Goal: Task Accomplishment & Management: Complete application form

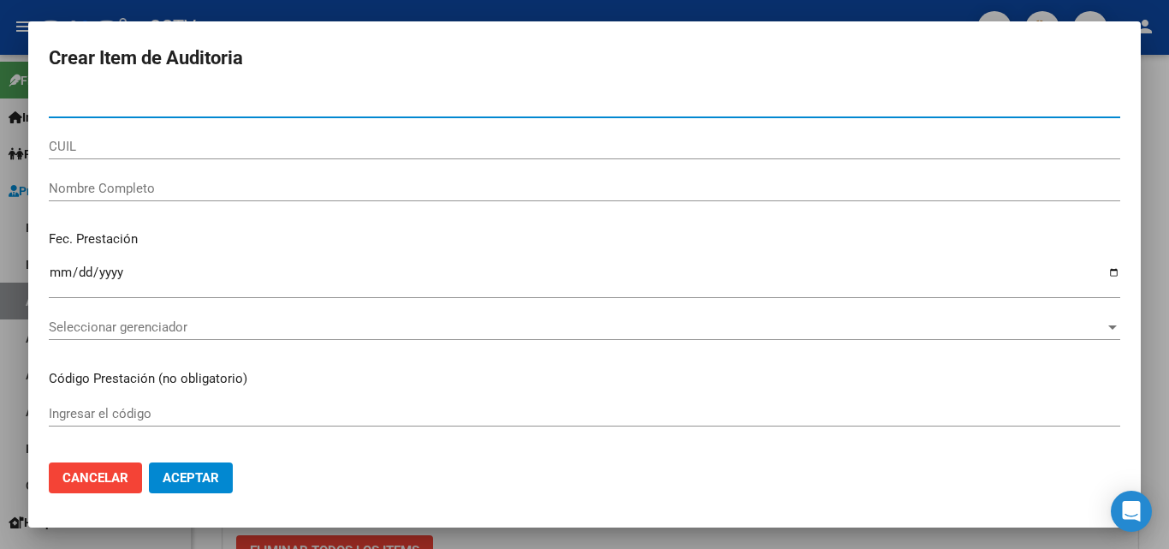
click at [304, 532] on div at bounding box center [584, 274] width 1169 height 549
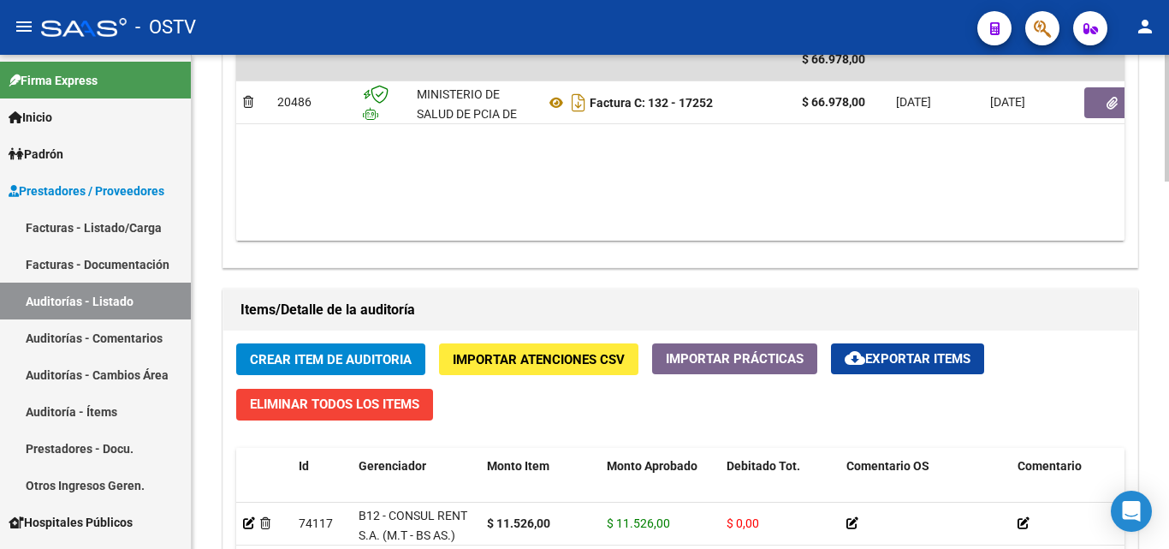
scroll to position [1114, 0]
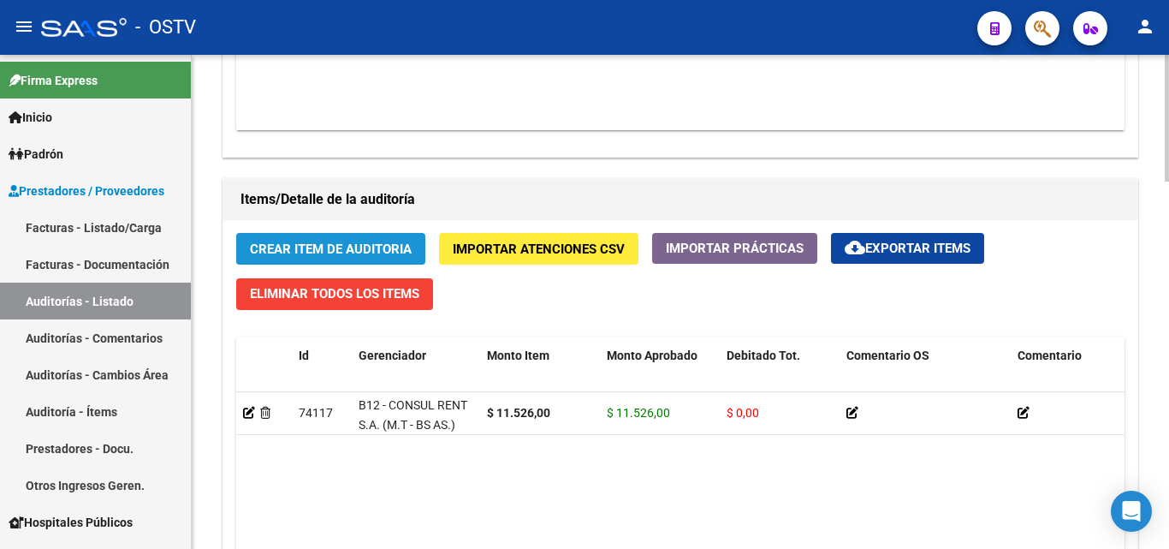
click at [323, 250] on span "Crear Item de Auditoria" at bounding box center [331, 248] width 162 height 15
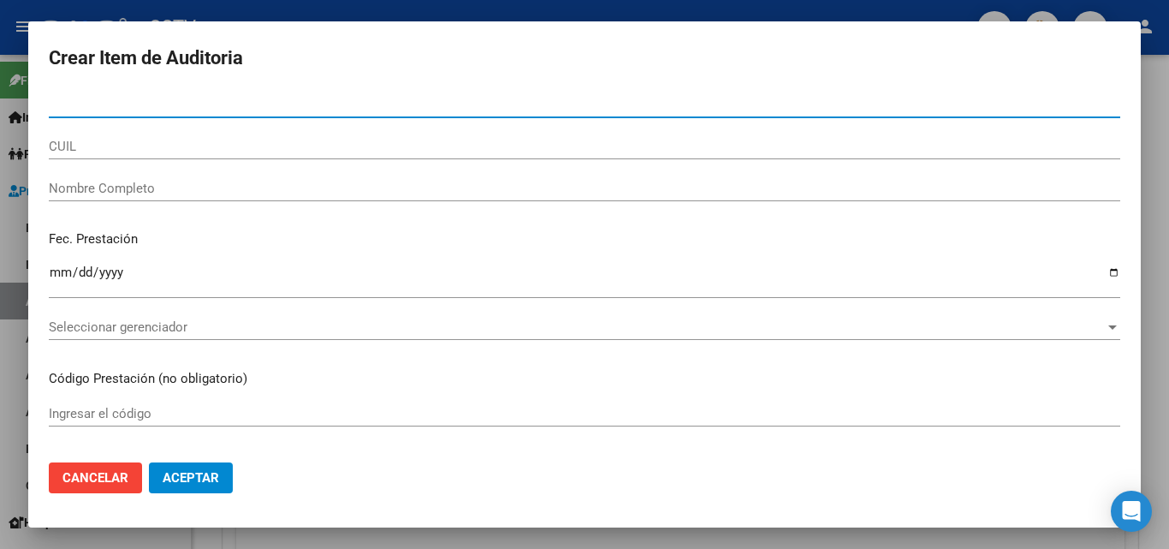
paste input "30160571"
type input "30160571"
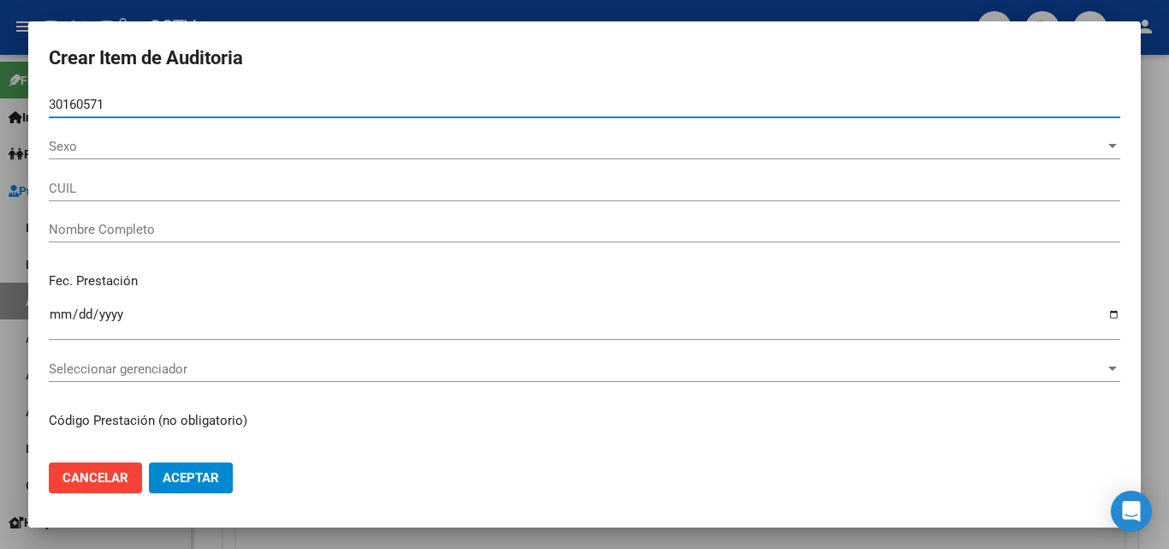
type input "20301605715"
type input "[PERSON_NAME]"
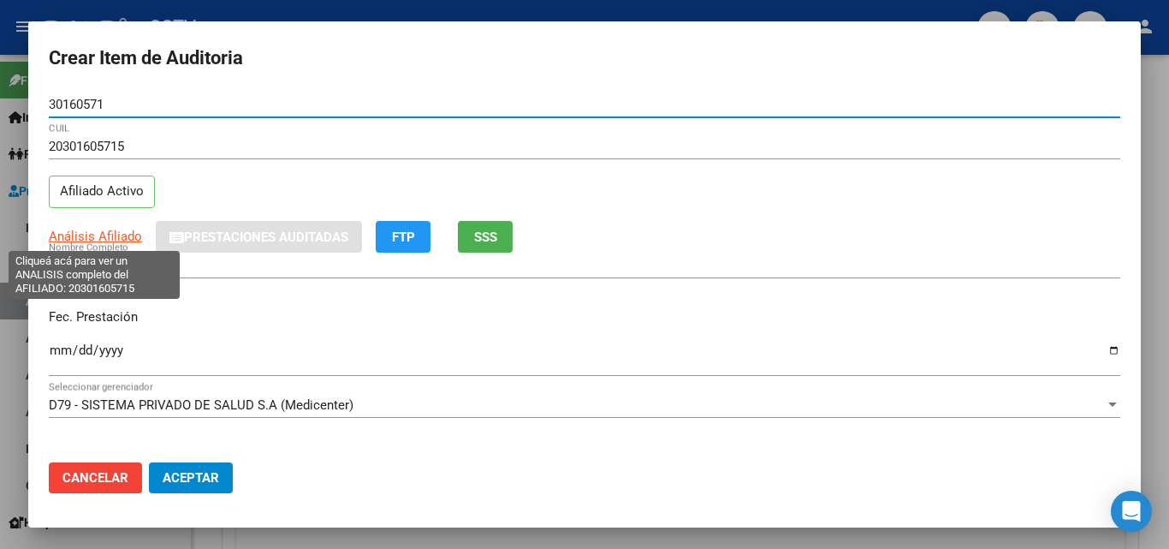
type input "30160571"
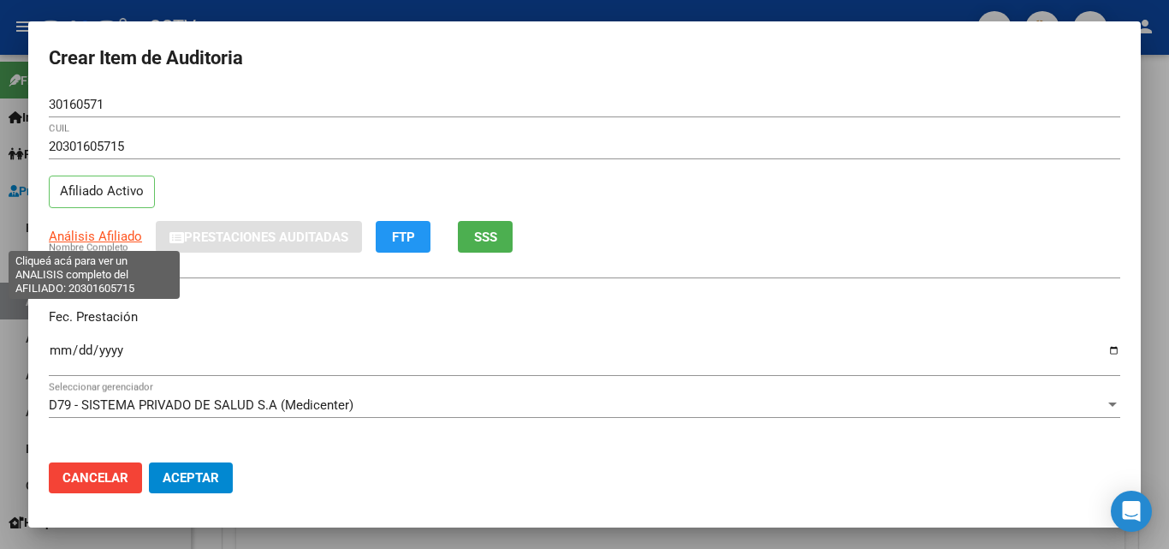
click at [100, 237] on span "Análisis Afiliado" at bounding box center [95, 236] width 93 height 15
type textarea "20301605715"
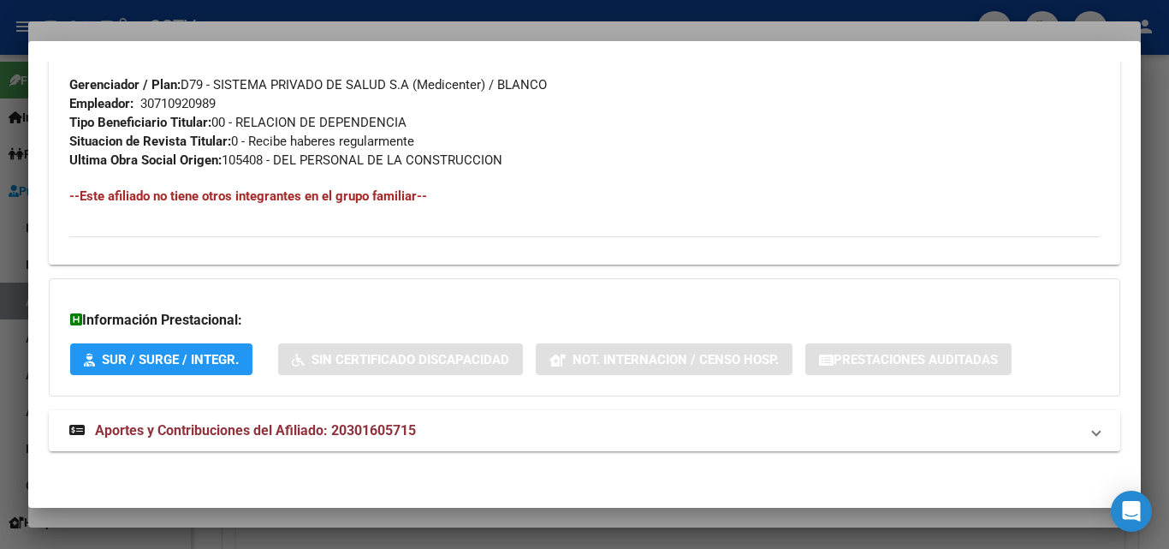
scroll to position [858, 0]
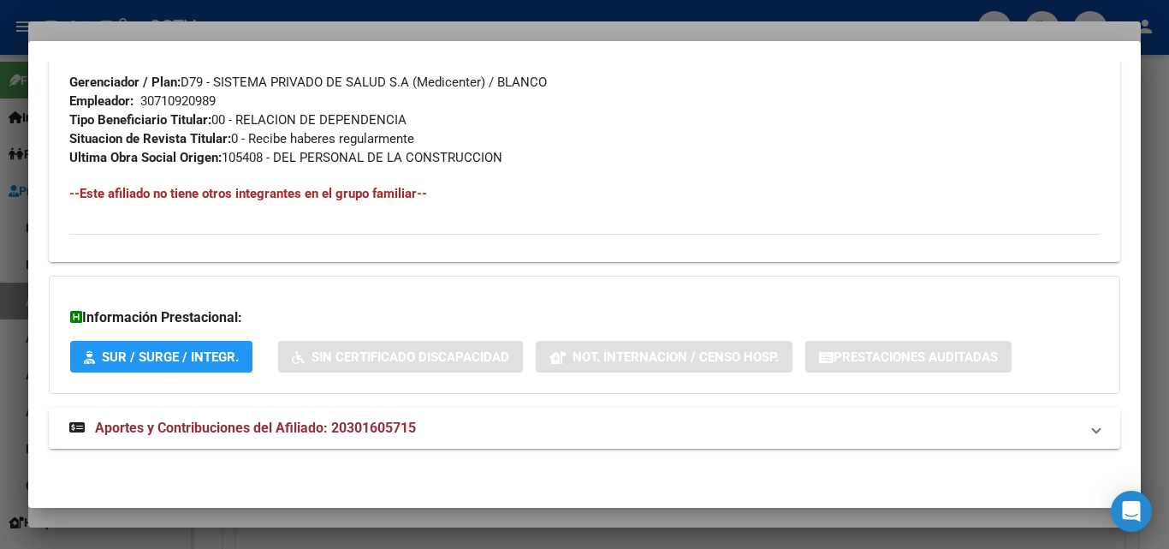
click at [235, 437] on strong "Aportes y Contribuciones del Afiliado: 20301605715" at bounding box center [242, 428] width 347 height 21
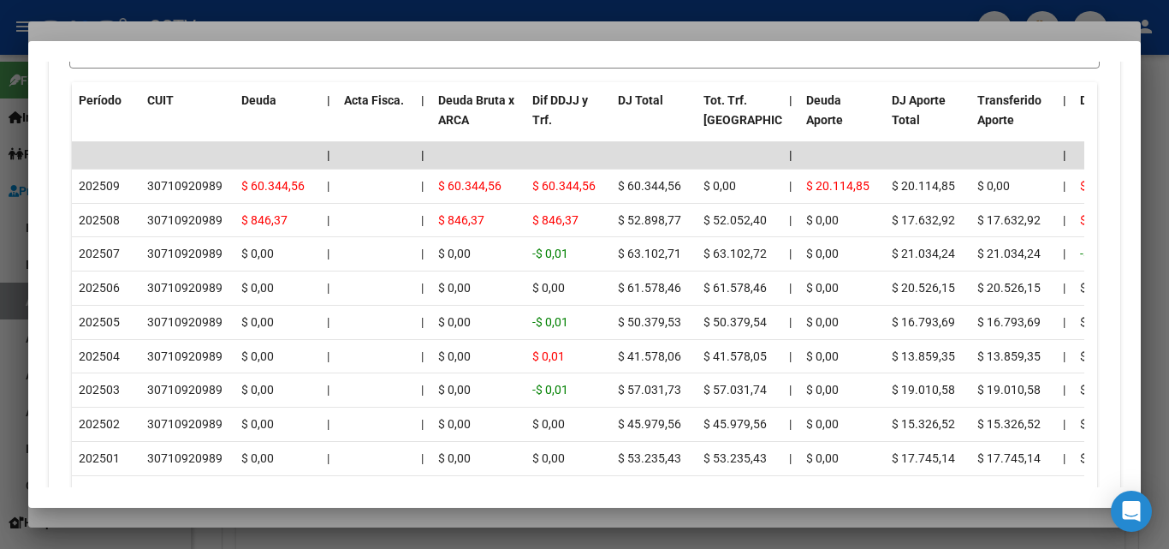
scroll to position [1543, 0]
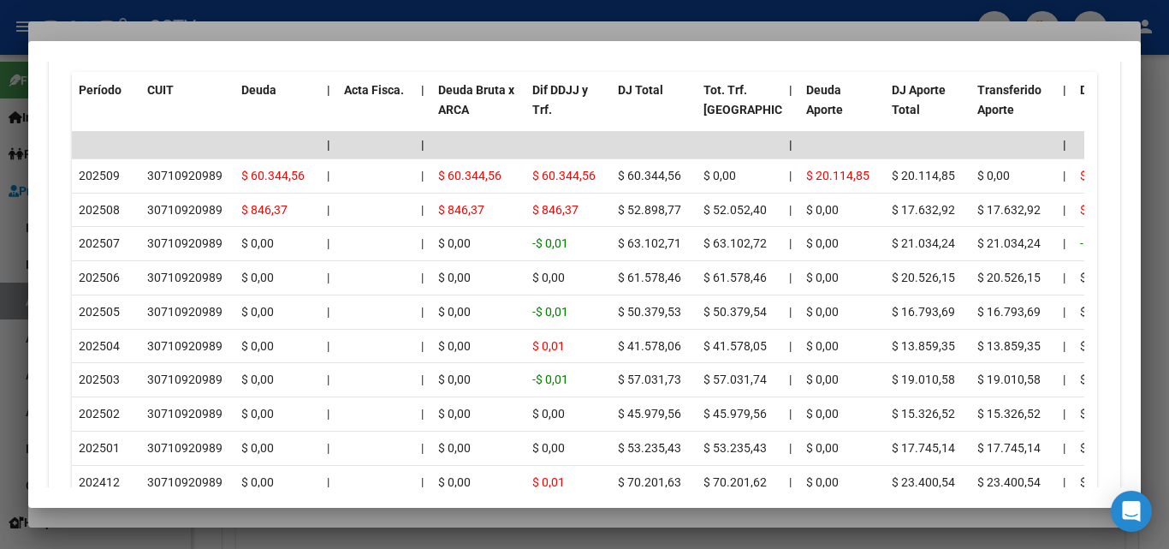
click at [188, 515] on div at bounding box center [584, 274] width 1169 height 549
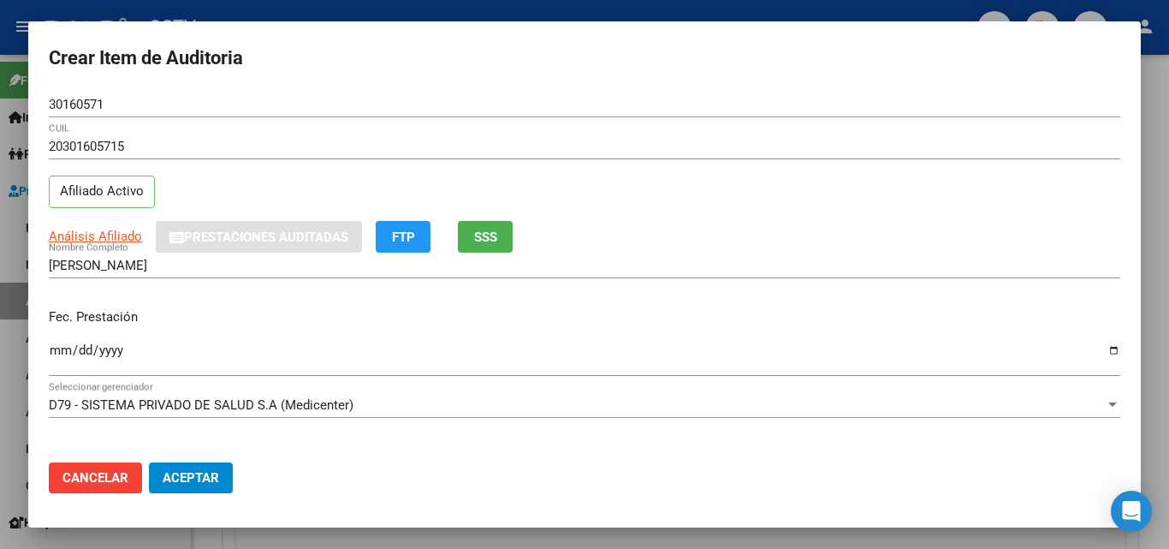
click at [57, 339] on div "Fec. Prestación Ingresar la fecha" at bounding box center [585, 343] width 1072 height 98
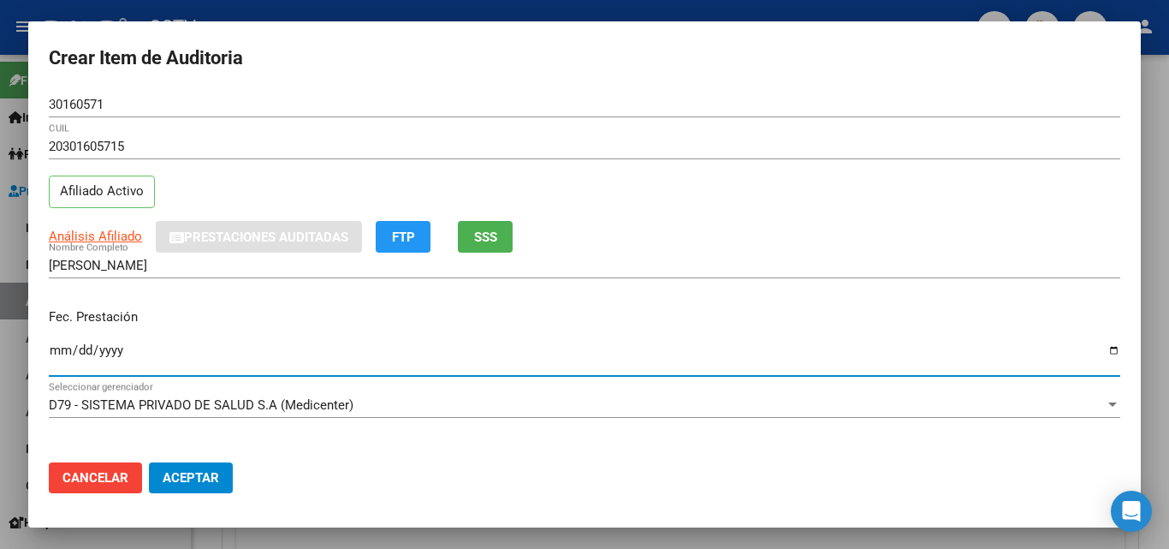
click at [59, 347] on input "Ingresar la fecha" at bounding box center [585, 356] width 1072 height 27
type input "[DATE]"
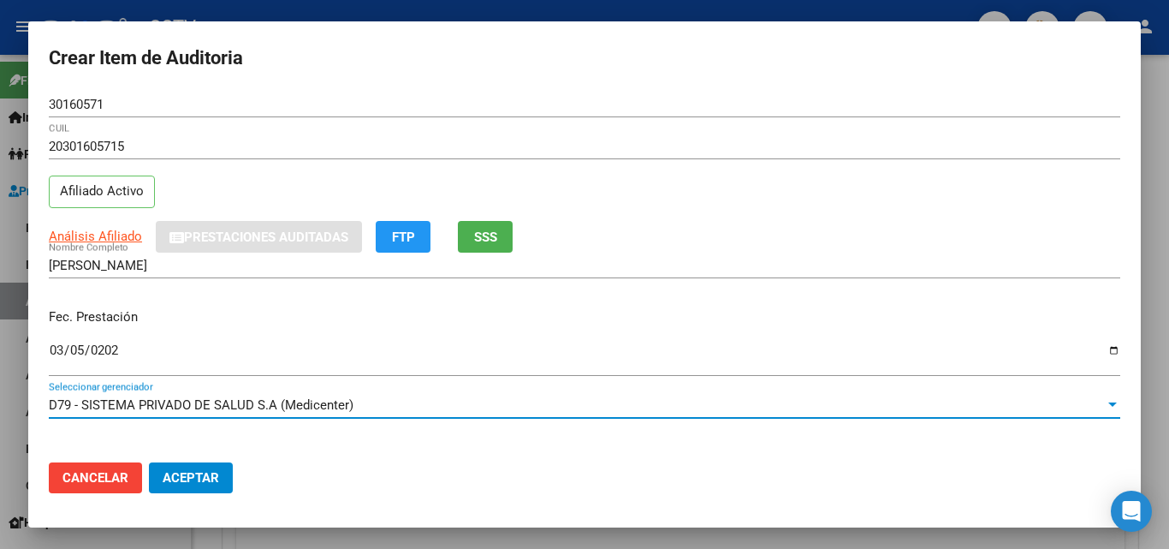
scroll to position [221, 0]
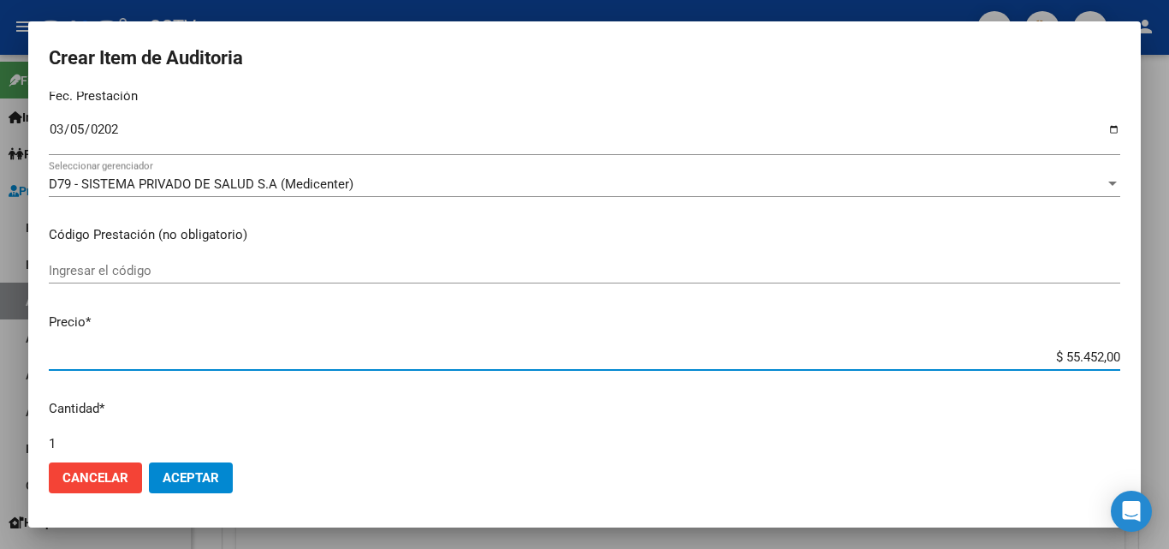
type input "$ 0,03"
type input "$ 0,35"
type input "$ 3,58"
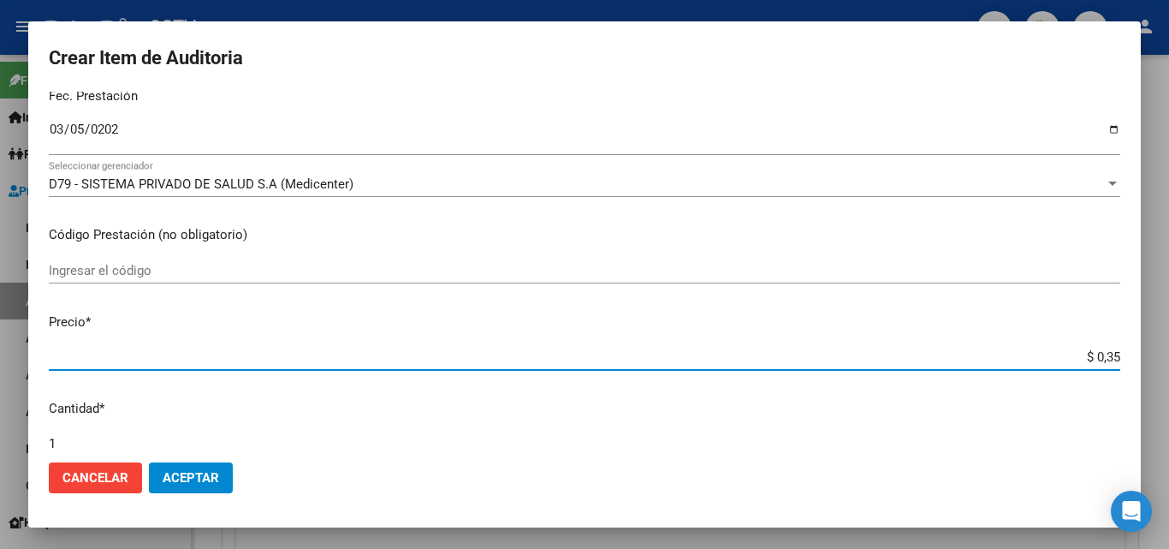
type input "$ 3,58"
type input "$ 35,85"
type input "$ 358,50"
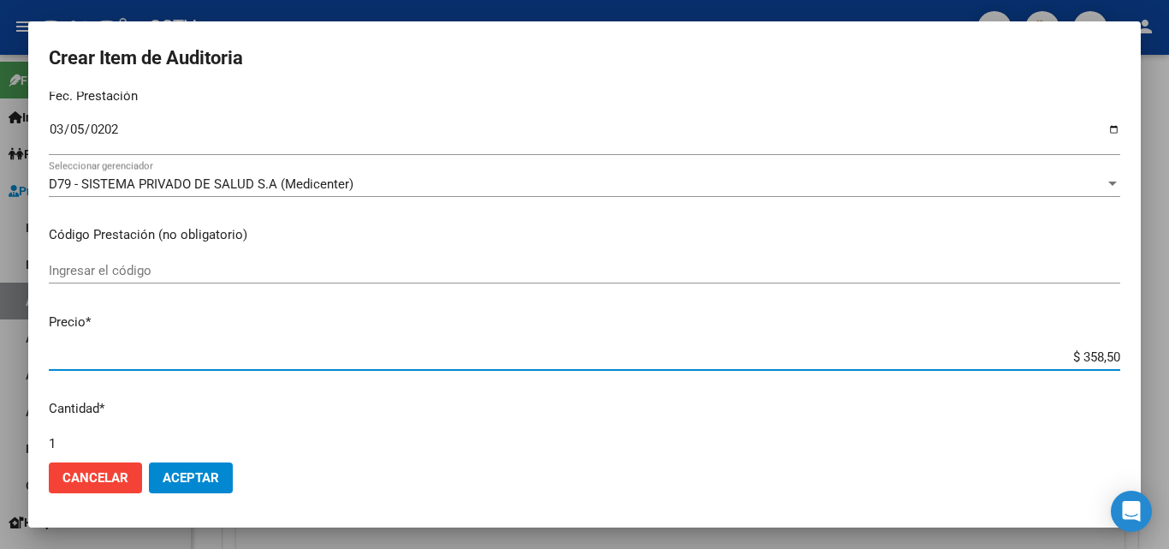
type input "$ 3.585,00"
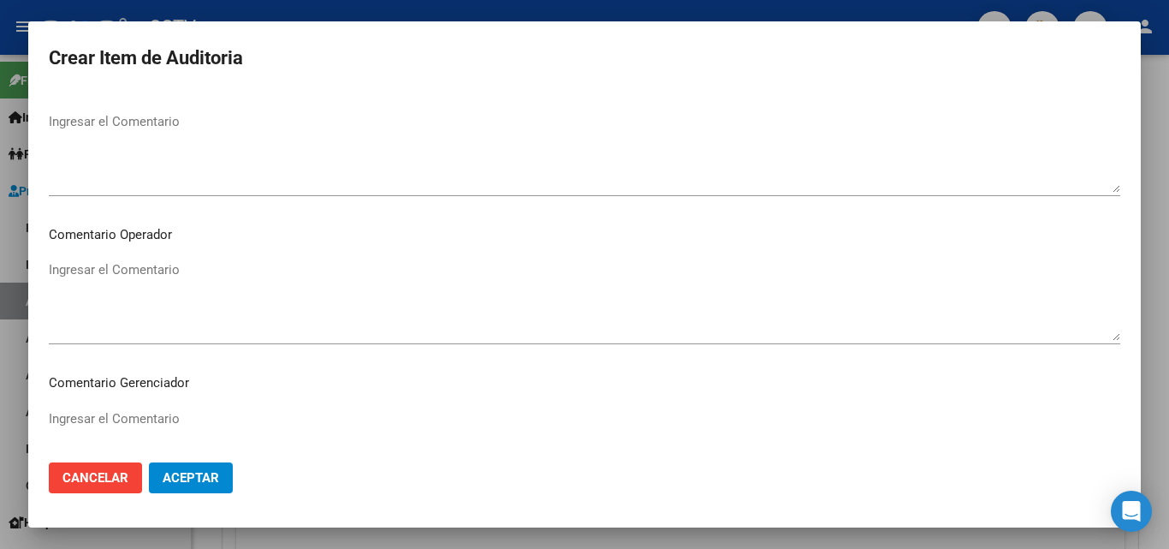
scroll to position [1099, 0]
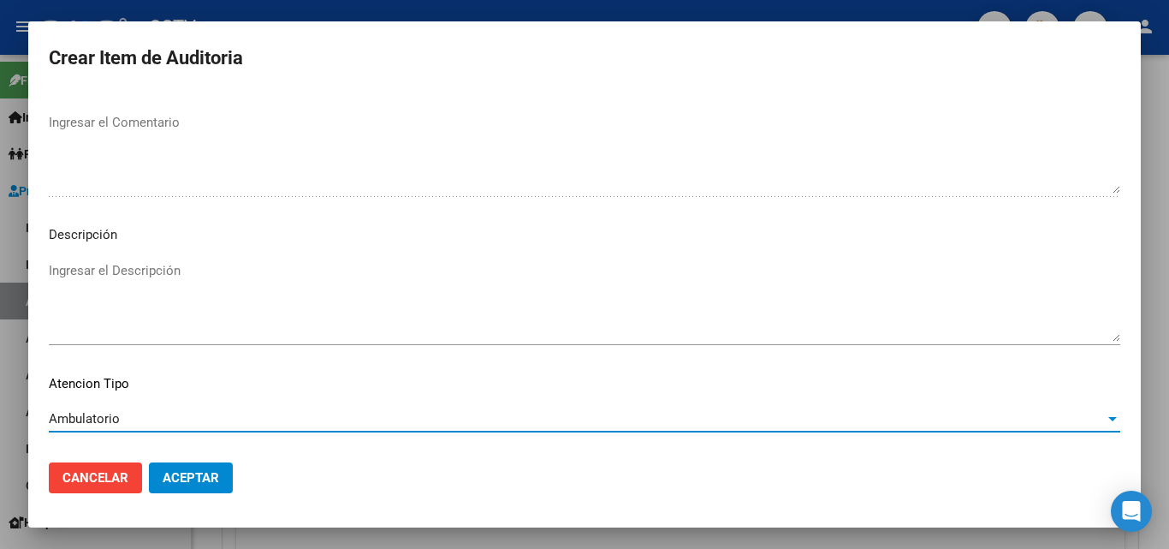
click at [218, 481] on span "Aceptar" at bounding box center [191, 477] width 56 height 15
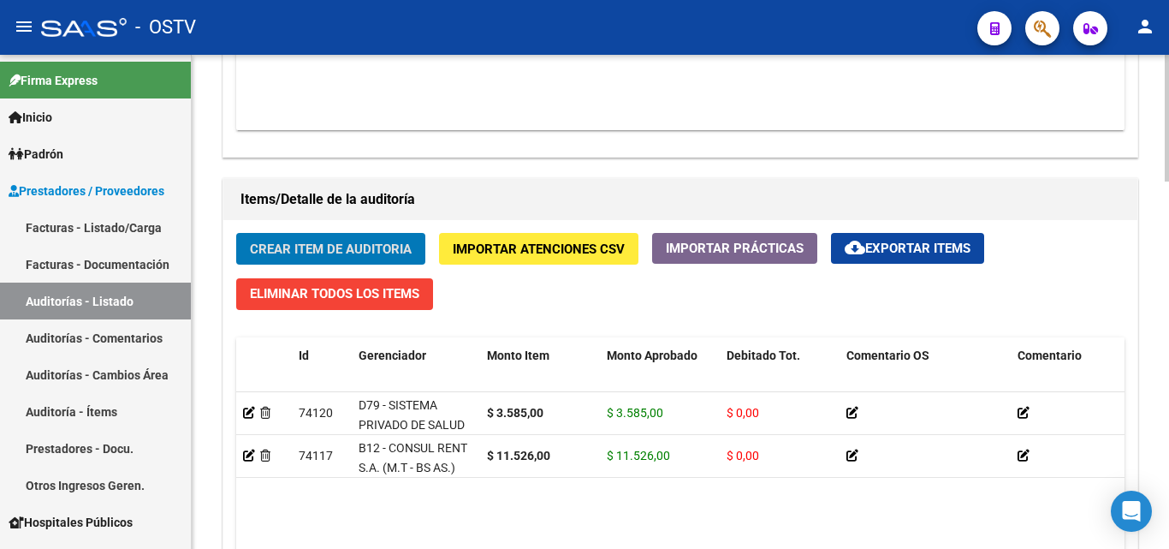
click at [304, 253] on span "Crear Item de Auditoria" at bounding box center [331, 248] width 162 height 15
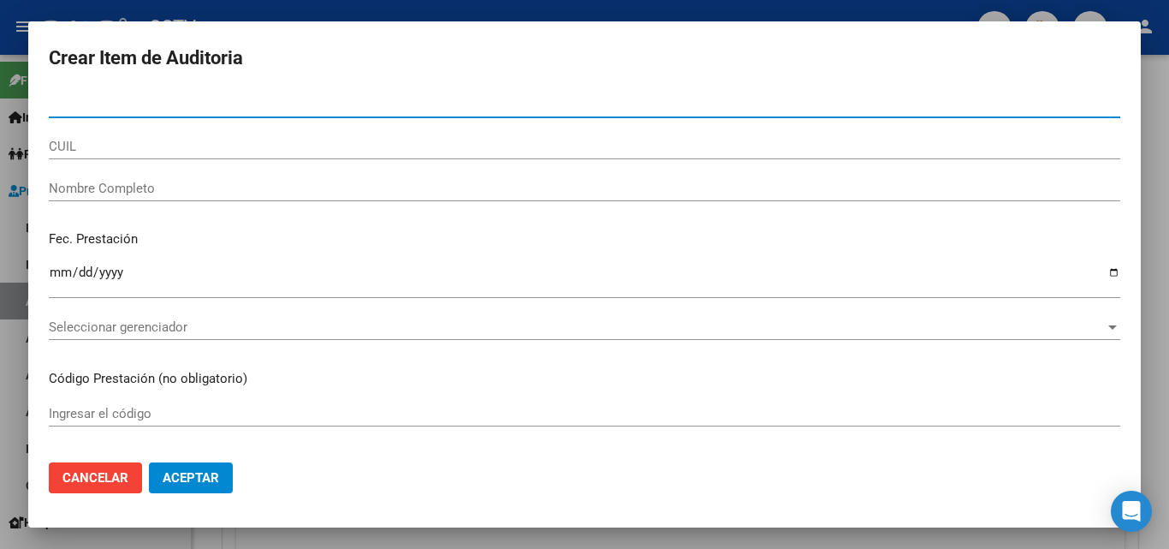
paste input "3107768"
type input "31077683"
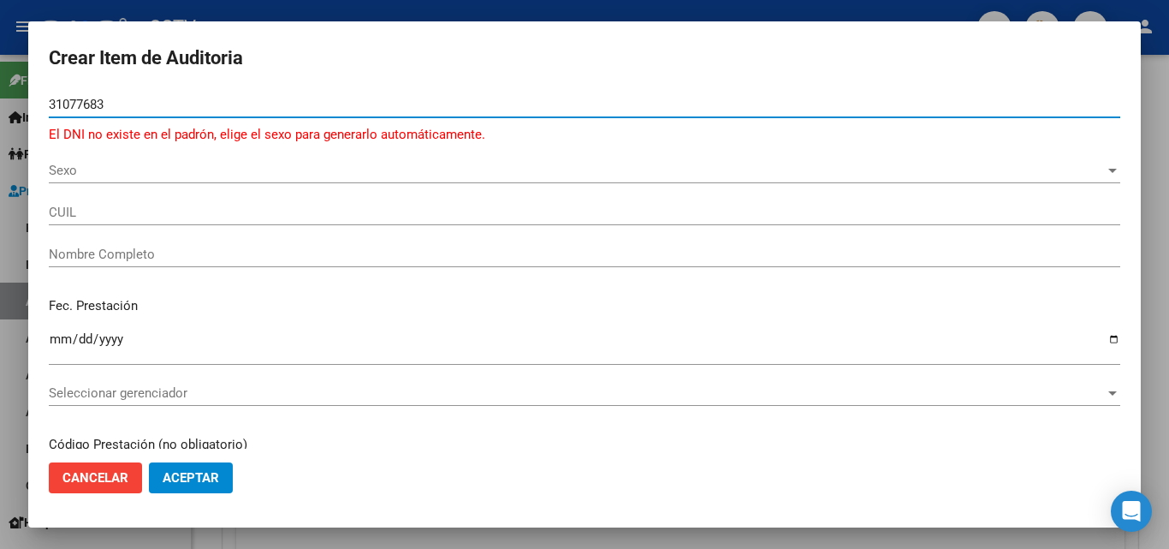
drag, startPoint x: 54, startPoint y: 102, endPoint x: 0, endPoint y: 92, distance: 54.9
click at [0, 93] on div "Crear Item de Auditoria 31077683 Nro Documento El DNI no existe en el padrón, e…" at bounding box center [584, 274] width 1169 height 549
paste input "26069847"
type input "26069847"
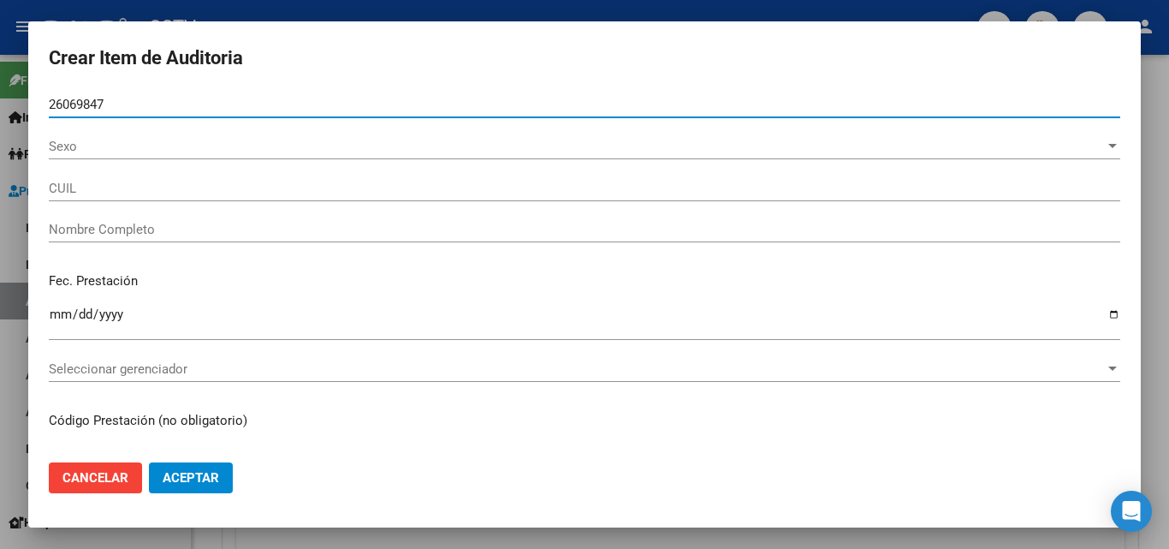
type input "20260698479"
type input "AGUERO [PERSON_NAME]"
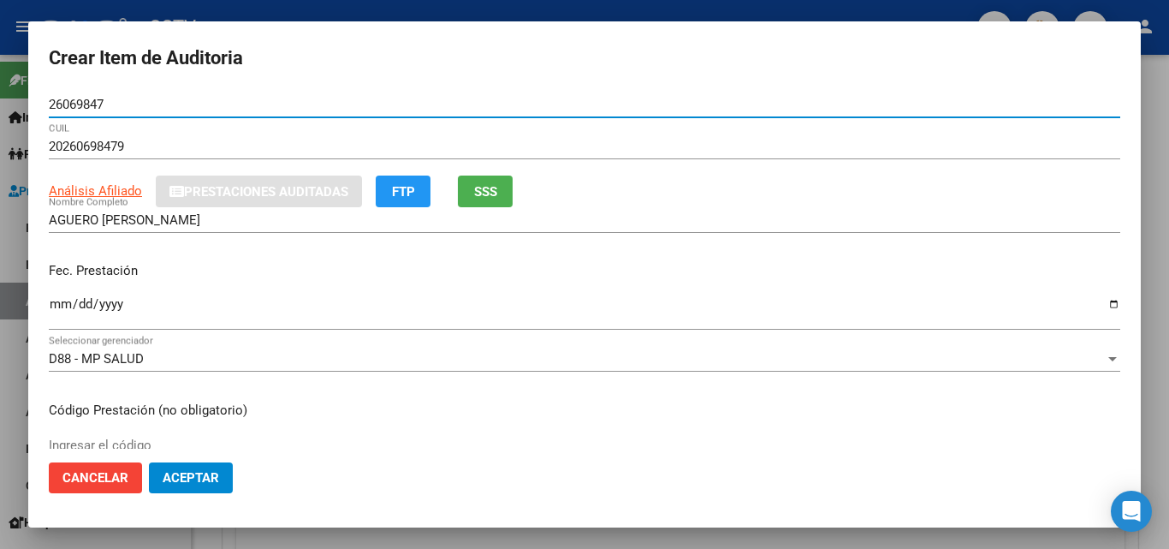
type input "26069847"
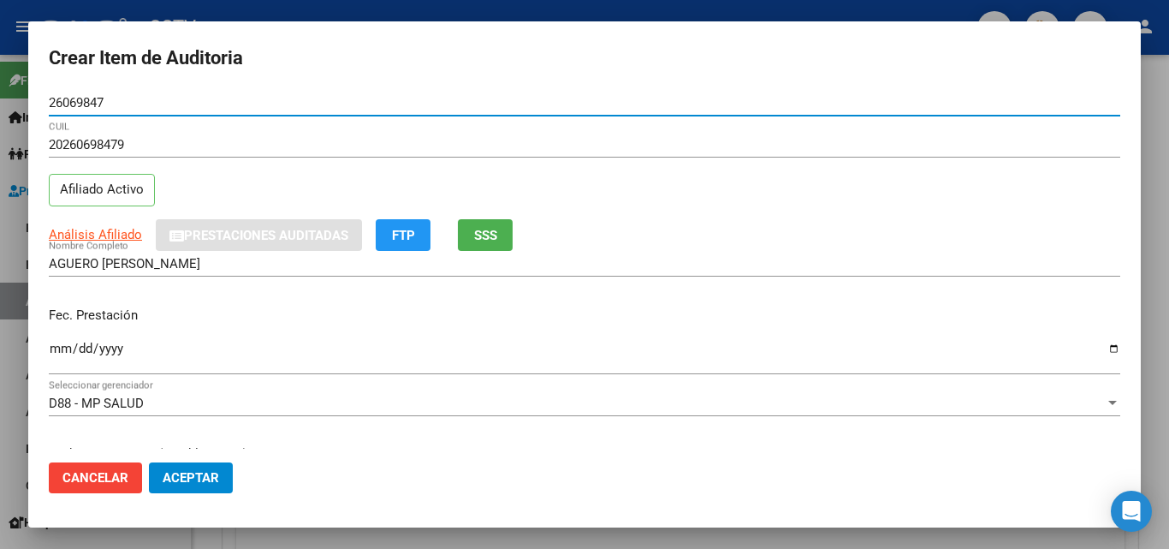
scroll to position [0, 0]
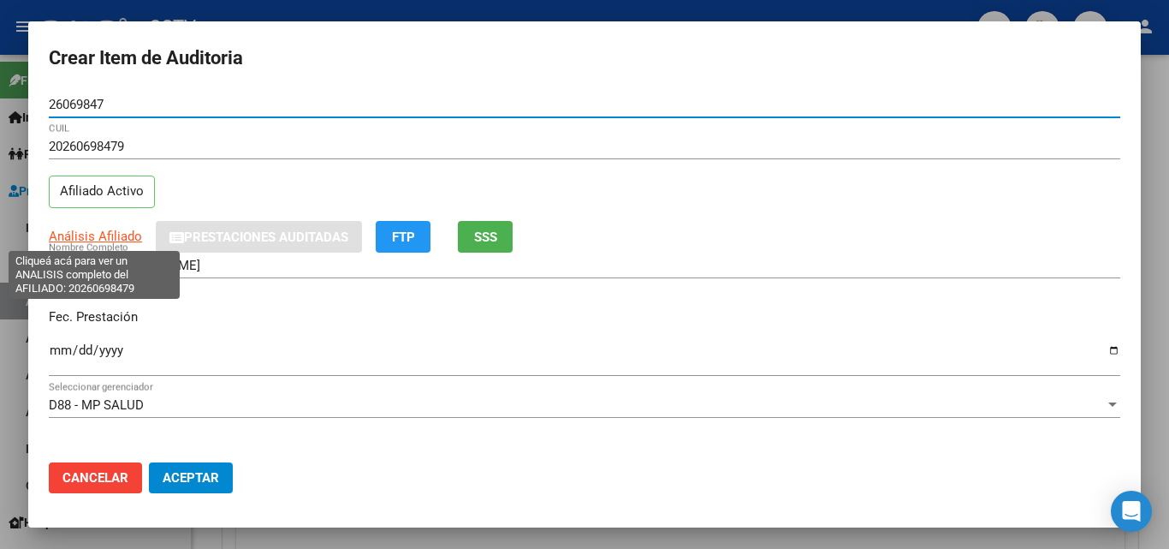
click at [104, 230] on span "Análisis Afiliado" at bounding box center [95, 236] width 93 height 15
type textarea "20260698479"
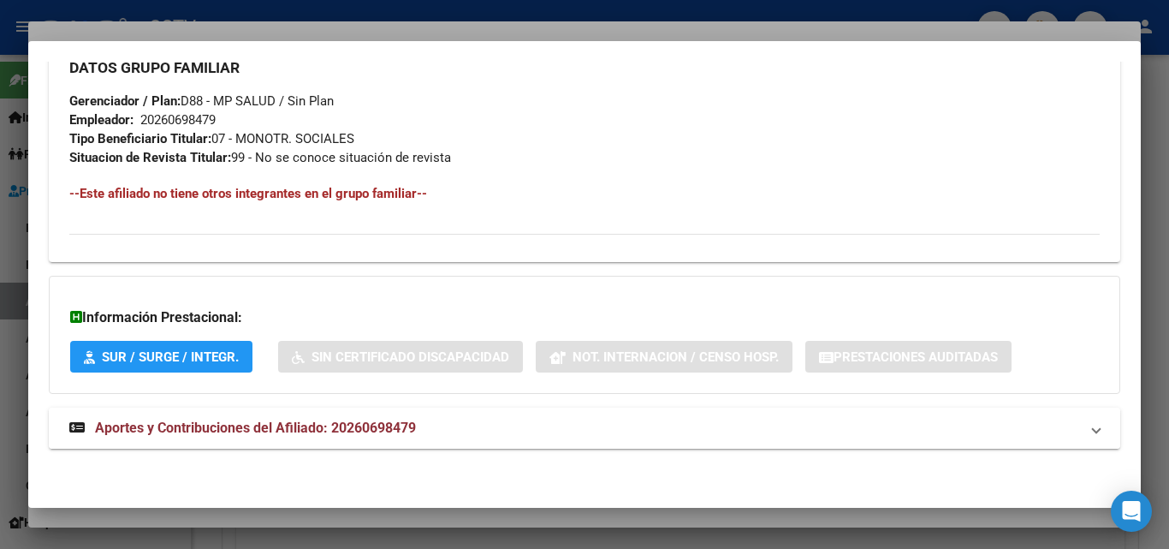
click at [386, 428] on span "Aportes y Contribuciones del Afiliado: 20260698479" at bounding box center [255, 427] width 321 height 16
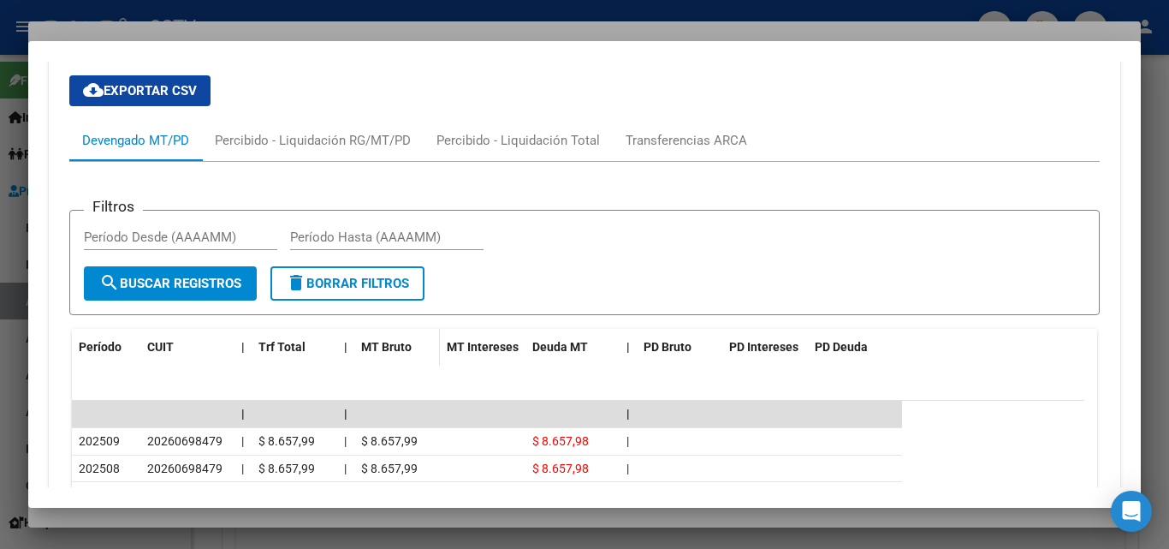
scroll to position [1524, 0]
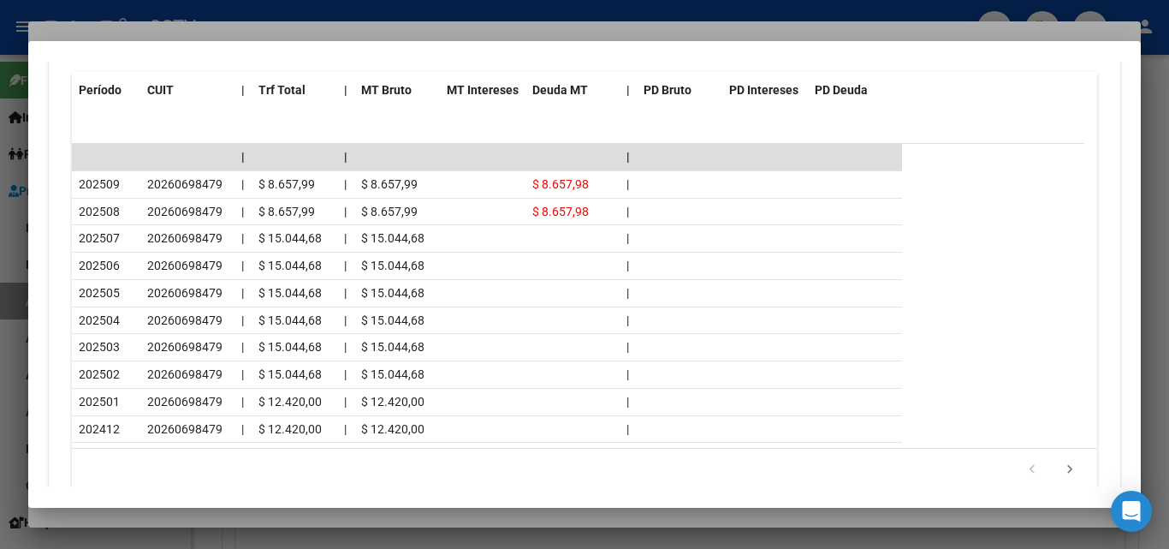
click at [199, 518] on div at bounding box center [584, 274] width 1169 height 549
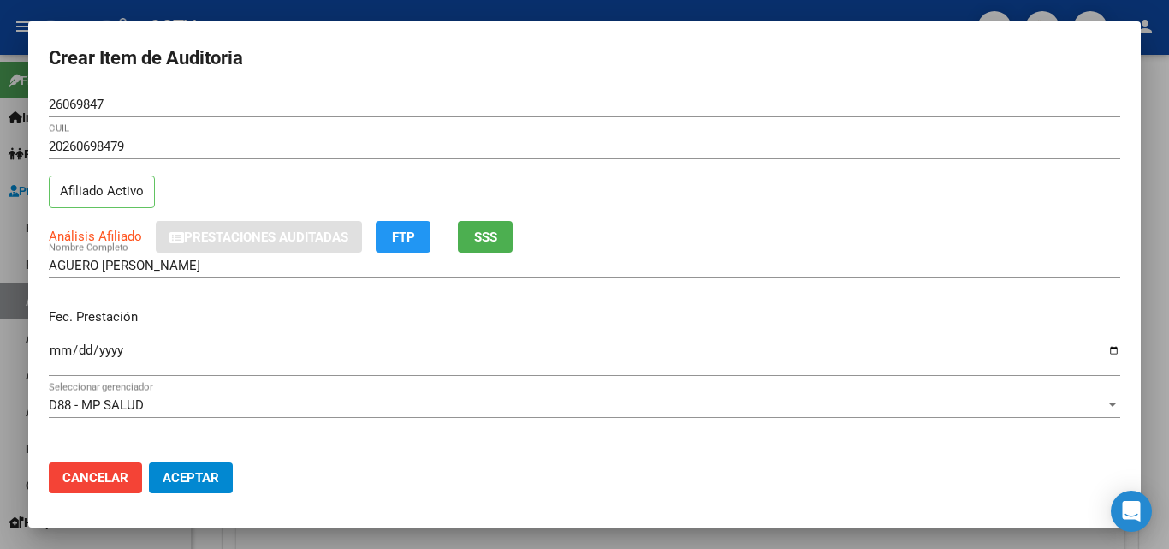
click at [55, 348] on input "Ingresar la fecha" at bounding box center [585, 356] width 1072 height 27
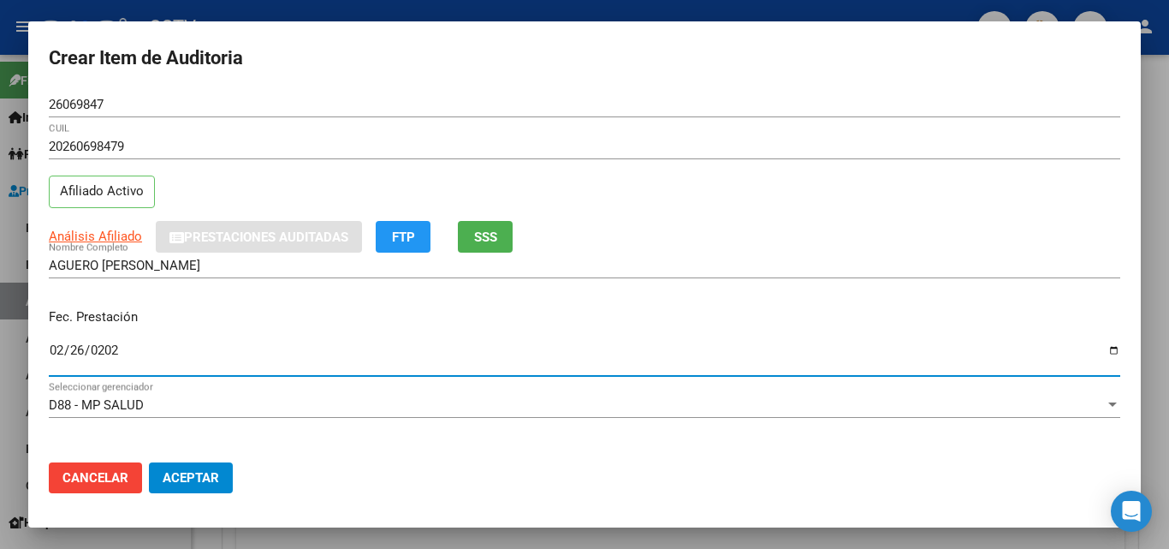
type input "[DATE]"
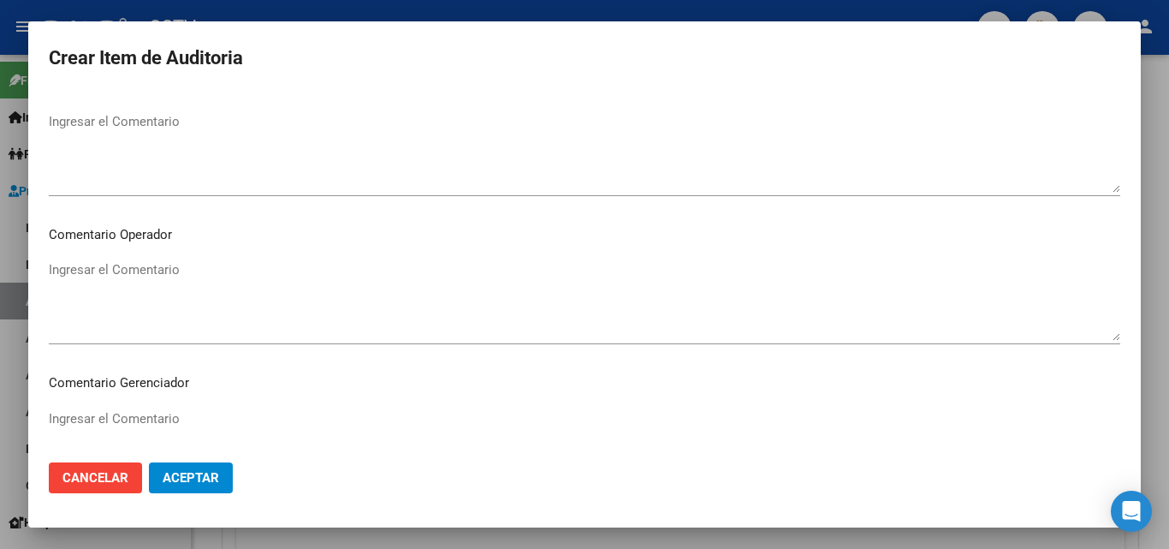
scroll to position [1099, 0]
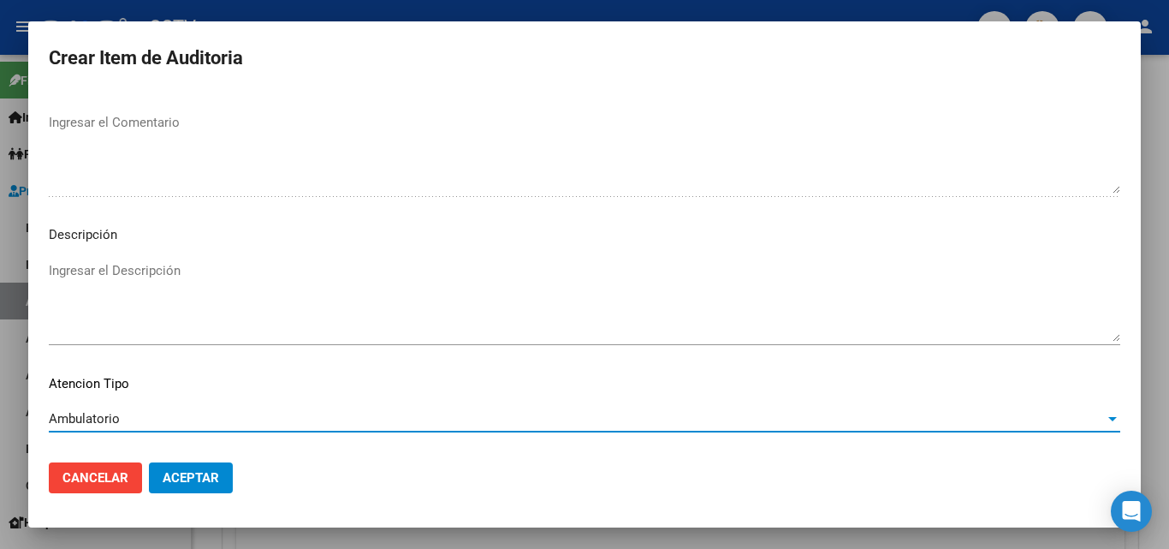
click at [163, 473] on span "Aceptar" at bounding box center [191, 477] width 56 height 15
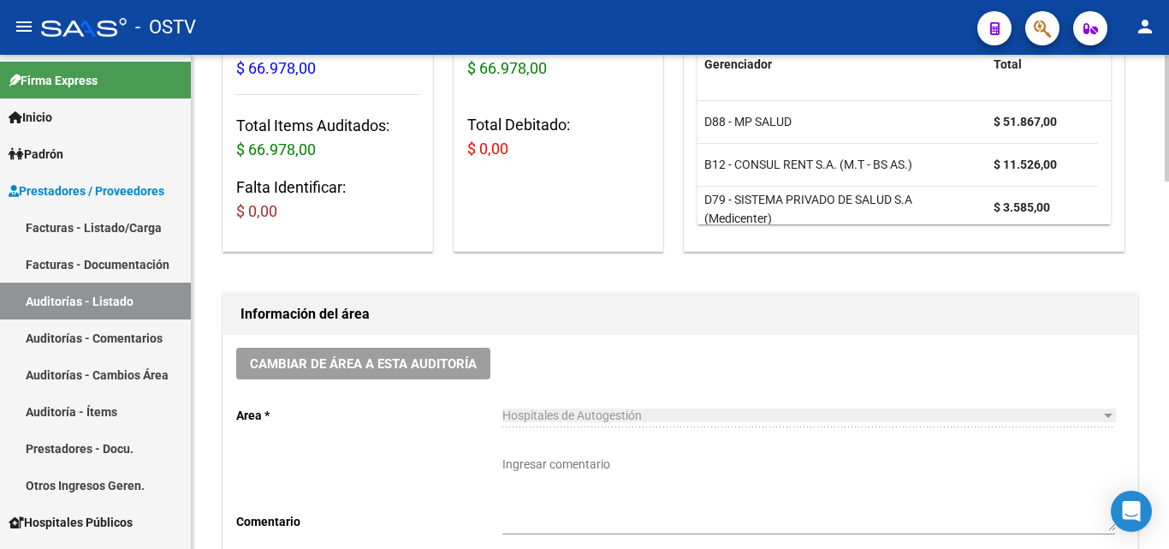
scroll to position [258, 0]
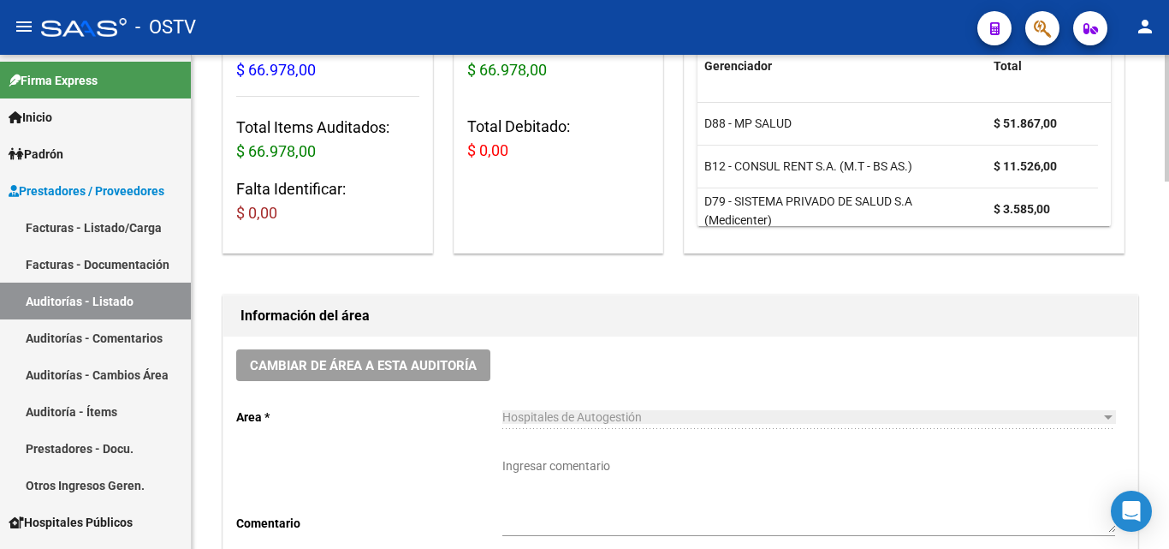
click at [565, 455] on div "Ingresar comentario" at bounding box center [808, 490] width 613 height 92
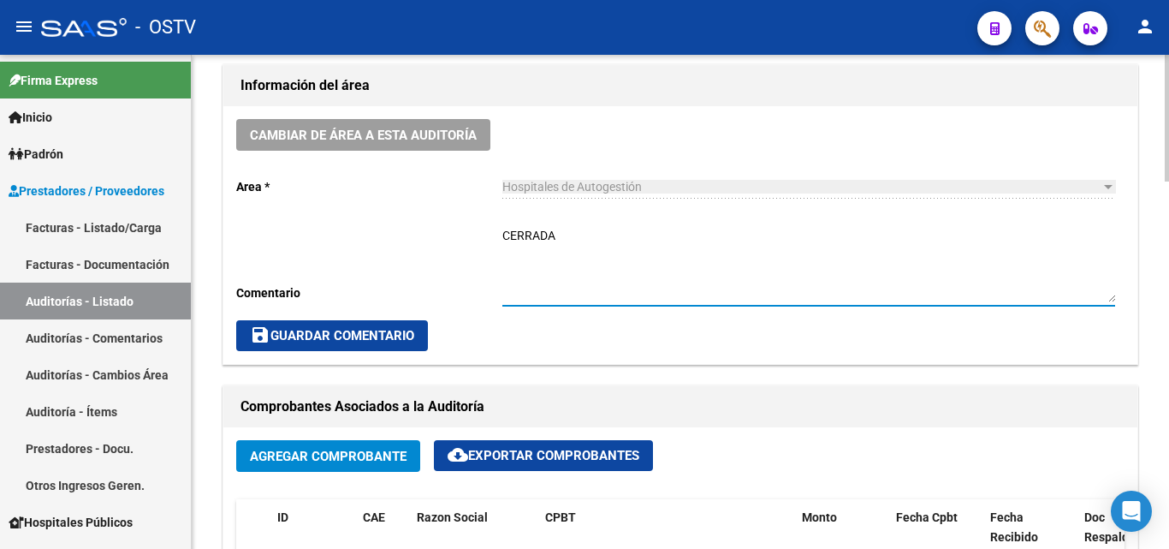
scroll to position [514, 0]
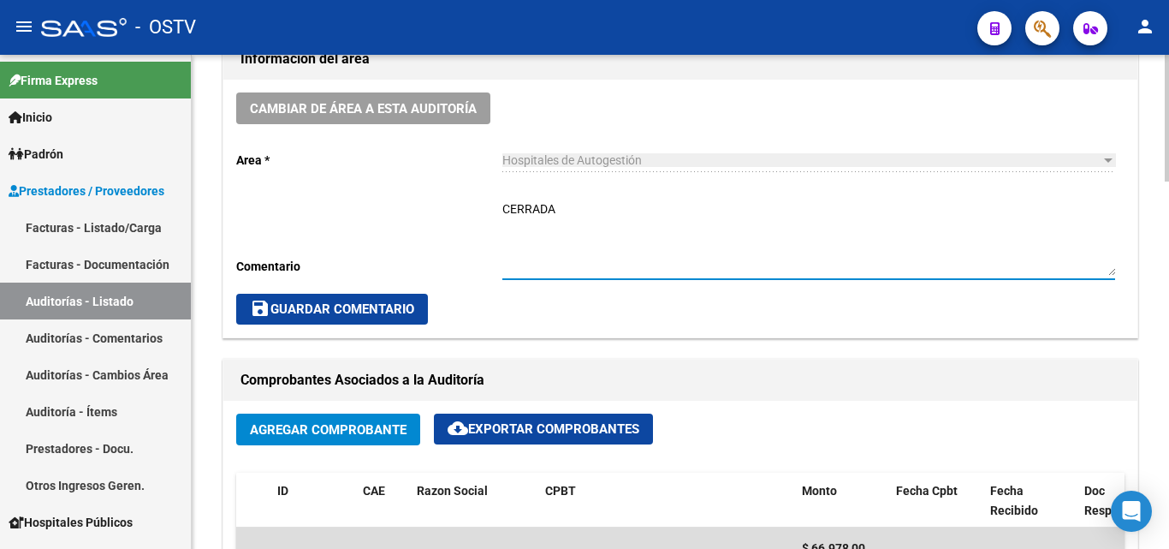
type textarea "CERRADA"
click at [372, 312] on span "save Guardar Comentario" at bounding box center [332, 308] width 164 height 15
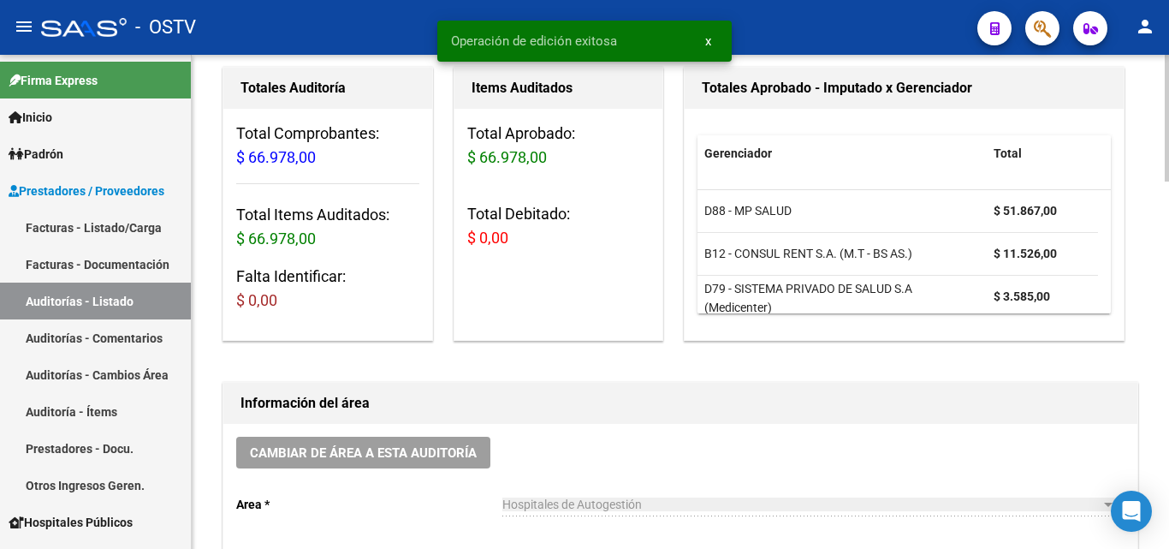
scroll to position [0, 0]
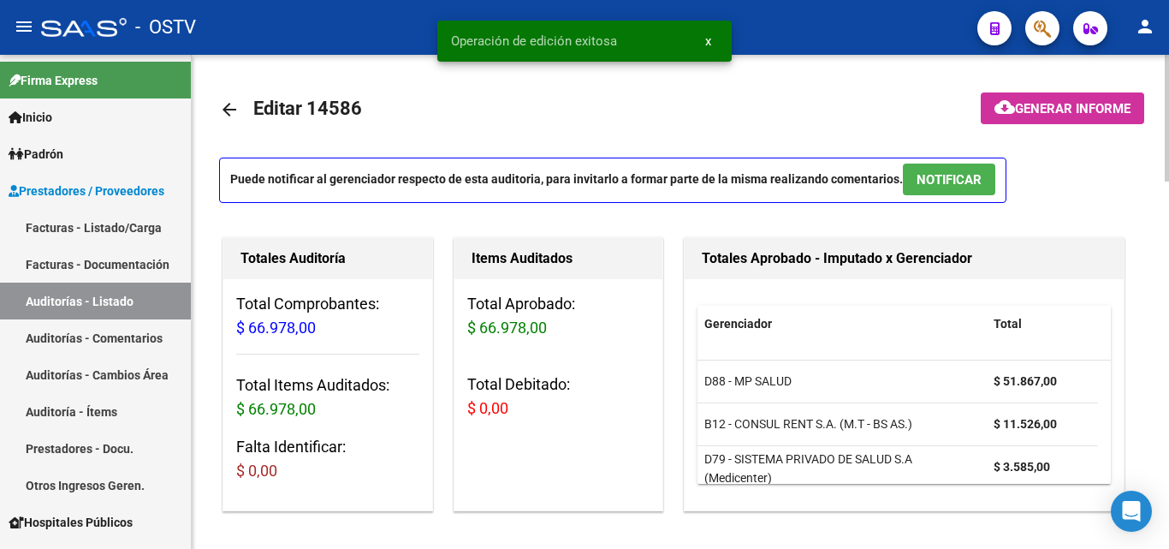
click at [235, 115] on mat-icon "arrow_back" at bounding box center [229, 109] width 21 height 21
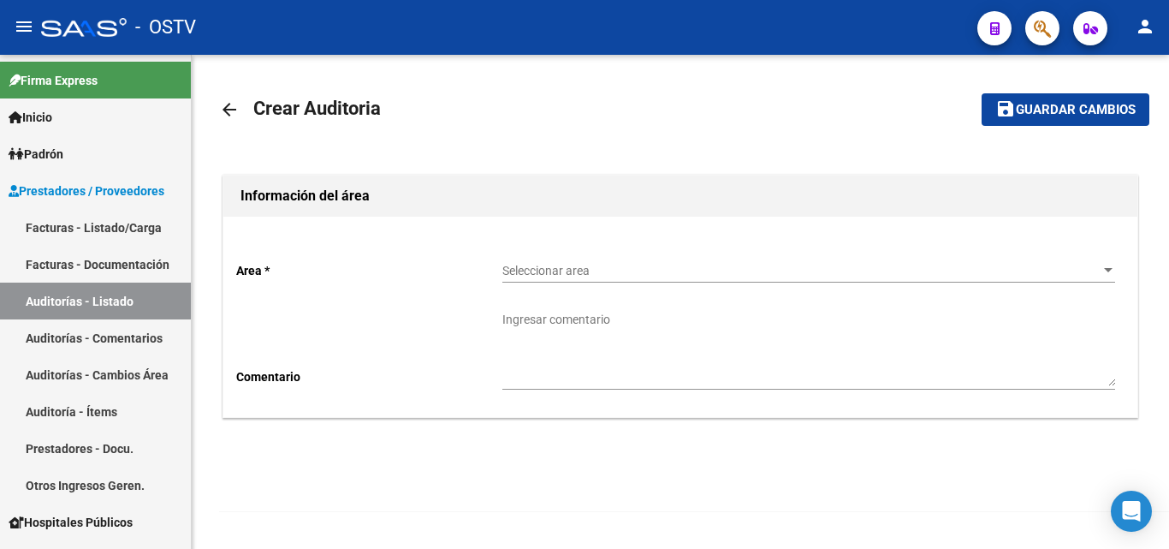
click at [710, 288] on div "Seleccionar area Seleccionar area" at bounding box center [808, 272] width 613 height 49
click at [710, 271] on span "Seleccionar area" at bounding box center [801, 271] width 598 height 15
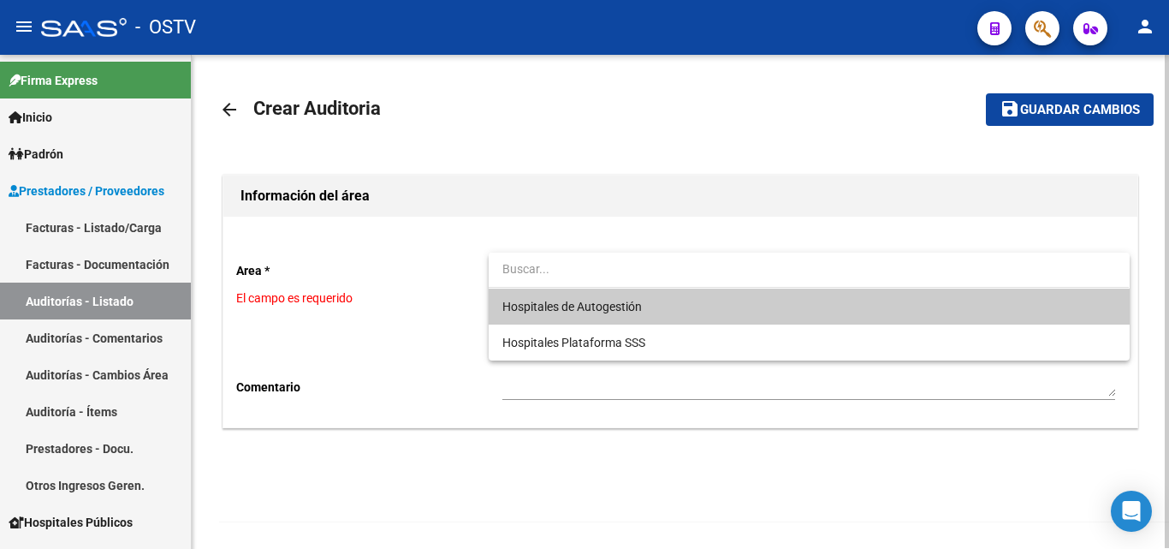
click at [687, 301] on span "Hospitales de Autogestión" at bounding box center [808, 306] width 613 height 36
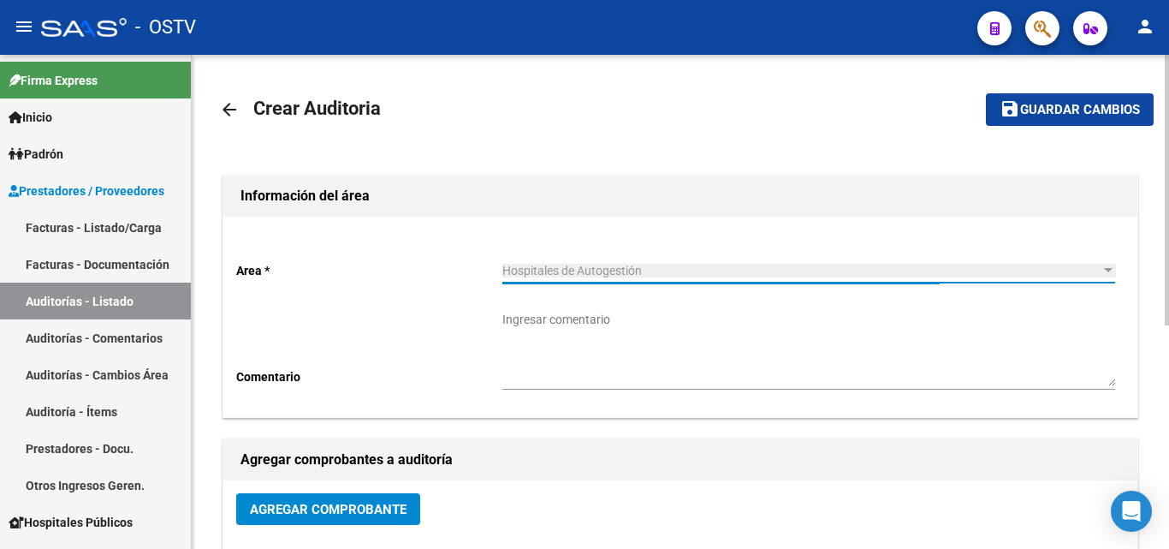
click at [357, 512] on span "Agregar Comprobante" at bounding box center [328, 509] width 157 height 15
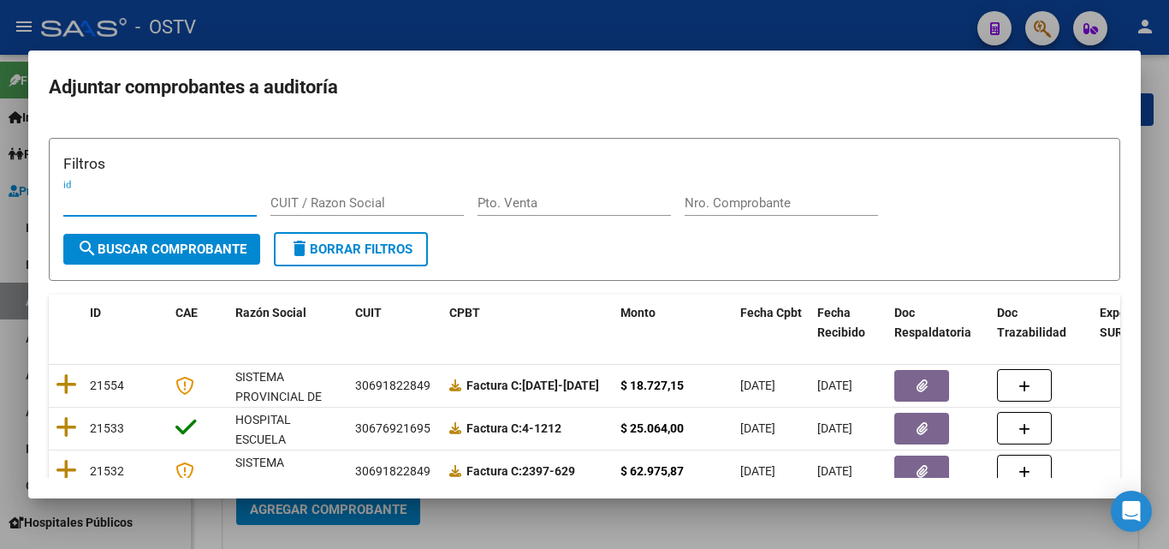
click at [749, 210] on input "Nro. Comprobante" at bounding box center [781, 202] width 193 height 15
paste input "1340"
type input "1340"
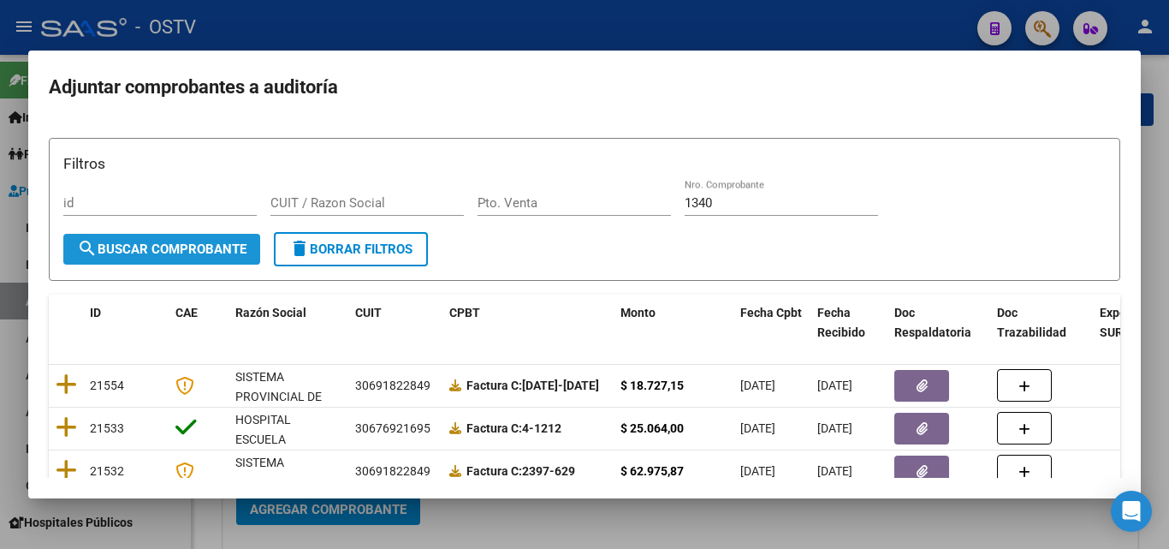
click at [131, 241] on span "search Buscar Comprobante" at bounding box center [161, 248] width 169 height 15
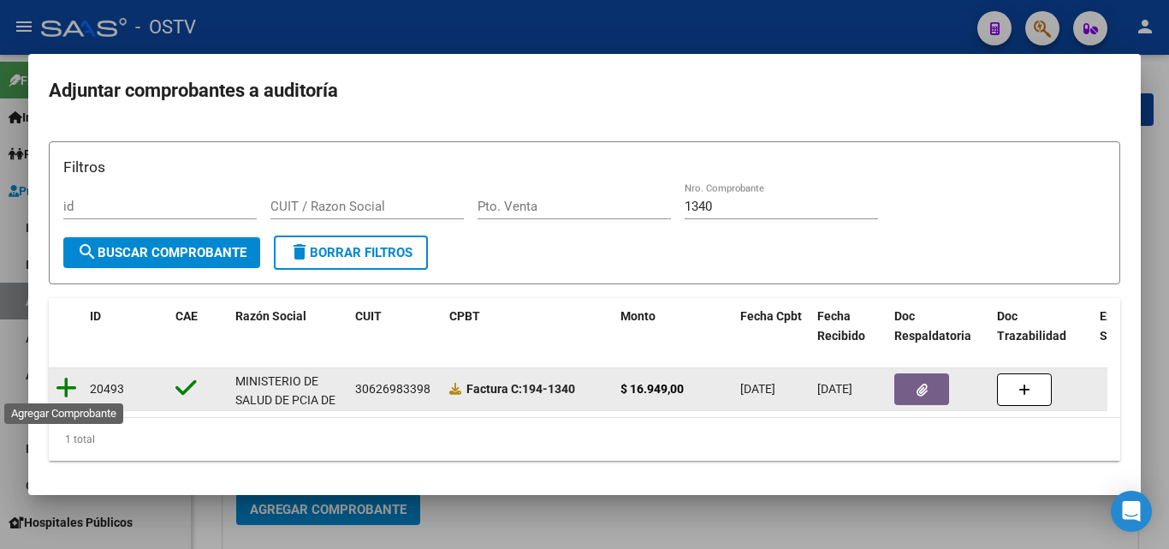
click at [61, 389] on icon at bounding box center [66, 388] width 21 height 24
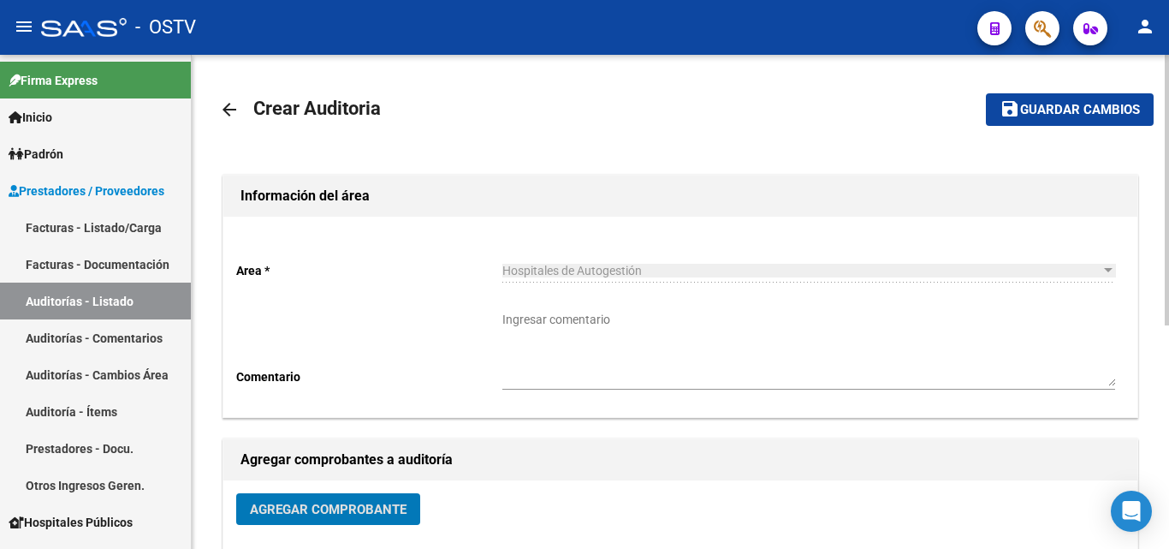
click at [1015, 104] on mat-icon "save" at bounding box center [1010, 108] width 21 height 21
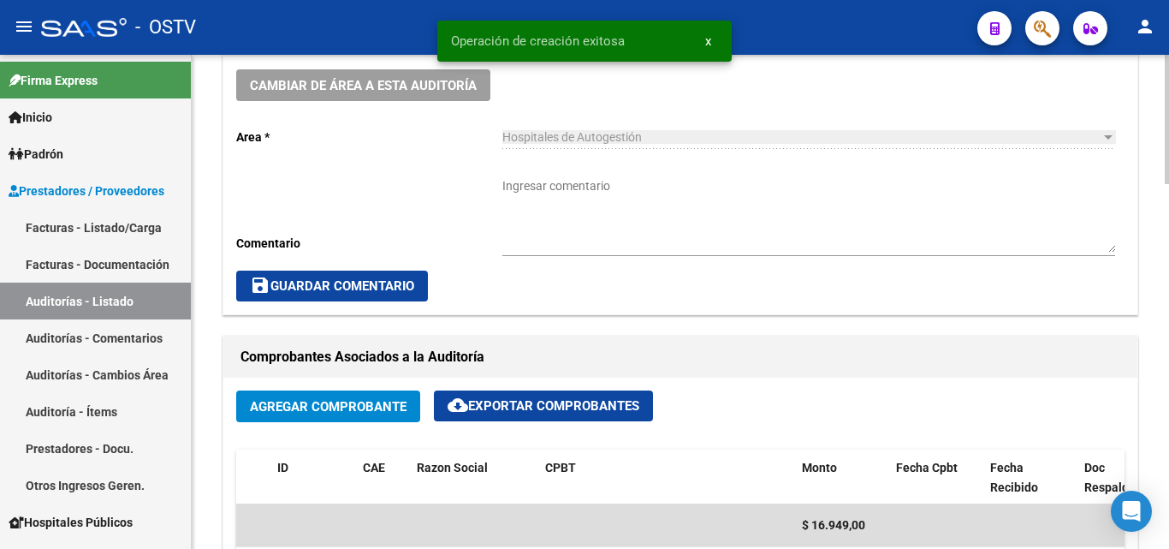
scroll to position [770, 0]
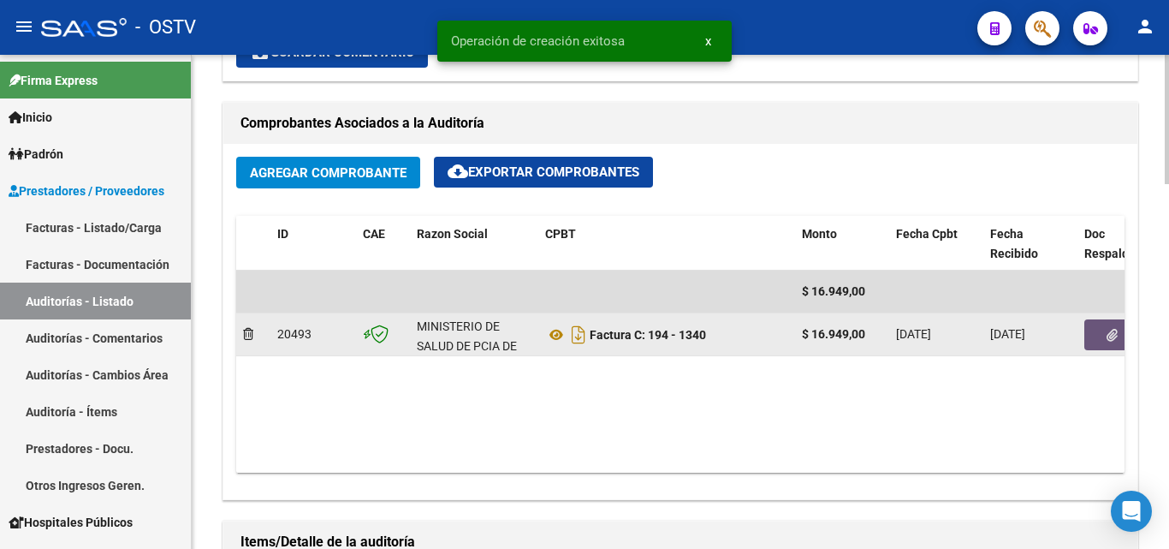
click at [1114, 333] on icon "button" at bounding box center [1112, 335] width 11 height 13
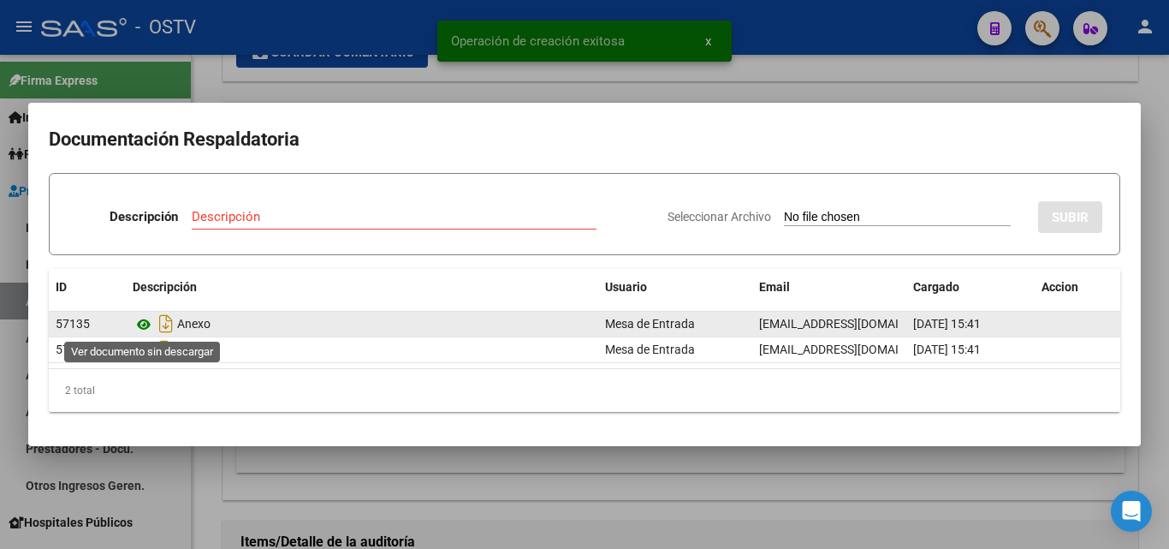
click at [147, 324] on icon at bounding box center [144, 324] width 22 height 21
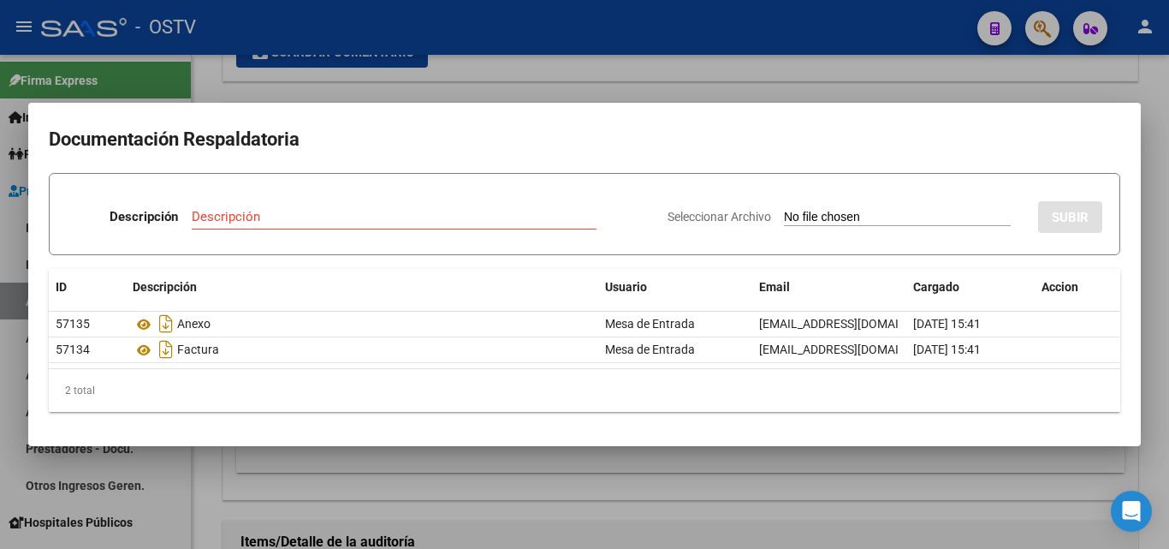
click at [250, 477] on div at bounding box center [584, 274] width 1169 height 549
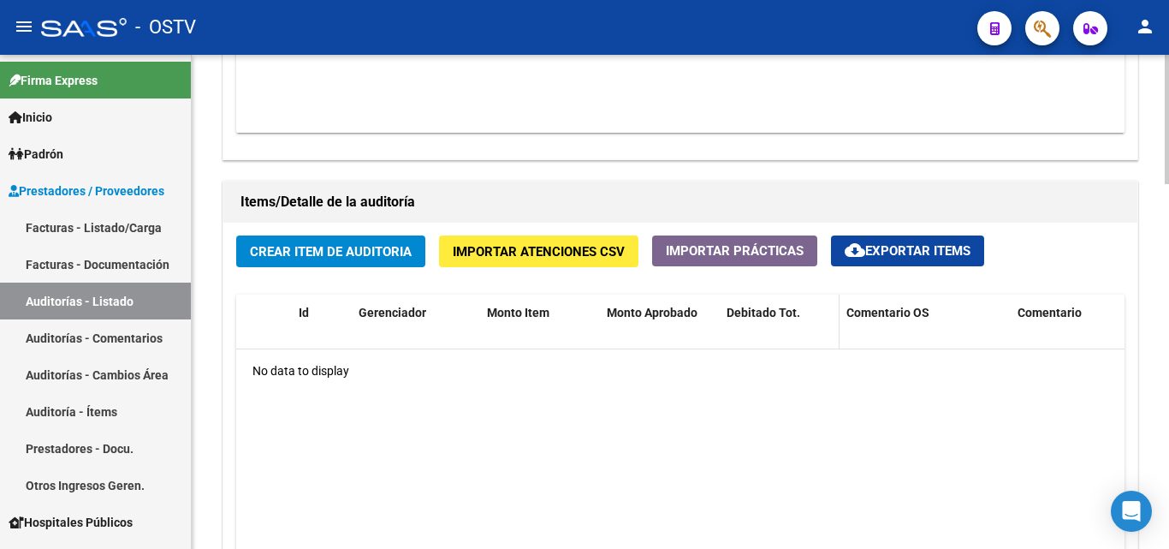
scroll to position [1113, 0]
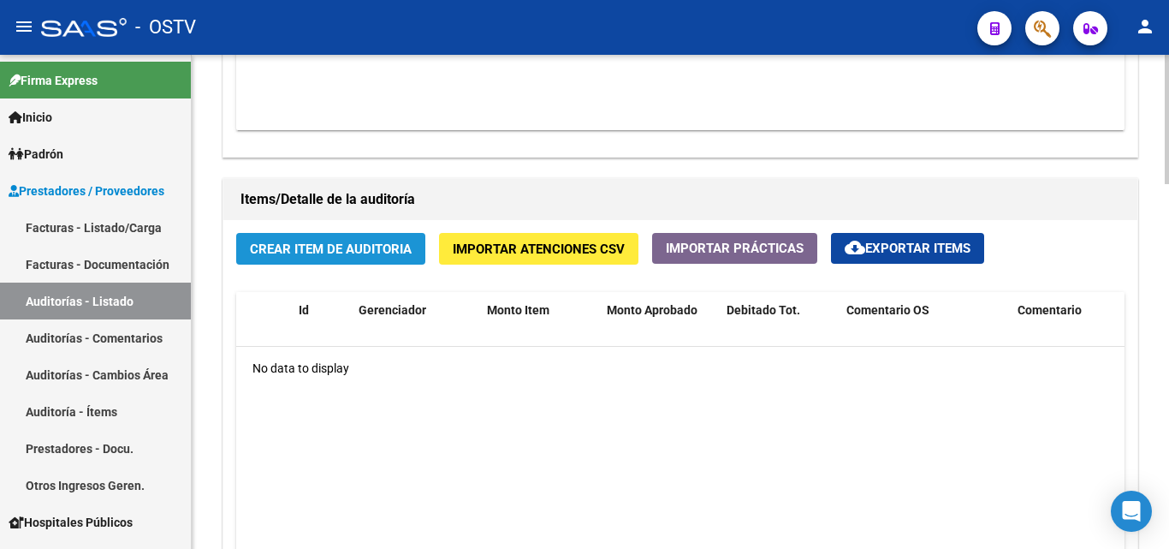
click at [306, 255] on span "Crear Item de Auditoria" at bounding box center [331, 248] width 162 height 15
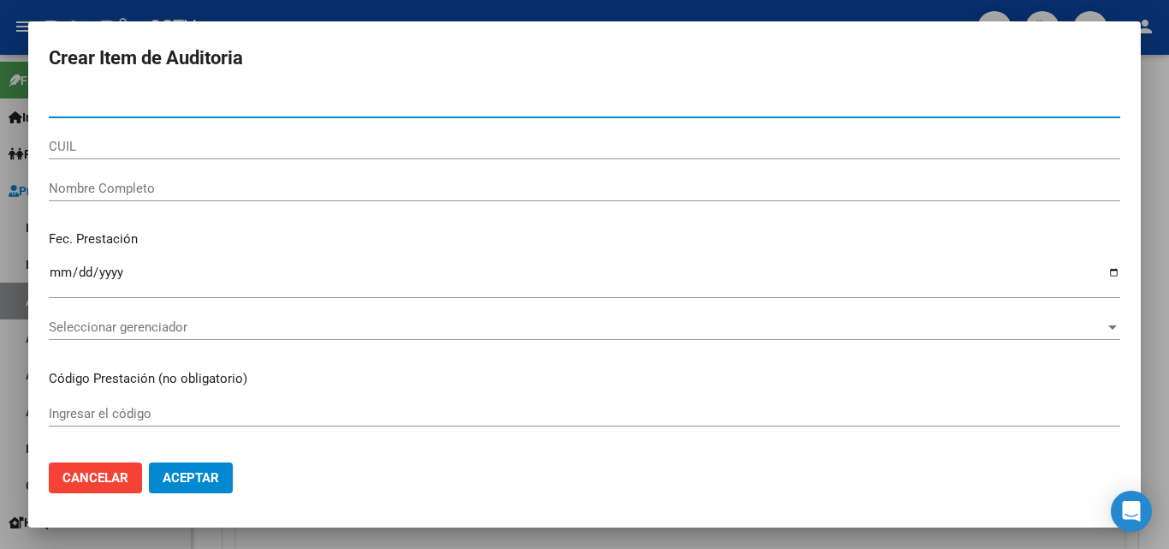
type input "47941131"
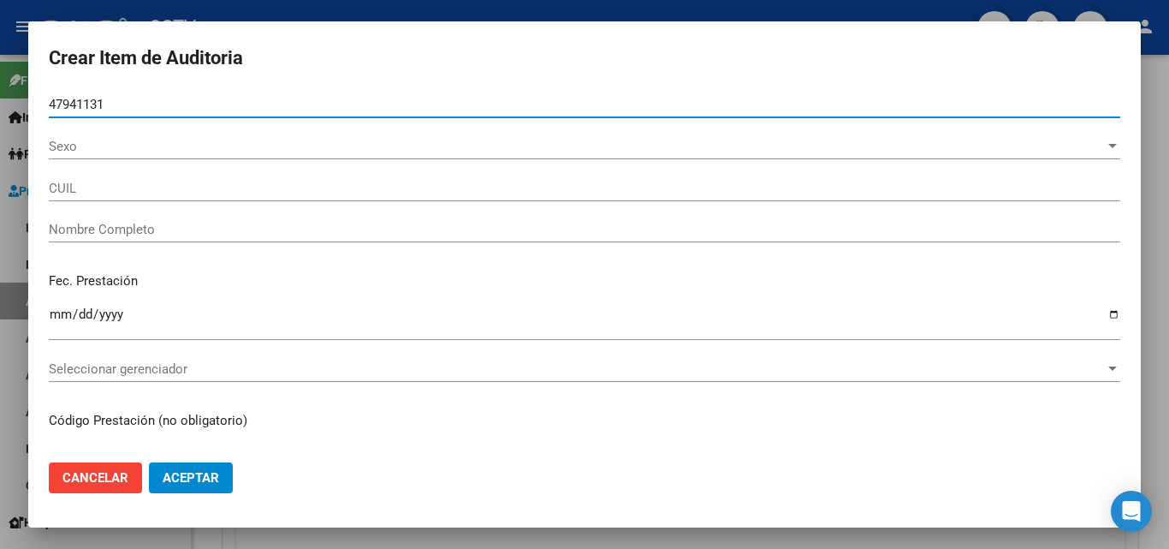
type input "20479411310"
type input "[PERSON_NAME]"
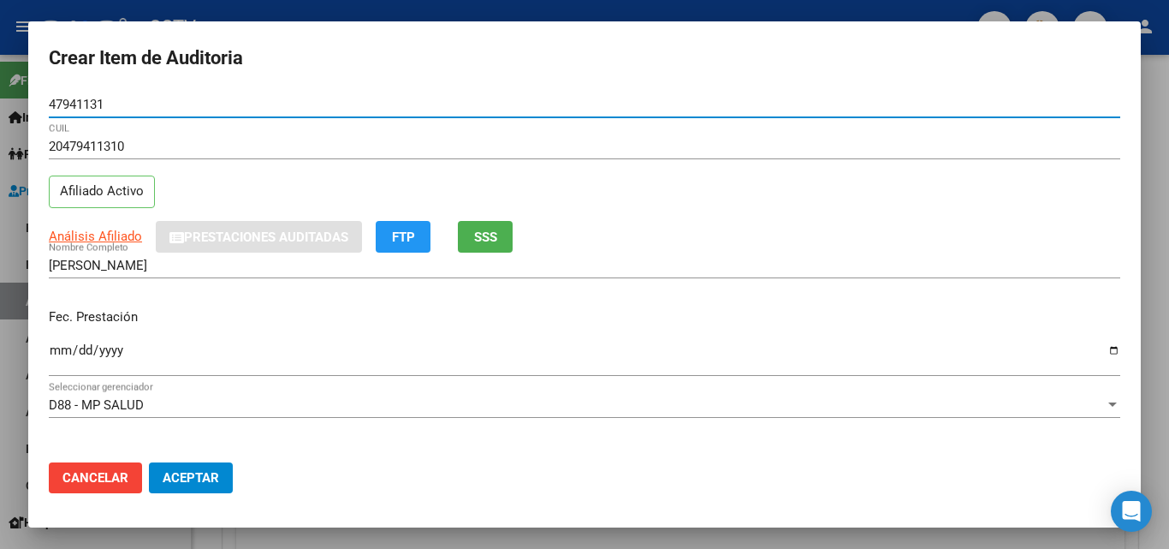
type input "47941131"
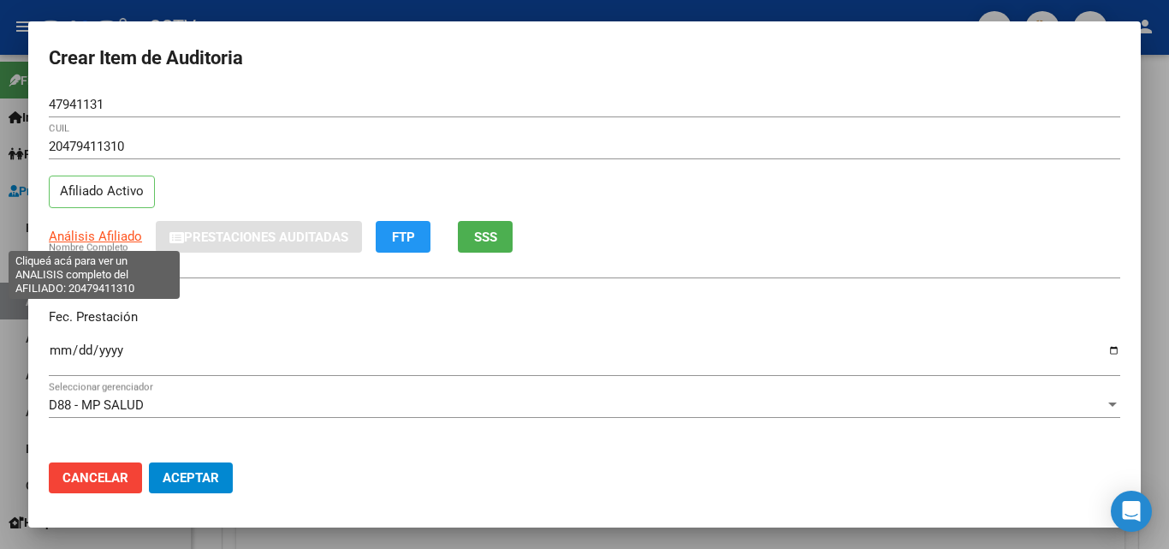
click at [98, 239] on span "Análisis Afiliado" at bounding box center [95, 236] width 93 height 15
type textarea "20479411310"
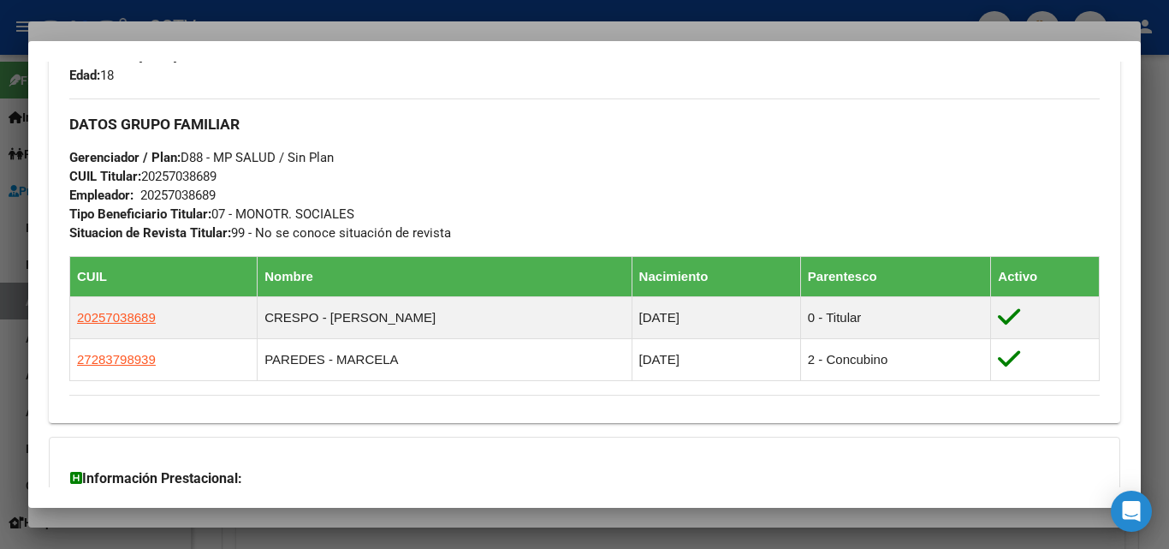
scroll to position [984, 0]
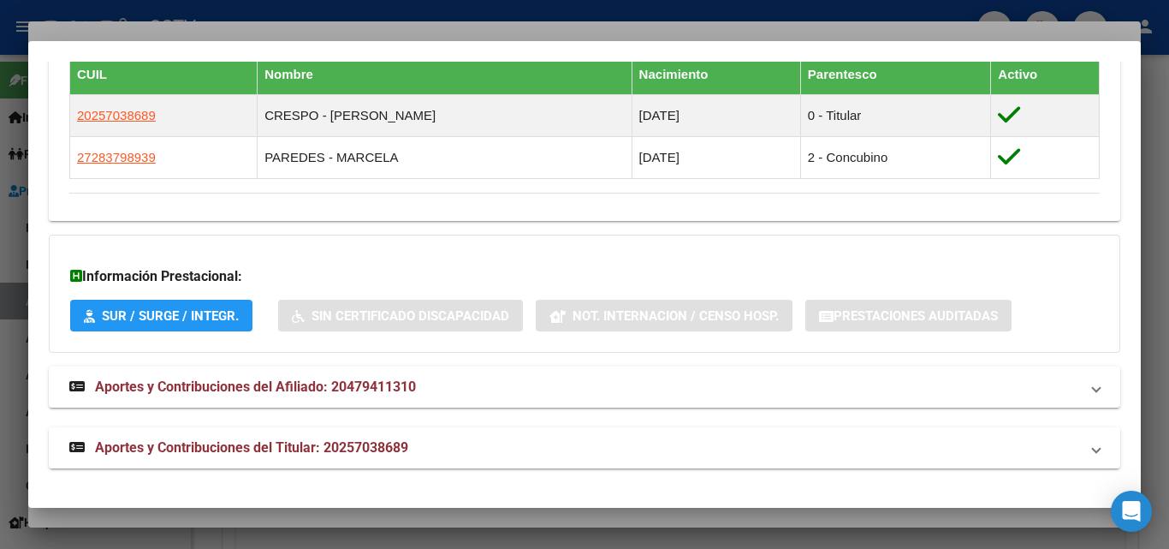
click at [259, 437] on strong "Aportes y Contribuciones del Titular: 20257038689" at bounding box center [238, 447] width 339 height 21
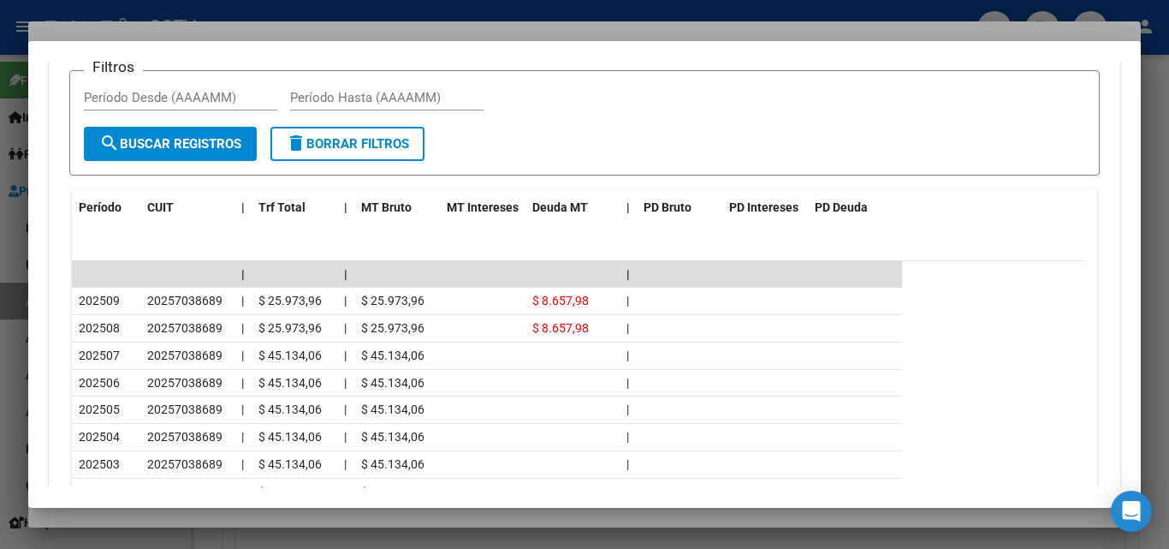
scroll to position [1668, 0]
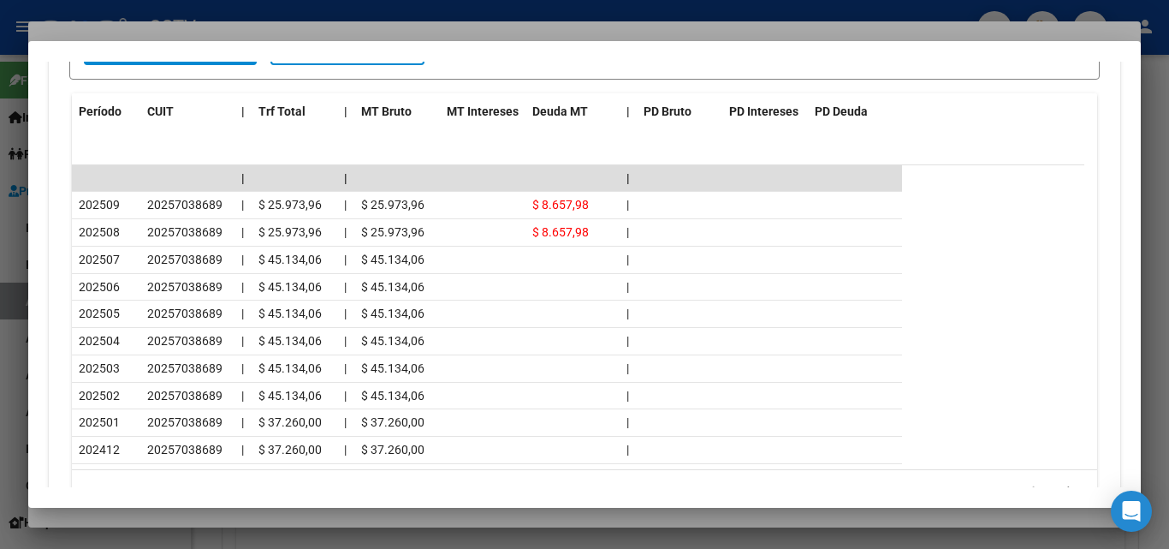
click at [146, 514] on div at bounding box center [584, 274] width 1169 height 549
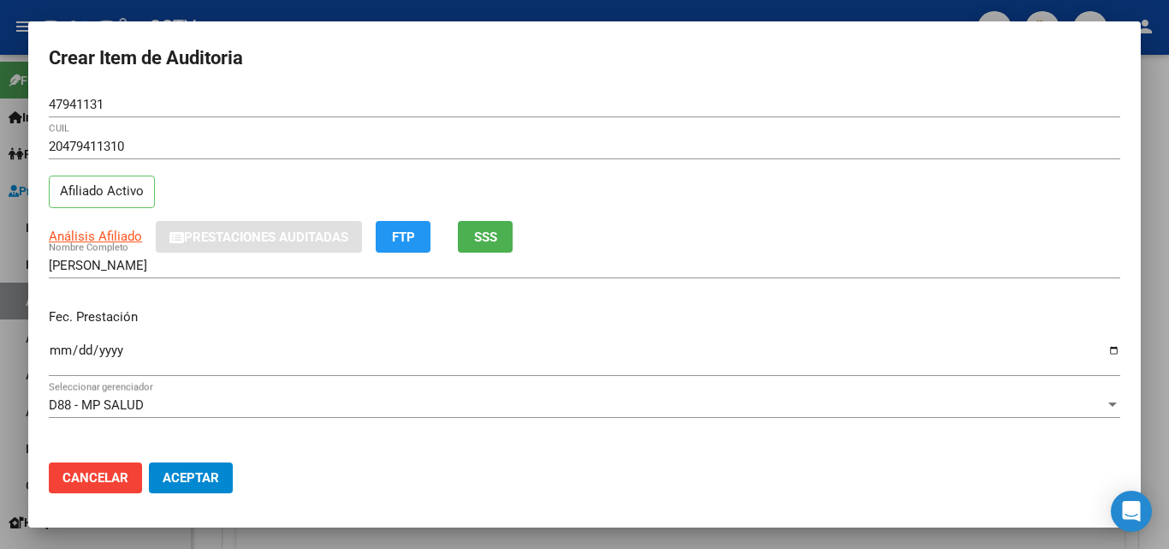
click at [62, 350] on input "Ingresar la fecha" at bounding box center [585, 356] width 1072 height 27
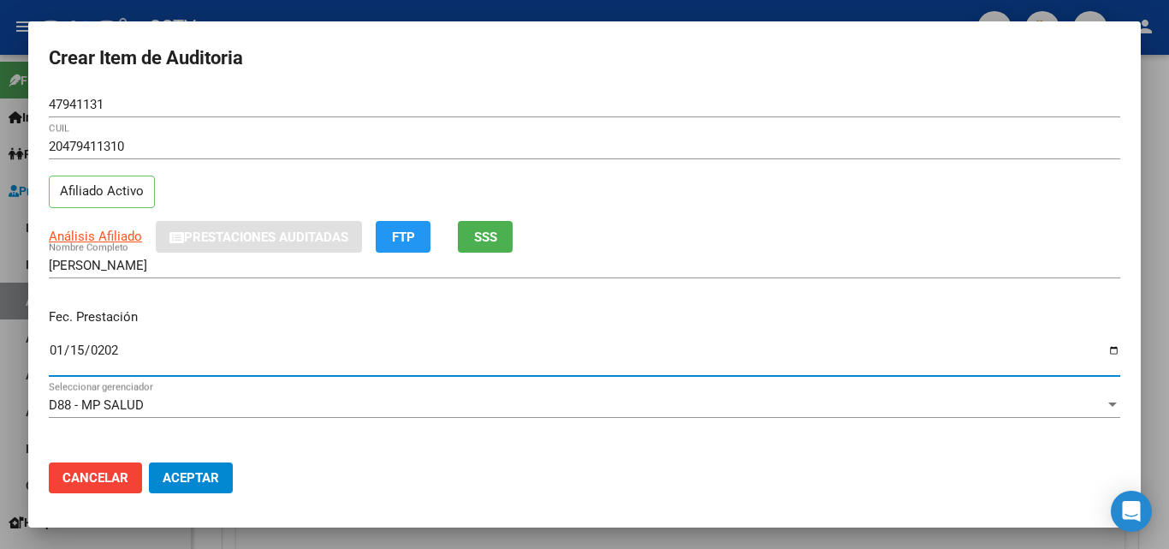
type input "[DATE]"
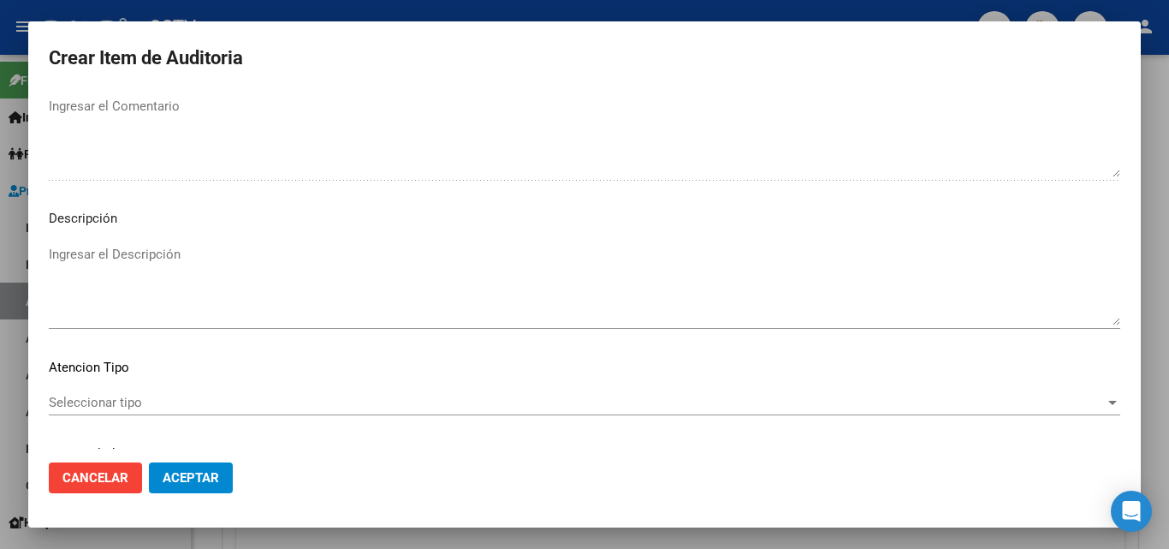
scroll to position [1185, 0]
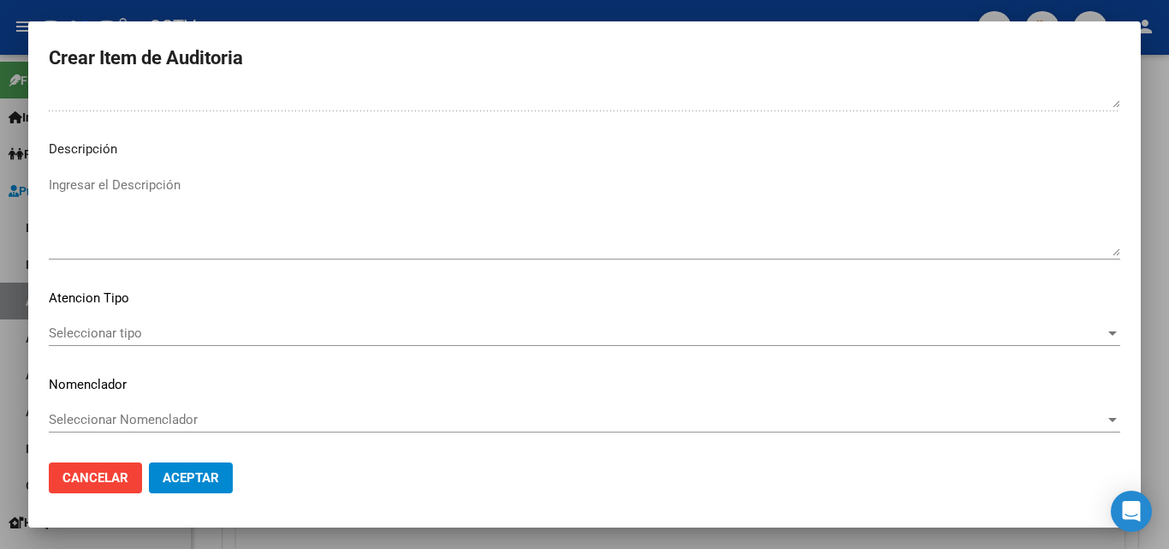
click at [117, 339] on span "Seleccionar tipo" at bounding box center [577, 332] width 1056 height 15
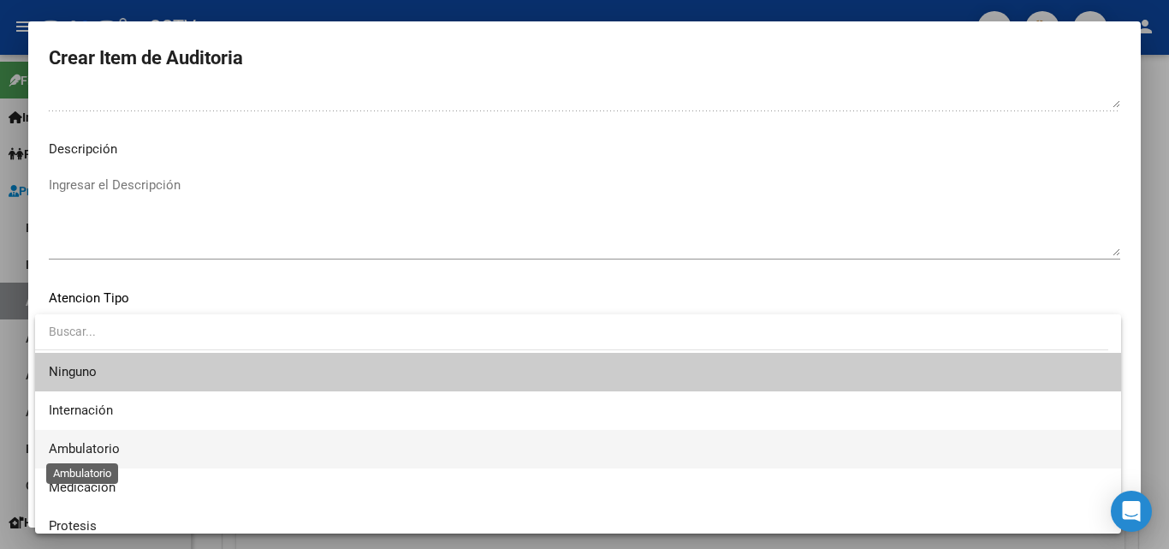
click at [106, 442] on span "Ambulatorio" at bounding box center [84, 448] width 71 height 15
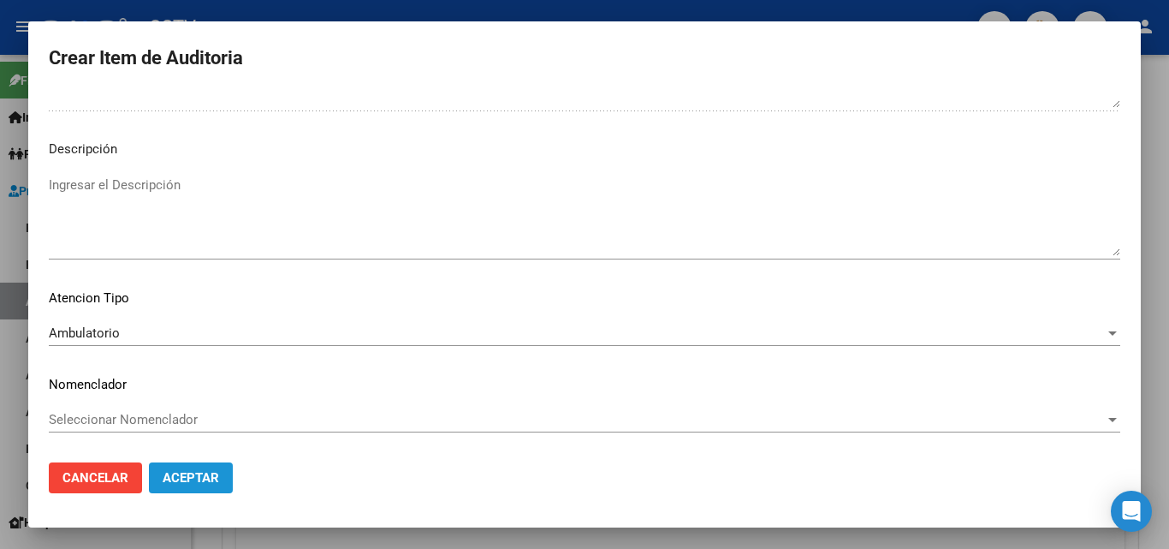
click at [213, 484] on span "Aceptar" at bounding box center [191, 477] width 56 height 15
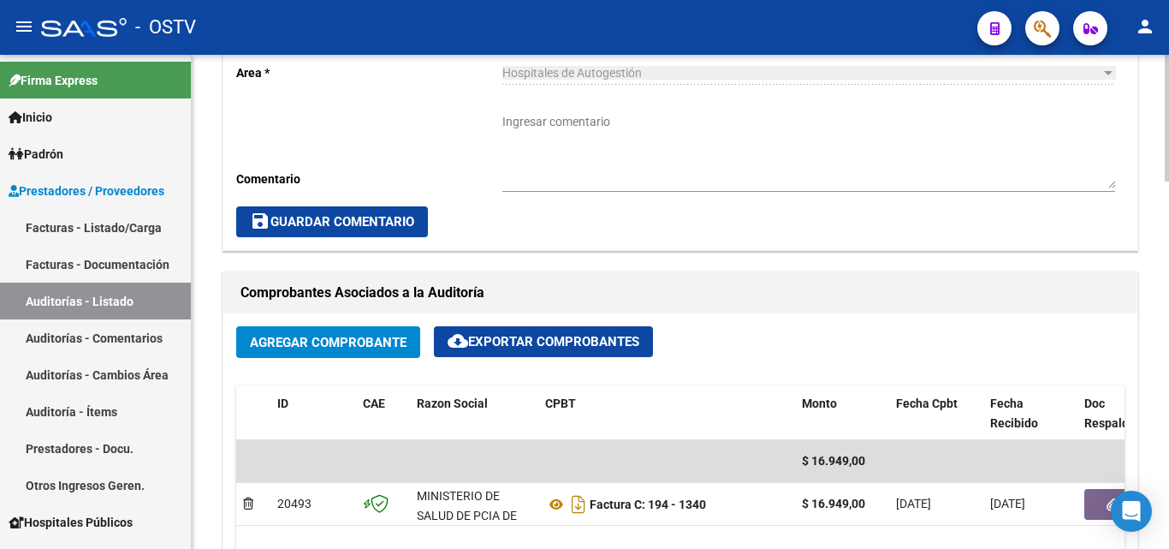
scroll to position [514, 0]
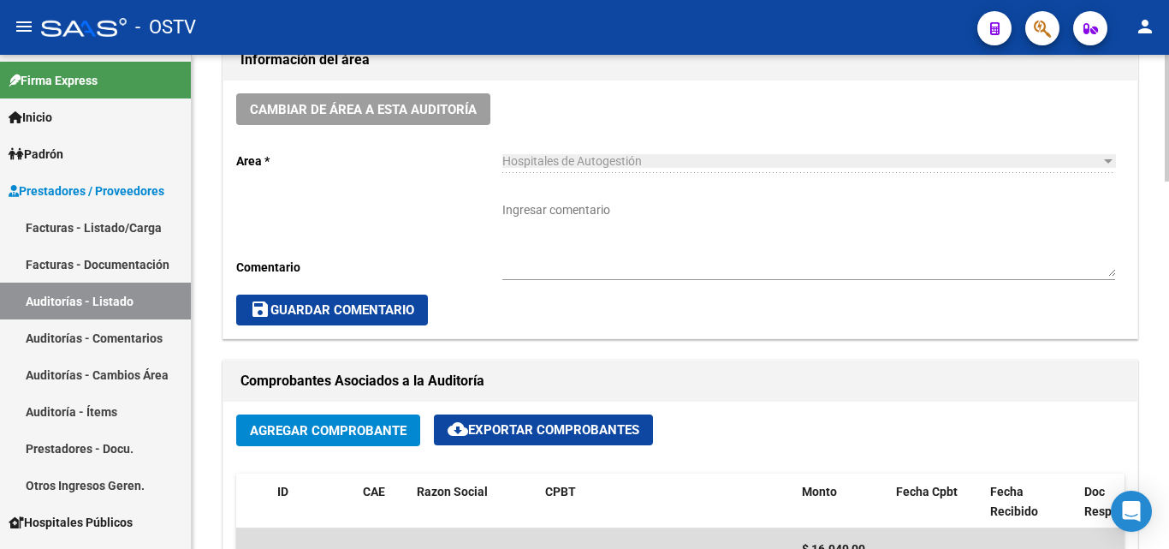
click at [544, 199] on div "Ingresar comentario" at bounding box center [808, 234] width 613 height 92
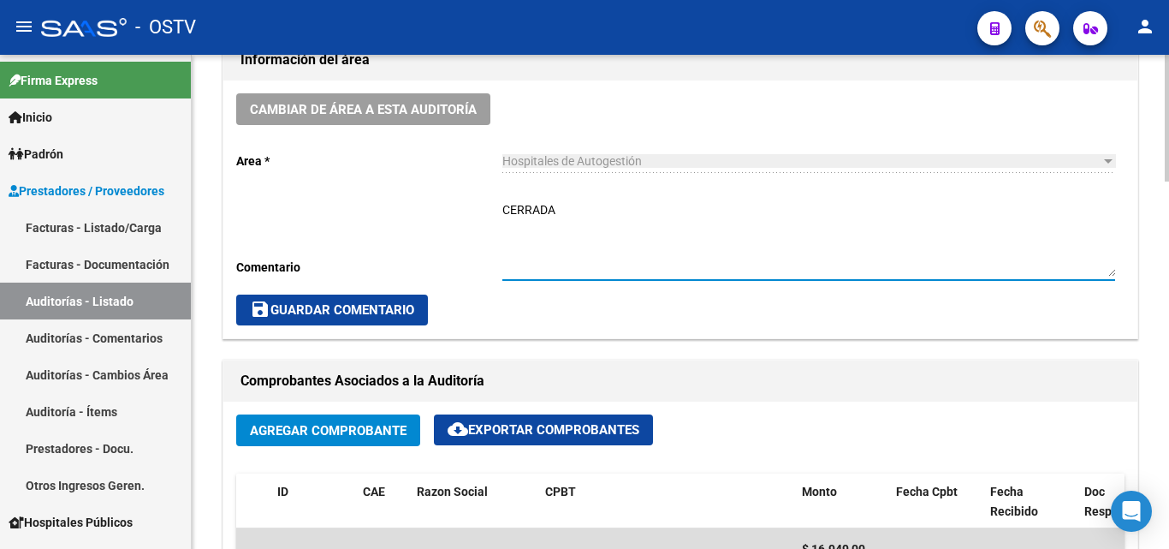
type textarea "CERRADA"
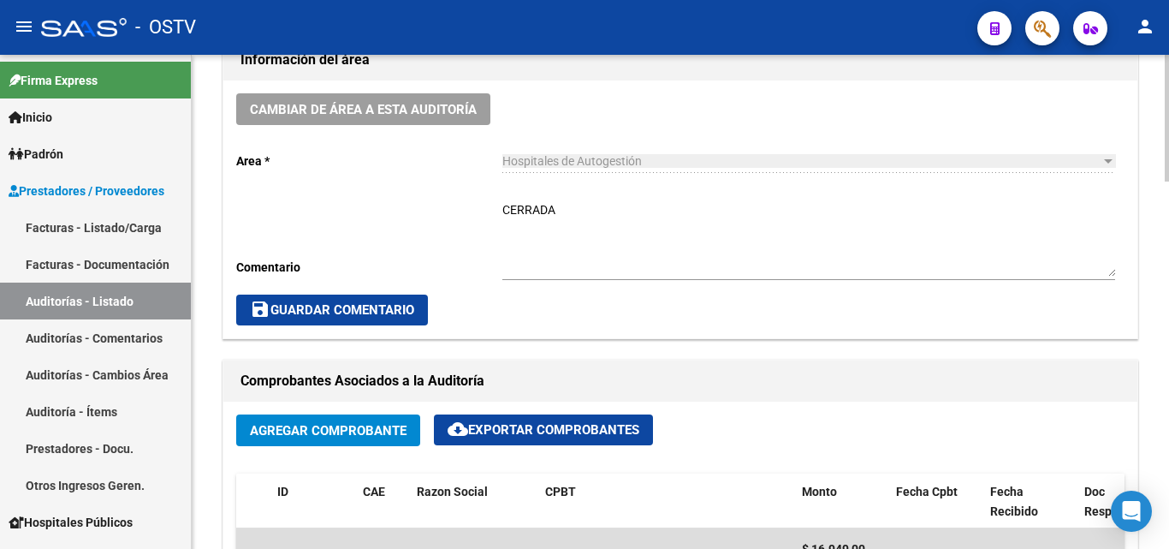
click at [387, 326] on div "Cambiar de área a esta auditoría Area * Hospitales de Autogestión Seleccionar a…" at bounding box center [680, 209] width 914 height 258
click at [395, 316] on span "save Guardar Comentario" at bounding box center [332, 309] width 164 height 15
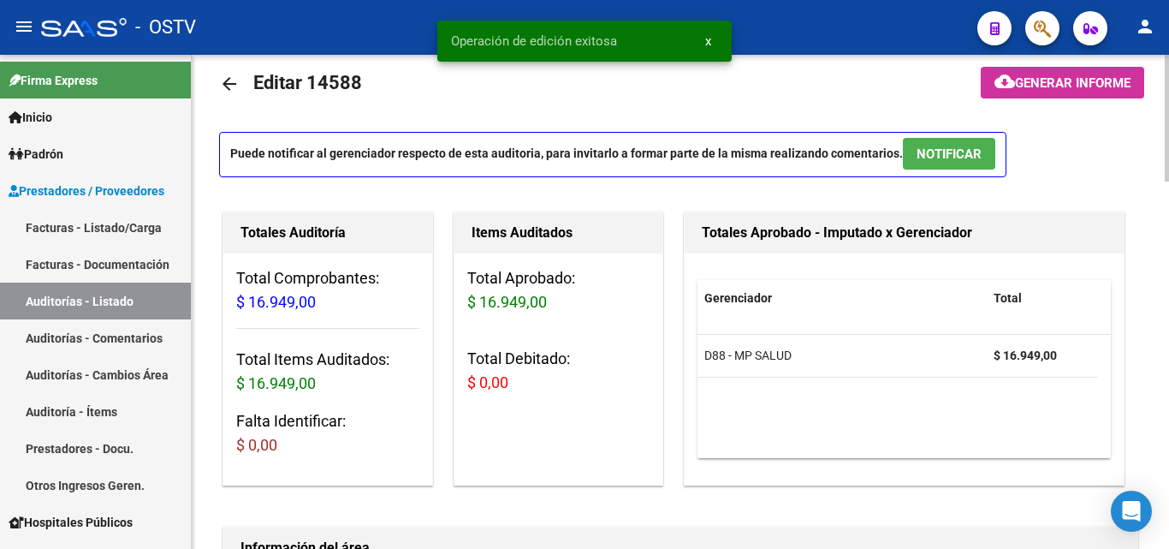
scroll to position [0, 0]
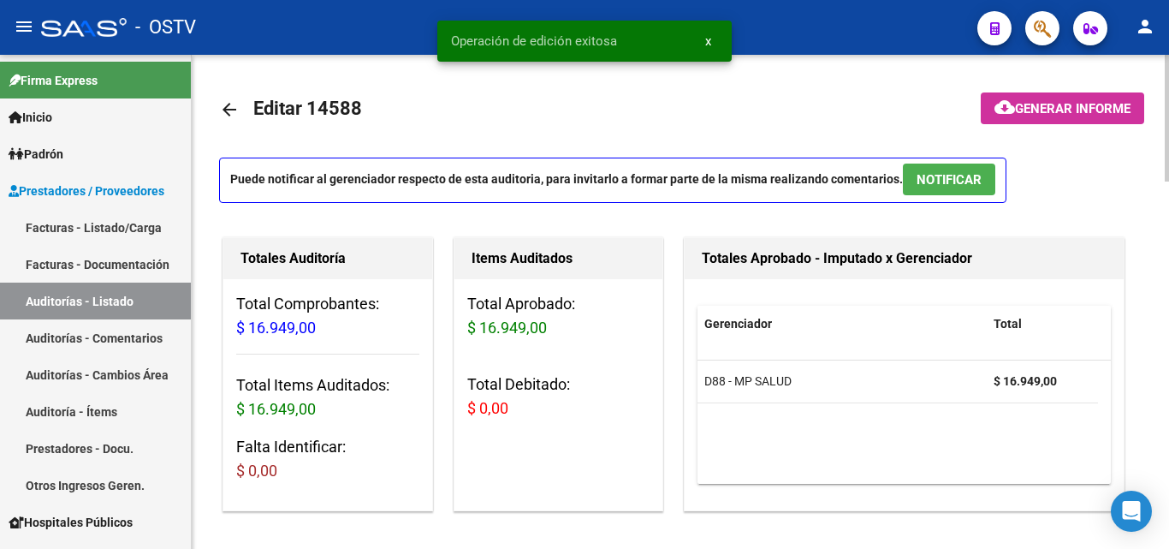
click at [238, 111] on mat-icon "arrow_back" at bounding box center [229, 109] width 21 height 21
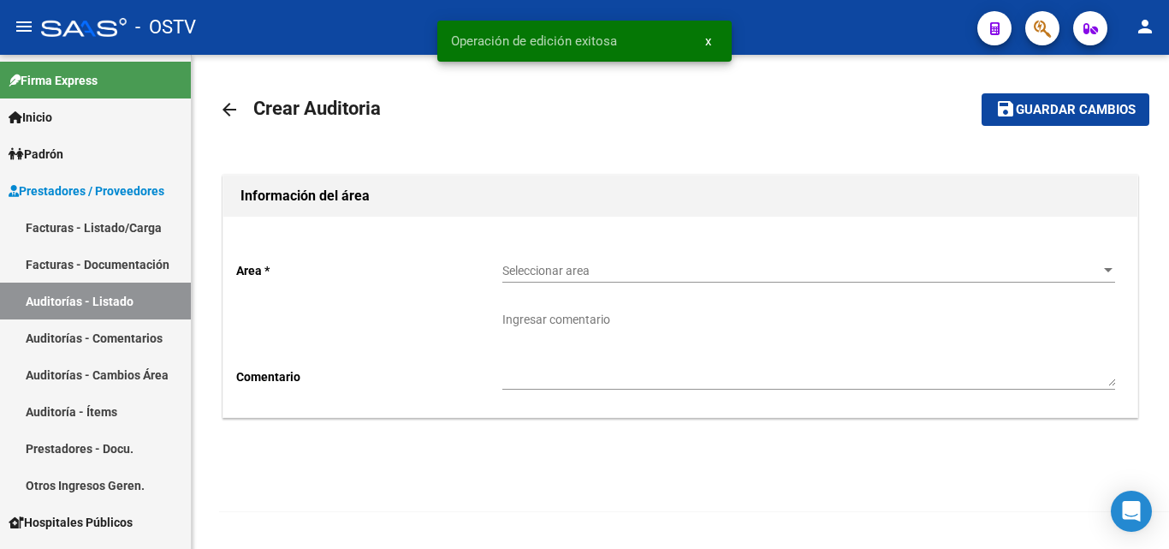
click at [554, 261] on div "Seleccionar area Seleccionar area" at bounding box center [808, 265] width 613 height 34
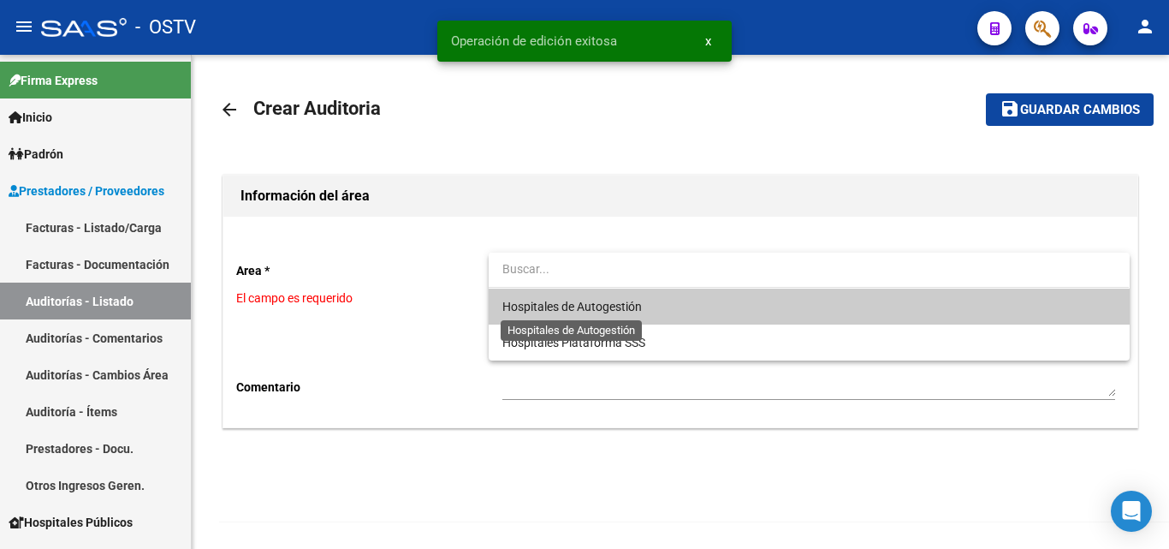
click at [579, 306] on span "Hospitales de Autogestión" at bounding box center [572, 307] width 140 height 14
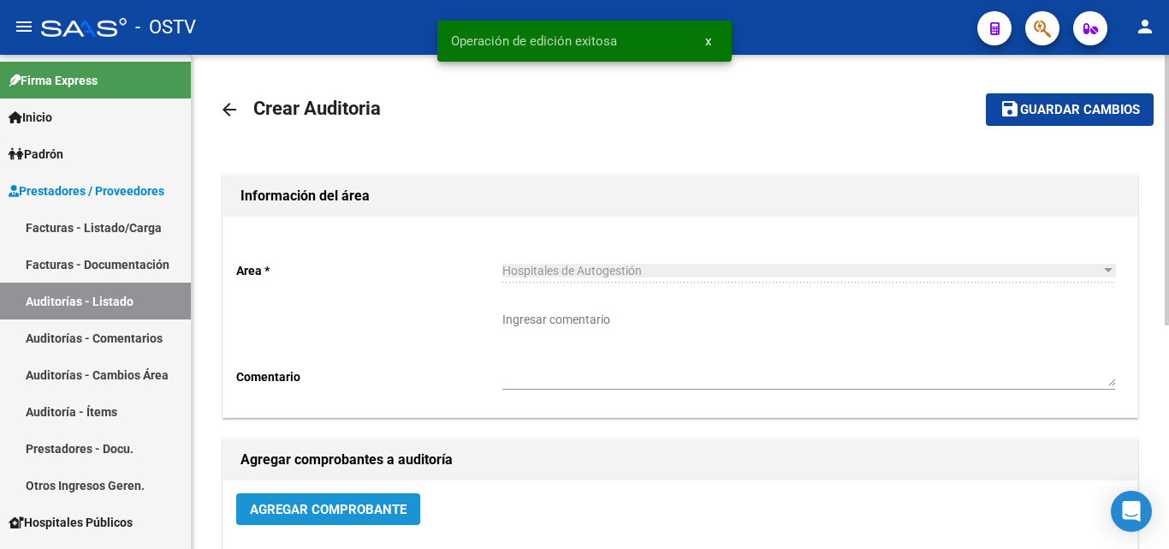
click at [382, 514] on span "Agregar Comprobante" at bounding box center [328, 509] width 157 height 15
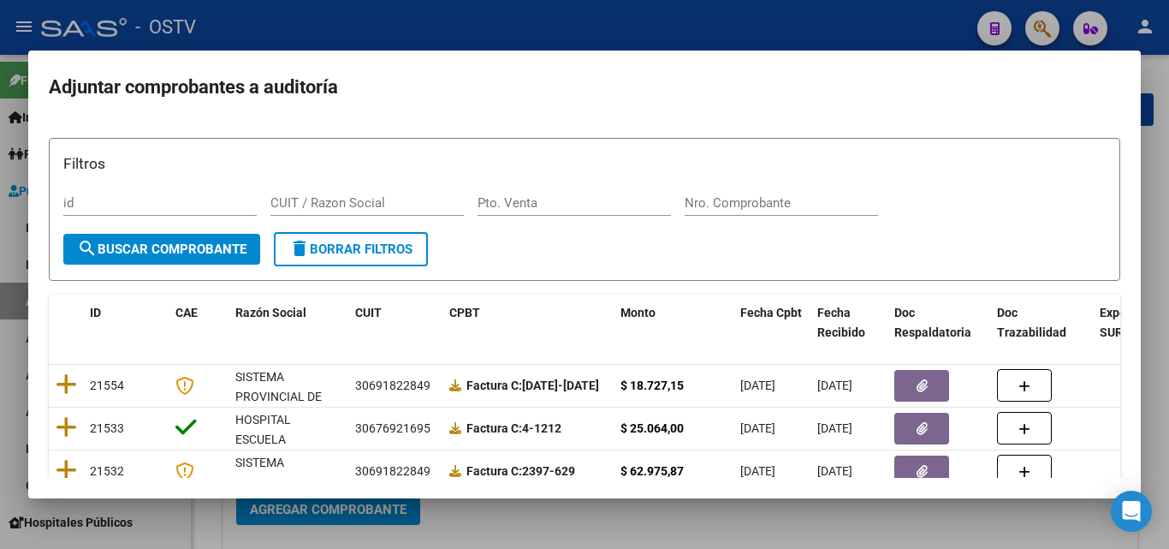
click at [716, 191] on div "Nro. Comprobante" at bounding box center [781, 203] width 193 height 26
click at [711, 201] on input "Nro. Comprobante" at bounding box center [781, 202] width 193 height 15
paste input "8123"
type input "8123"
click at [159, 244] on span "search Buscar Comprobante" at bounding box center [161, 248] width 169 height 15
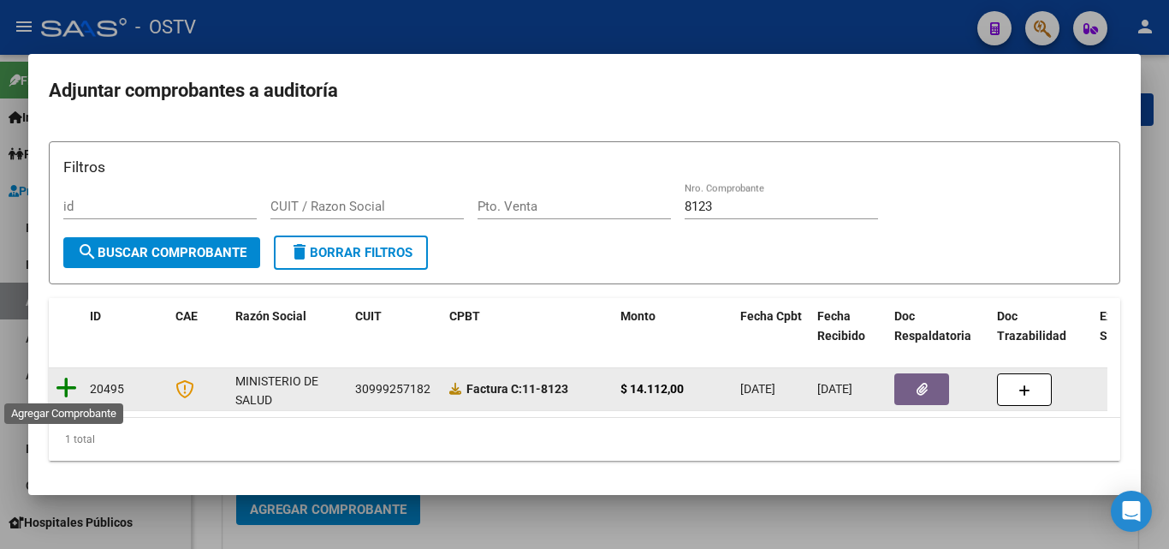
click at [59, 379] on icon at bounding box center [66, 388] width 21 height 24
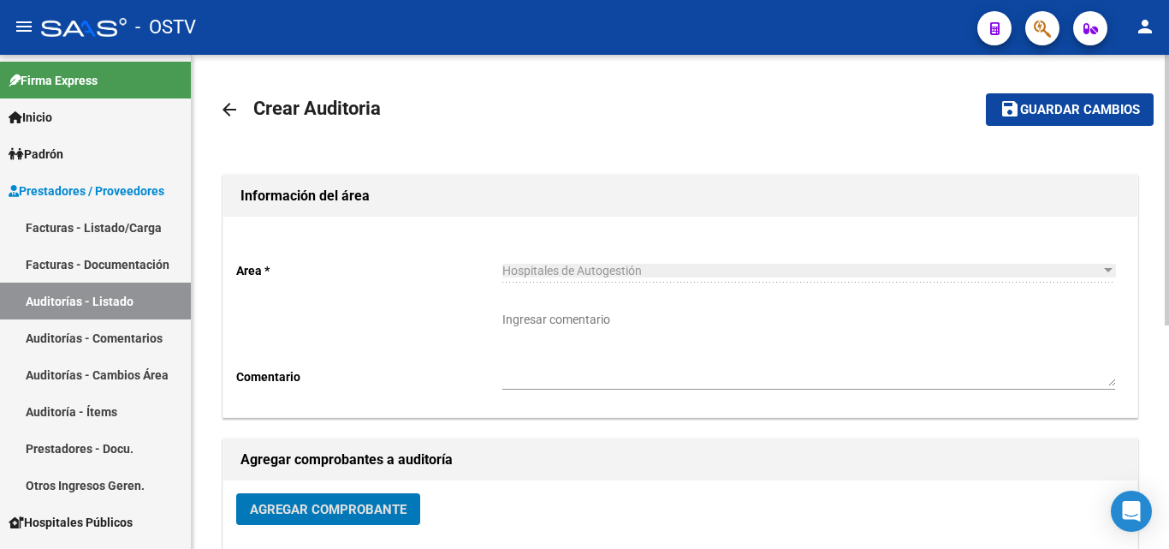
click at [1014, 113] on mat-icon "save" at bounding box center [1010, 108] width 21 height 21
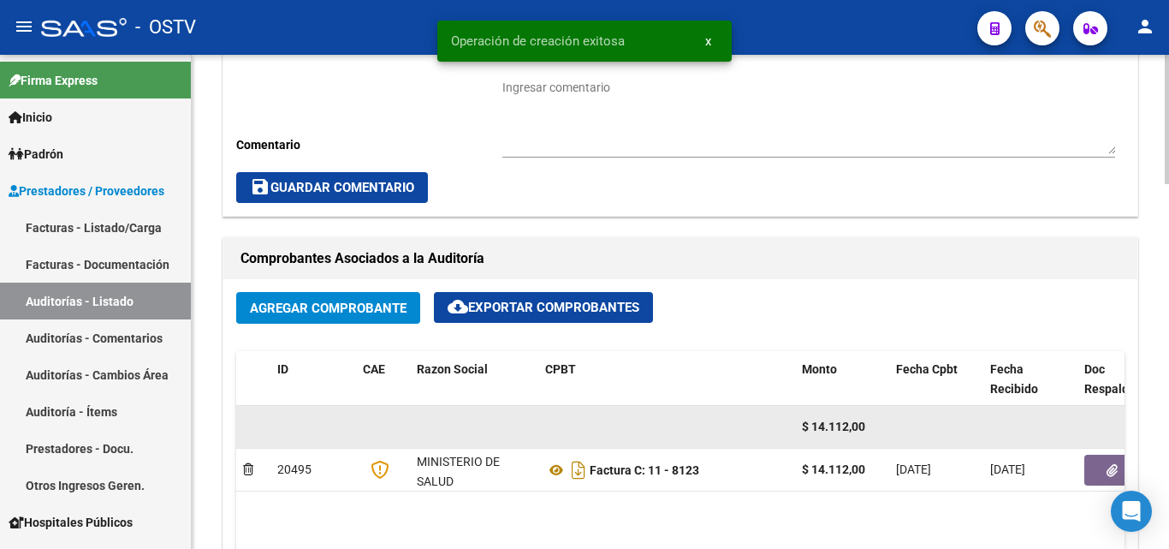
scroll to position [685, 0]
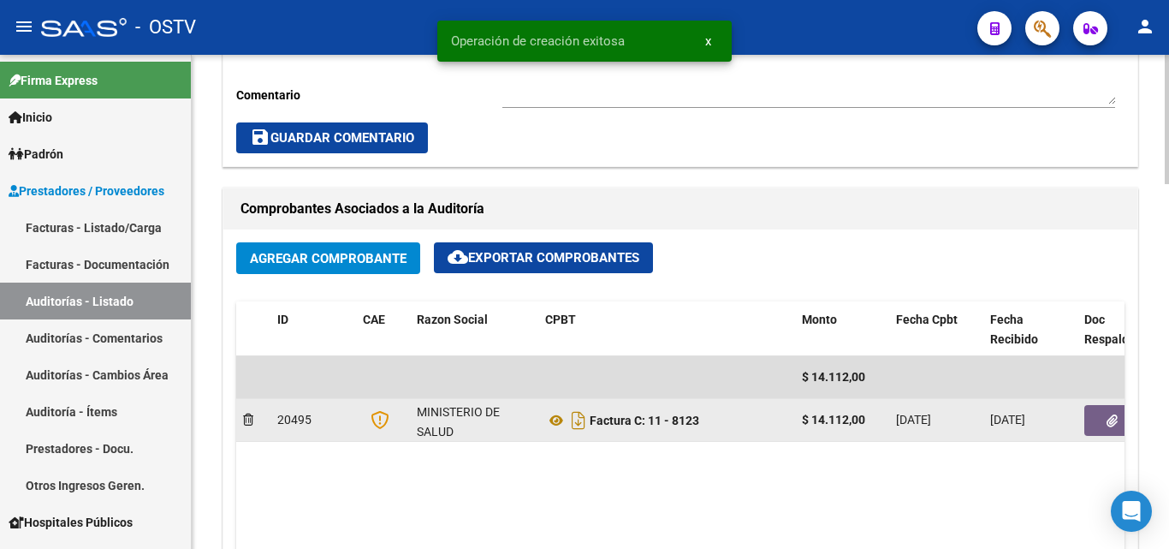
click at [1096, 434] on button "button" at bounding box center [1112, 420] width 55 height 31
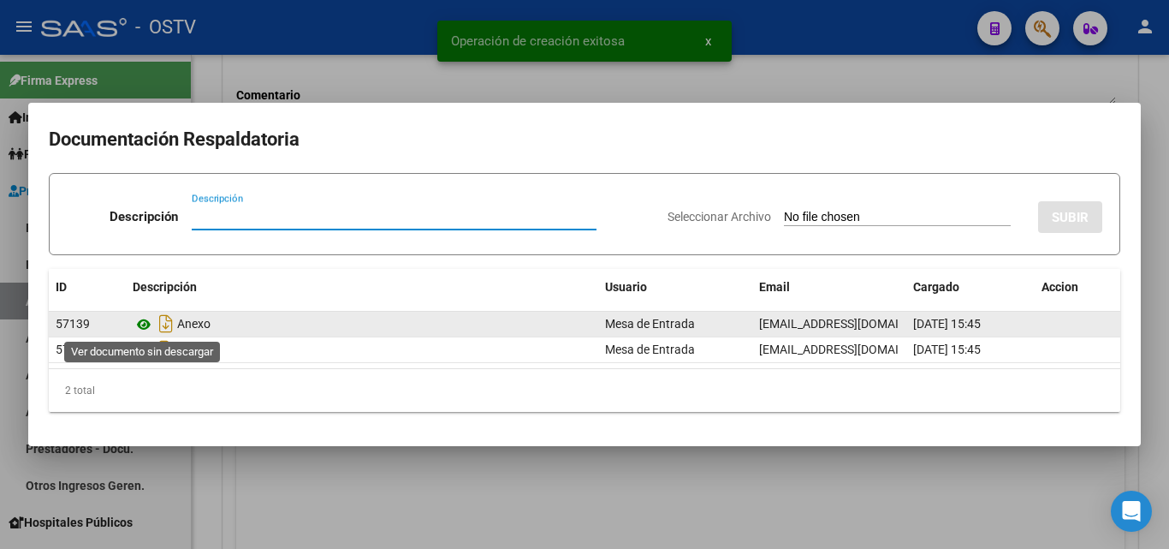
click at [145, 324] on icon at bounding box center [144, 324] width 22 height 21
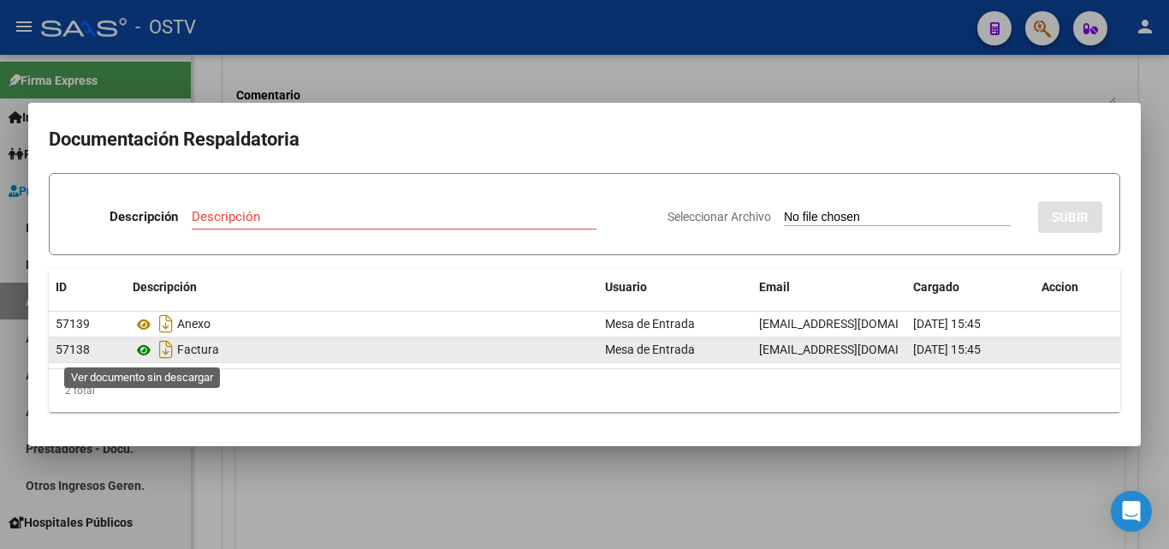
click at [141, 354] on icon at bounding box center [144, 350] width 22 height 21
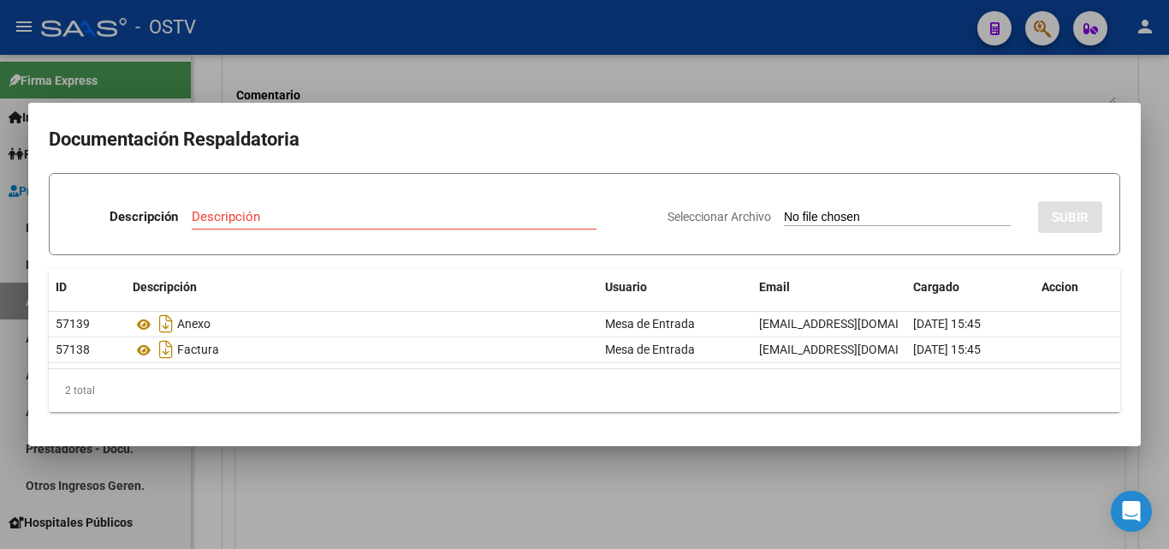
click at [324, 533] on div at bounding box center [584, 274] width 1169 height 549
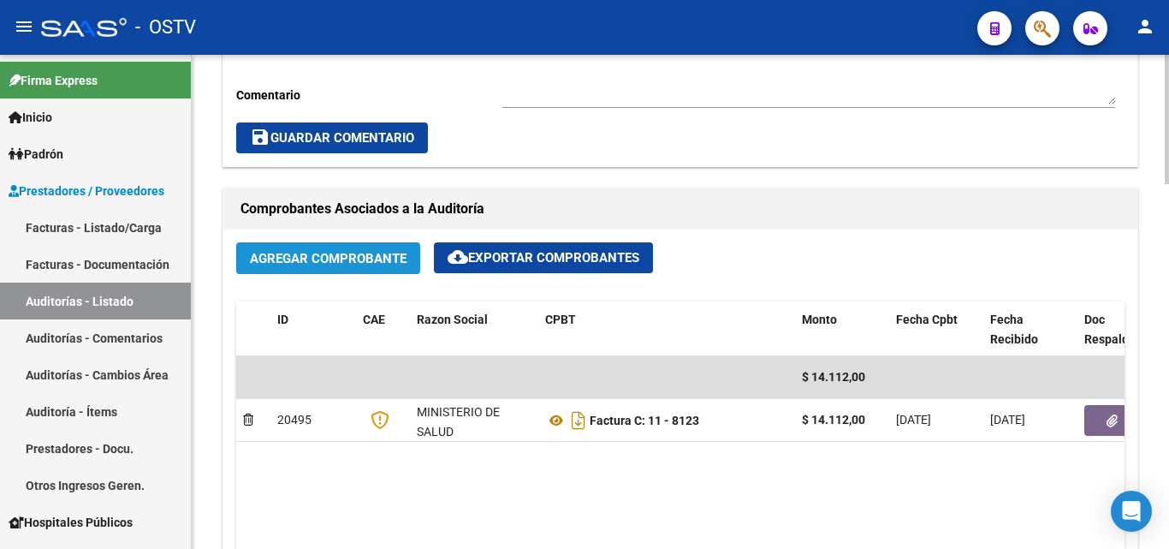
click at [324, 265] on span "Agregar Comprobante" at bounding box center [328, 258] width 157 height 15
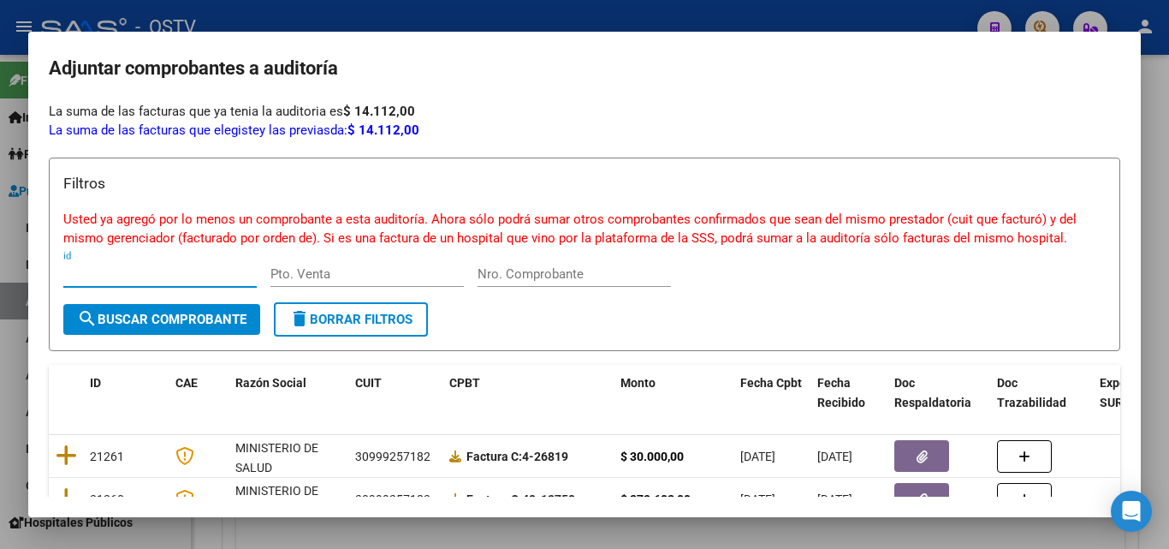
click at [358, 527] on div at bounding box center [584, 274] width 1169 height 549
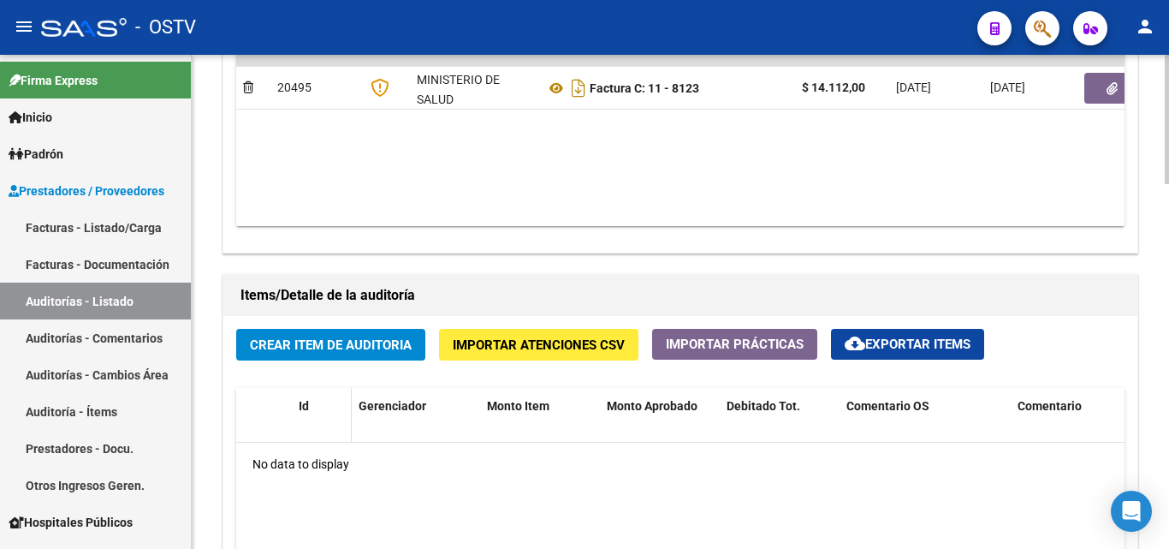
scroll to position [1027, 0]
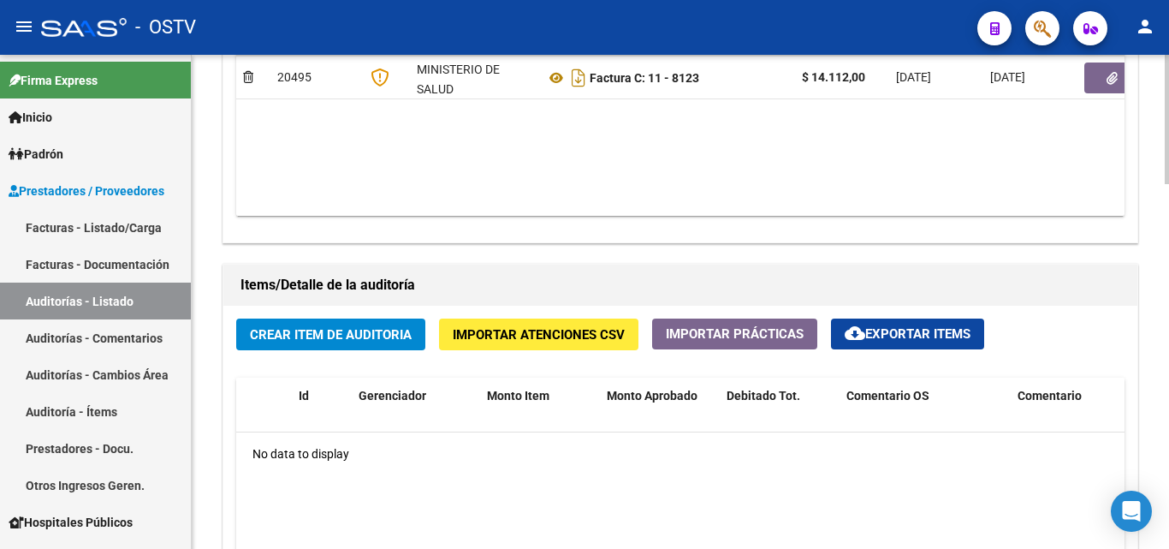
click at [316, 326] on span "Crear Item de Auditoria" at bounding box center [331, 333] width 162 height 15
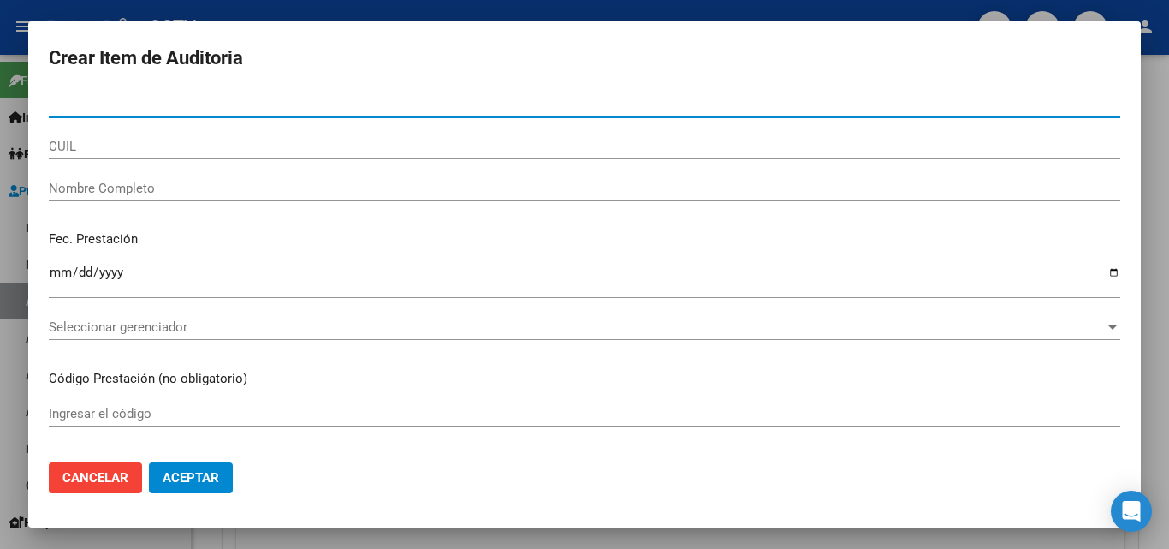
paste input "46507733"
type input "46507733"
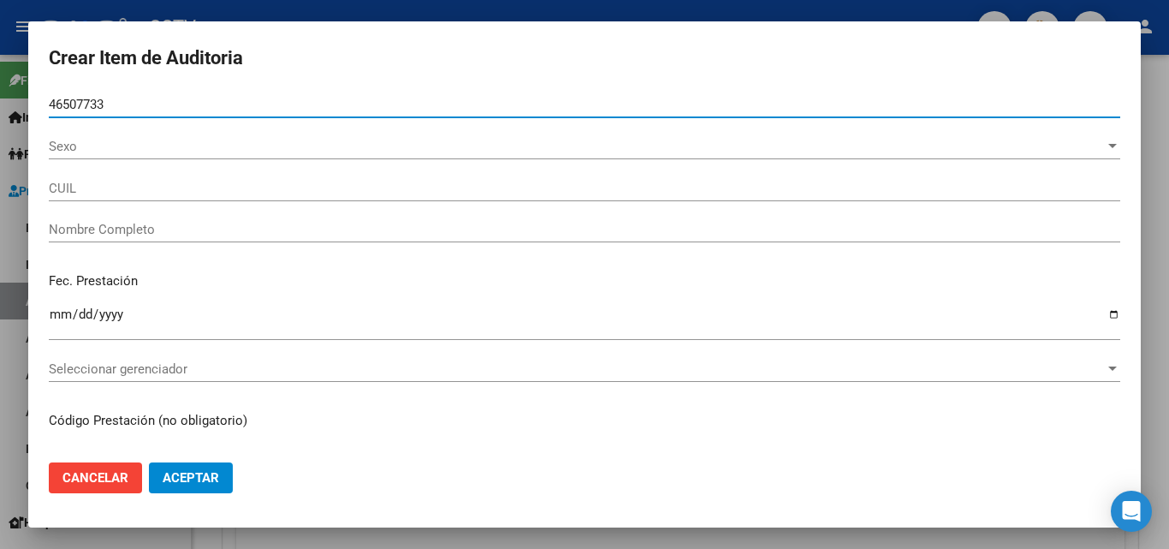
type input "20465077337"
type input "[PERSON_NAME]"
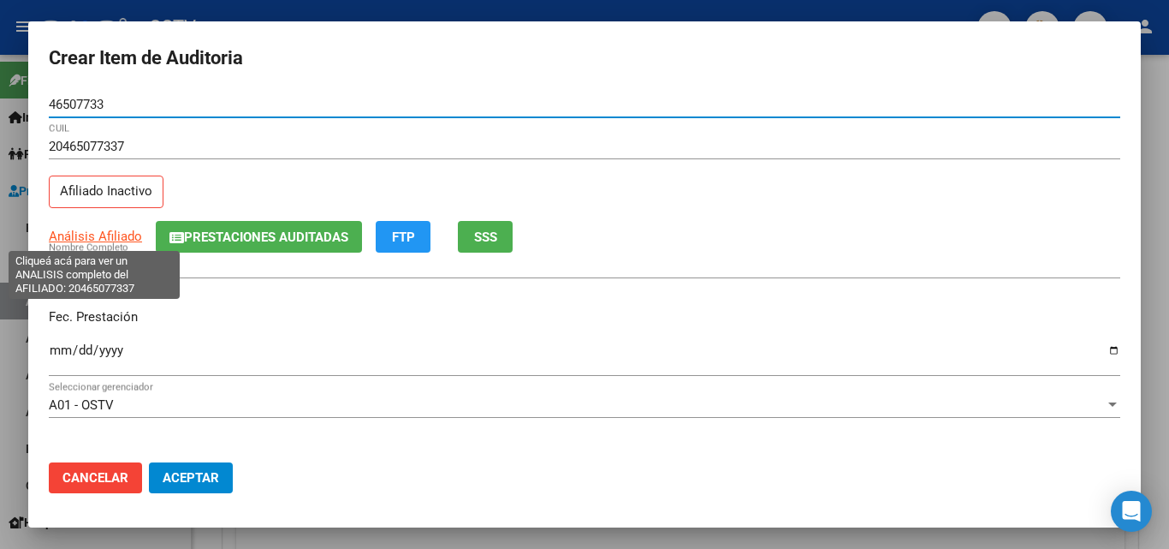
type input "46507733"
click at [99, 240] on span "Análisis Afiliado" at bounding box center [95, 236] width 93 height 15
type textarea "20465077337"
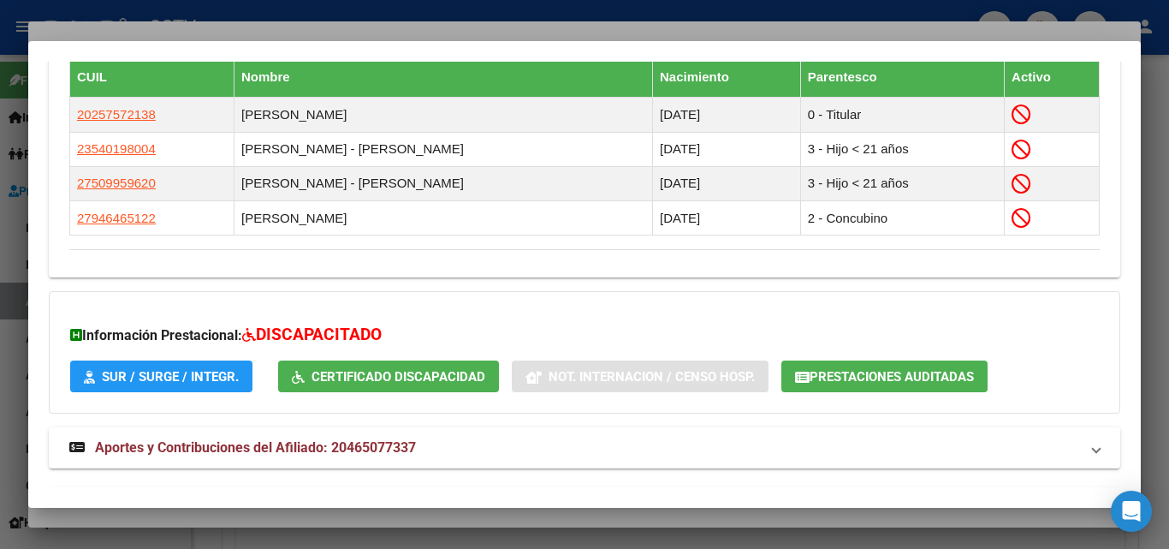
scroll to position [1067, 0]
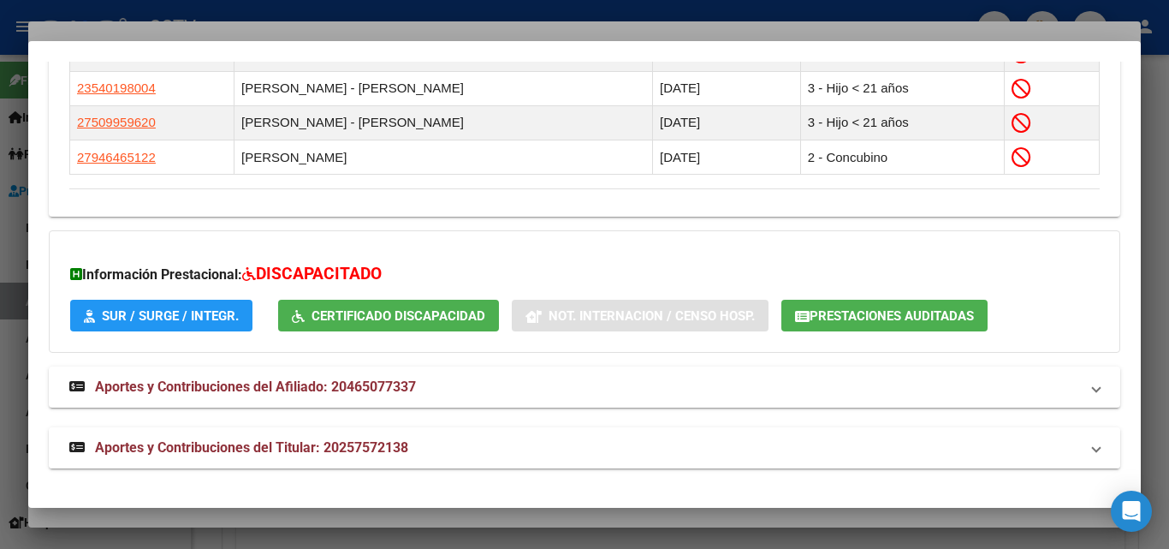
click at [287, 456] on strong "Aportes y Contribuciones del Titular: 20257572138" at bounding box center [238, 447] width 339 height 21
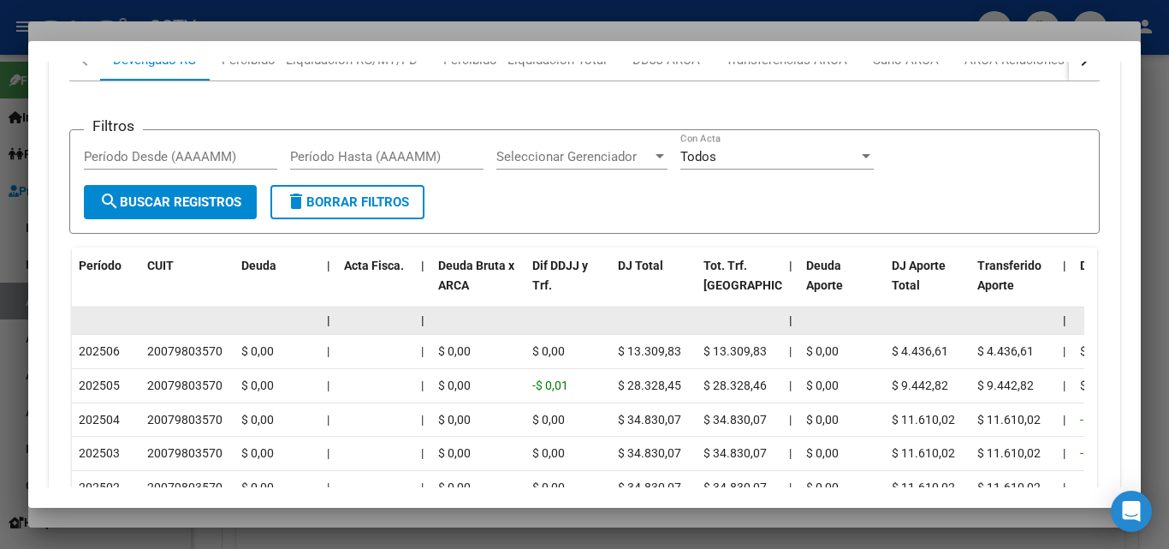
scroll to position [1424, 0]
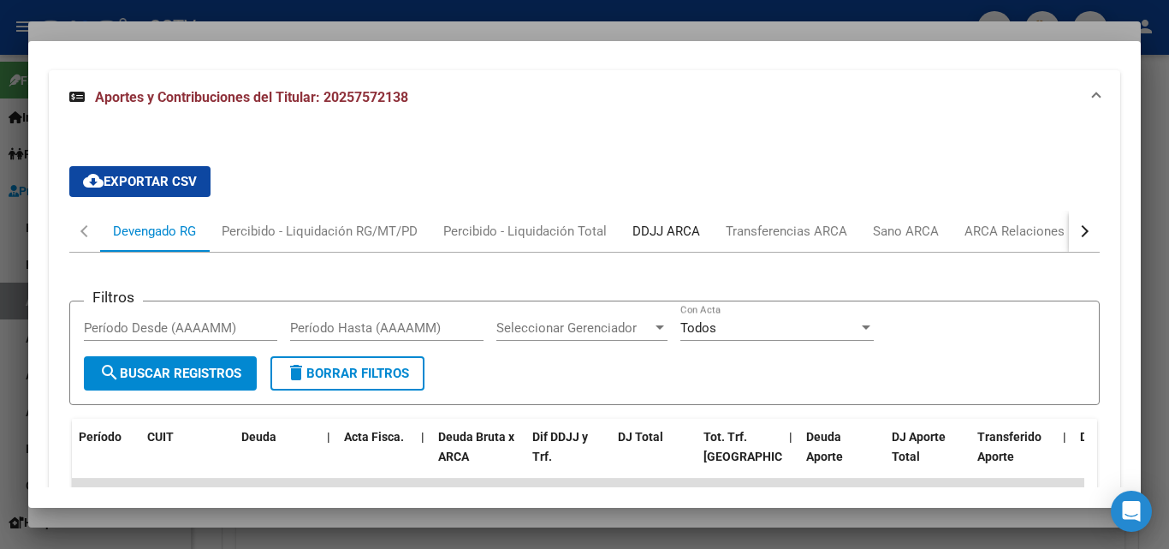
click at [669, 222] on div "DDJJ ARCA" at bounding box center [667, 231] width 68 height 19
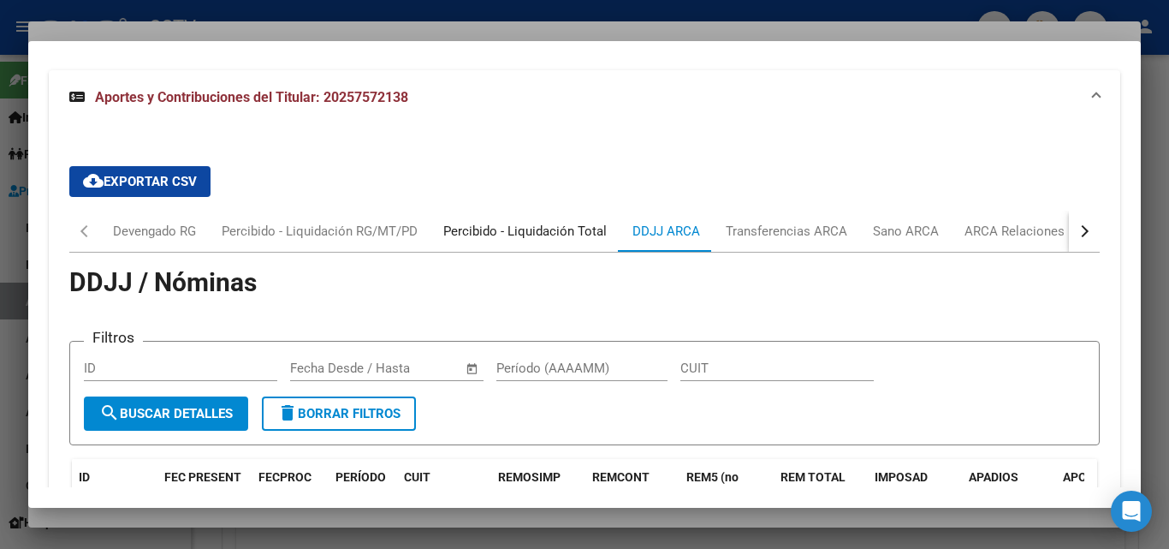
click at [555, 225] on div "Percibido - Liquidación Total" at bounding box center [525, 231] width 164 height 19
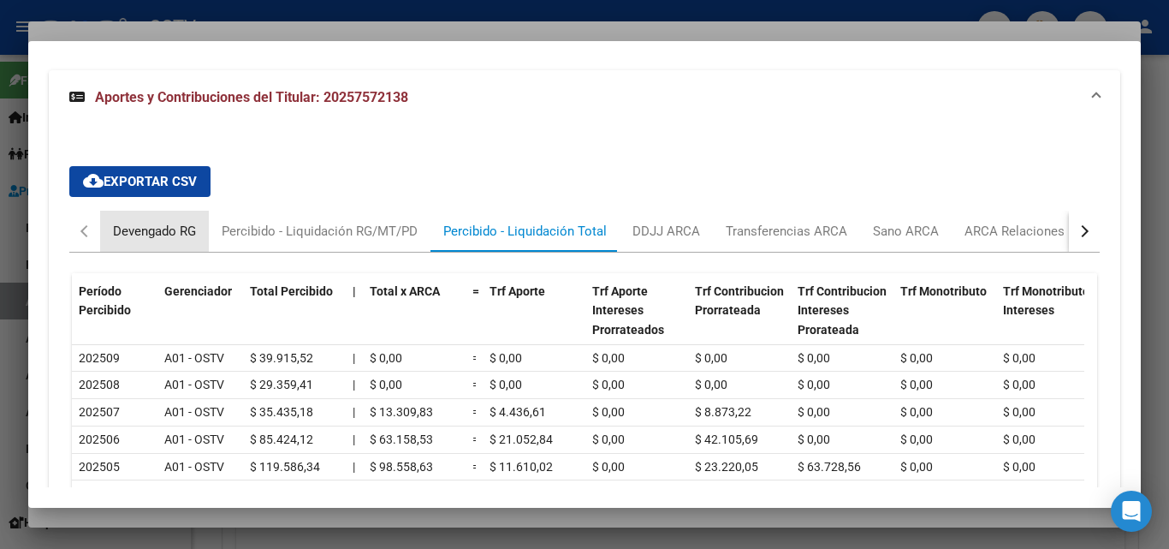
click at [164, 238] on div "Devengado RG" at bounding box center [154, 231] width 83 height 19
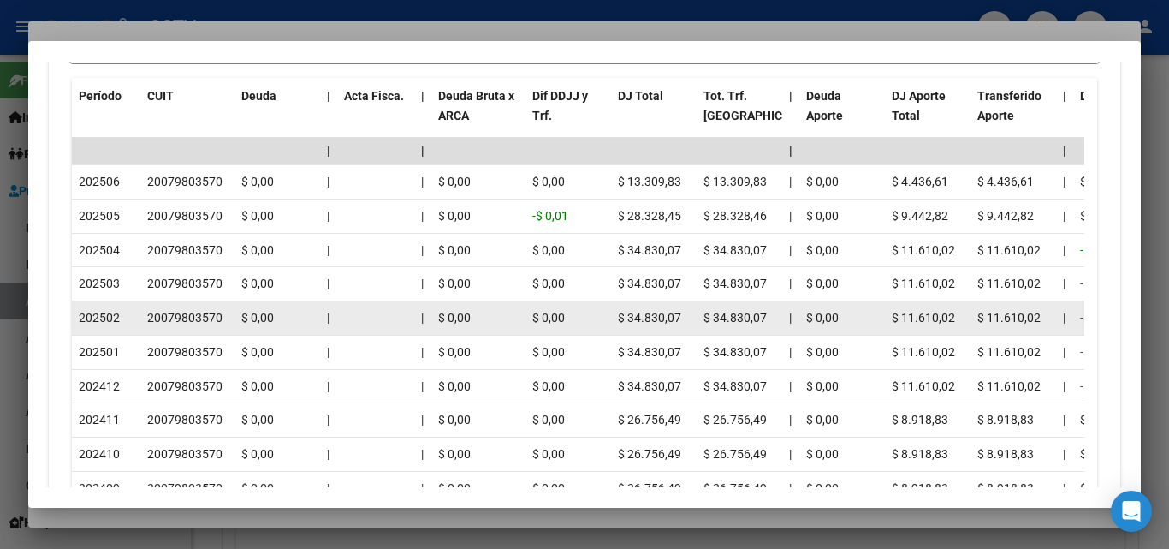
scroll to position [1766, 0]
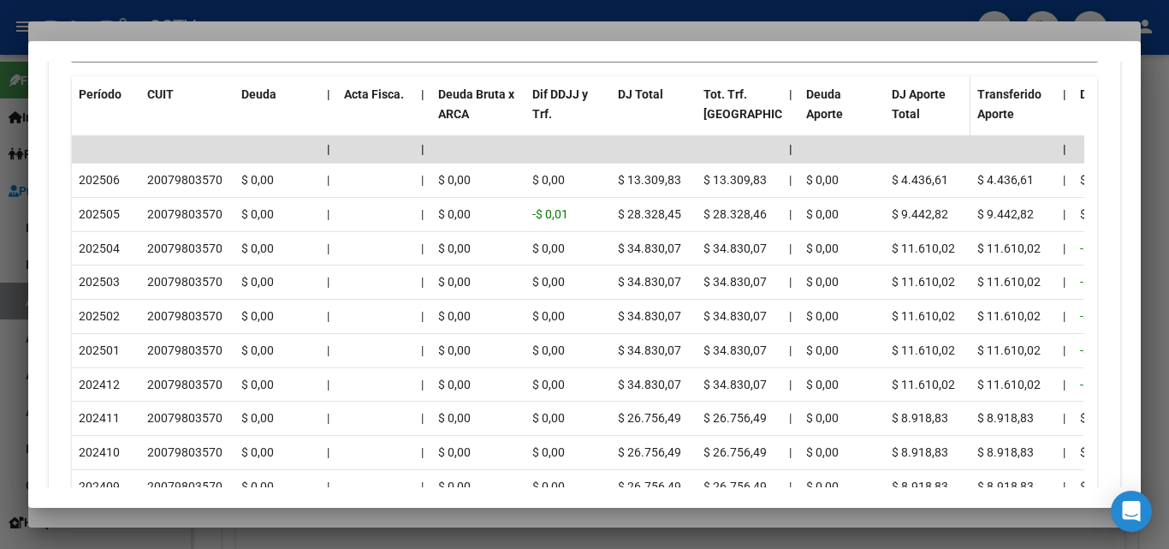
click at [921, 114] on div "DJ Aporte Total" at bounding box center [928, 104] width 72 height 39
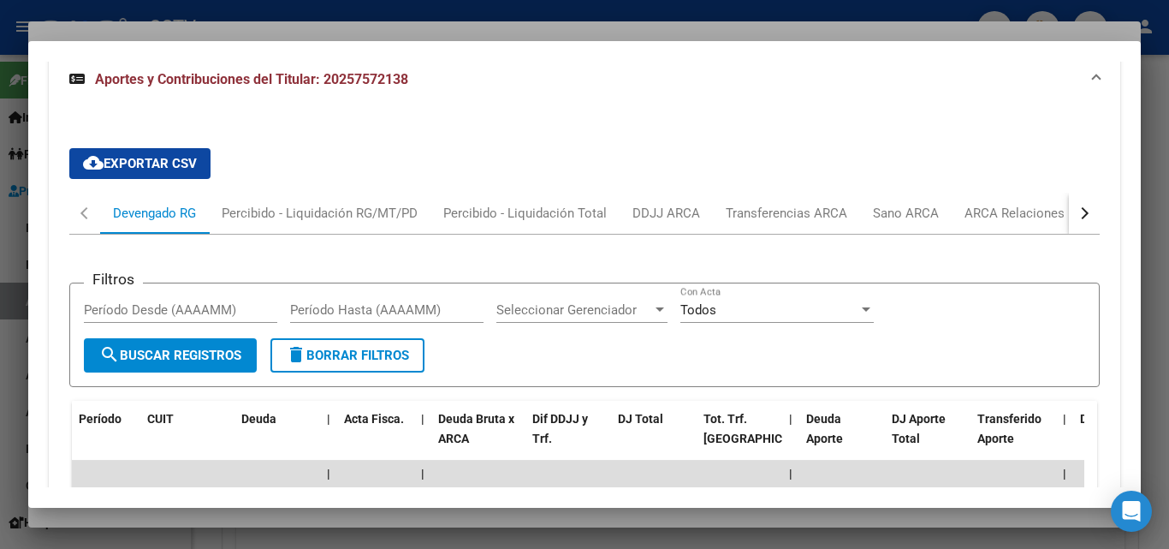
scroll to position [1424, 0]
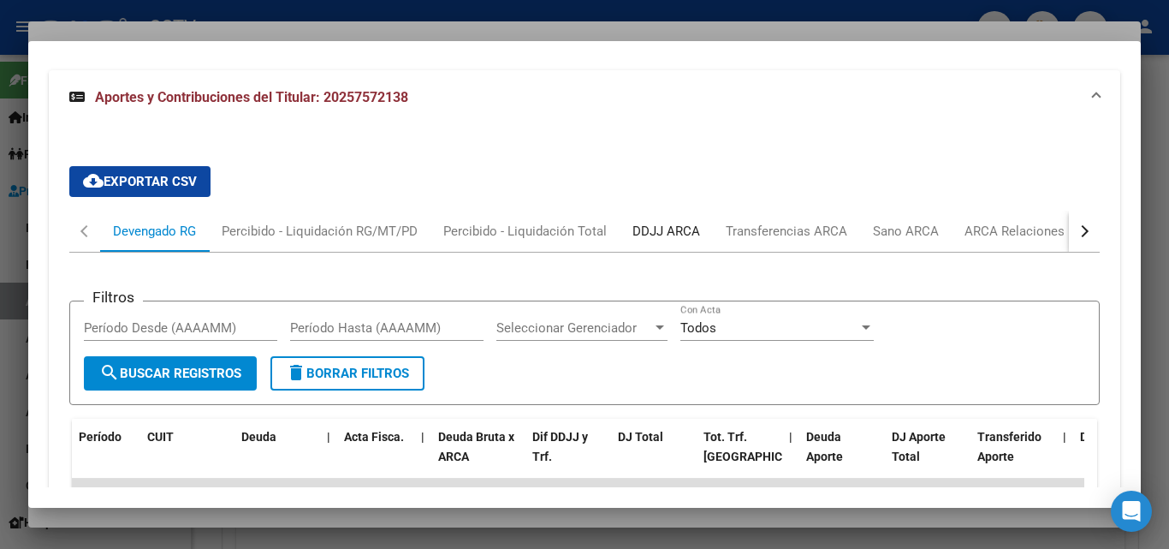
click at [668, 242] on div "DDJJ ARCA" at bounding box center [666, 231] width 93 height 41
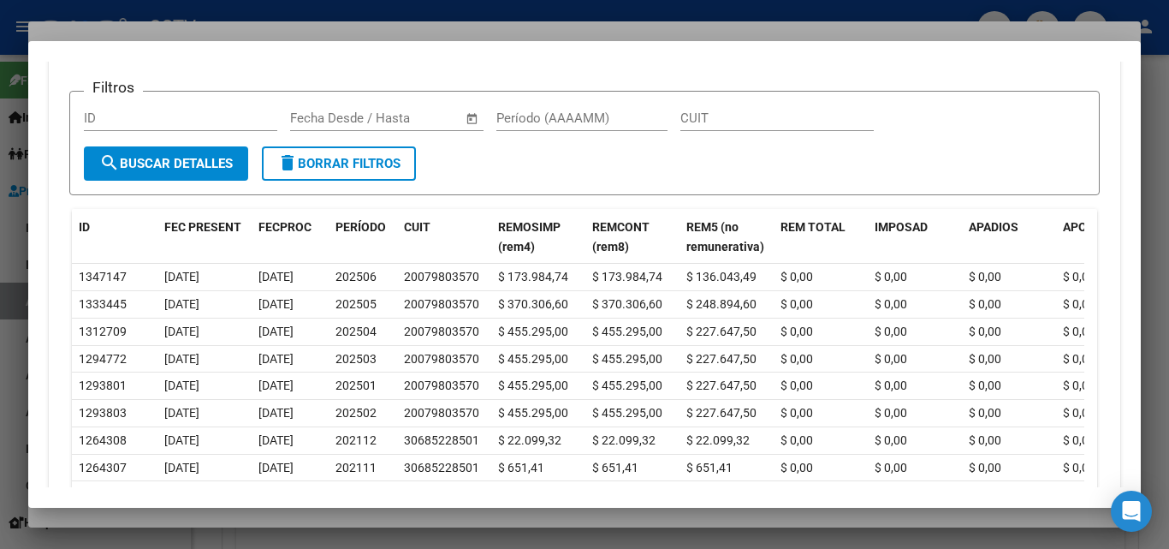
scroll to position [1673, 0]
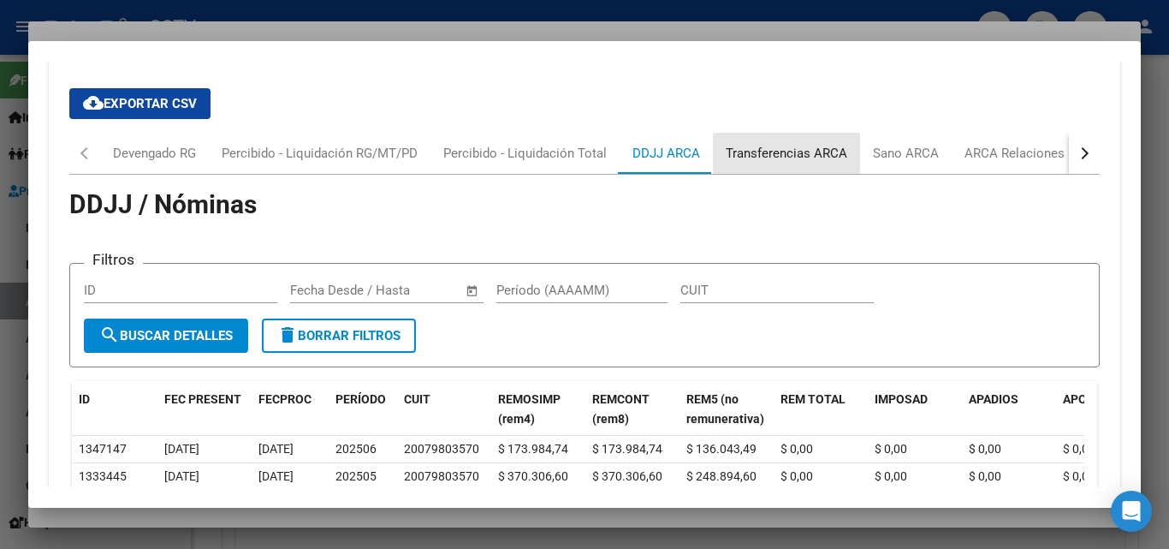
click at [765, 163] on div "Transferencias ARCA" at bounding box center [786, 153] width 147 height 41
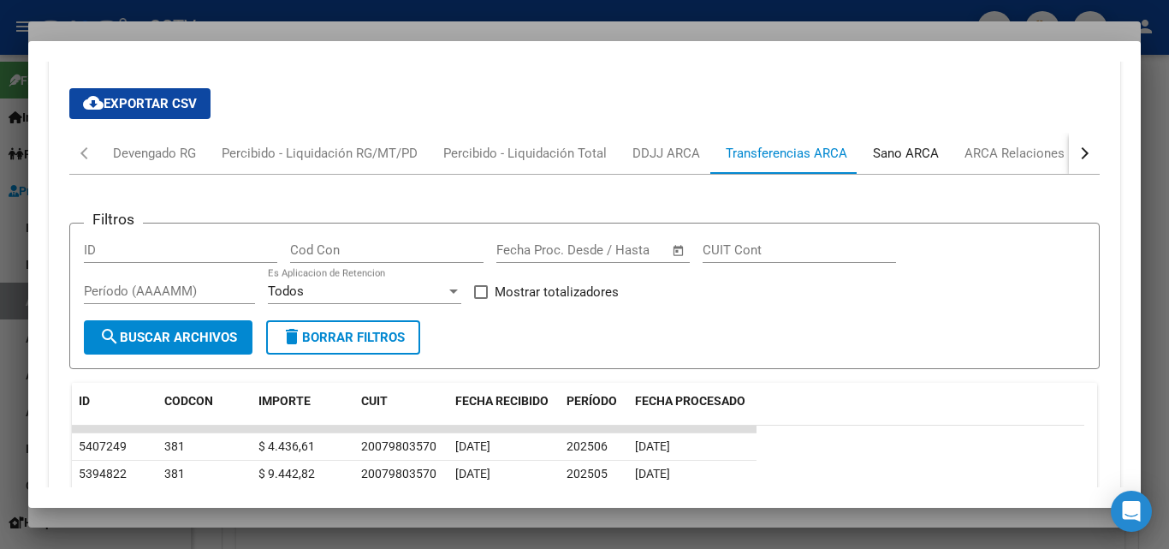
click at [881, 151] on div "Sano ARCA" at bounding box center [906, 153] width 66 height 19
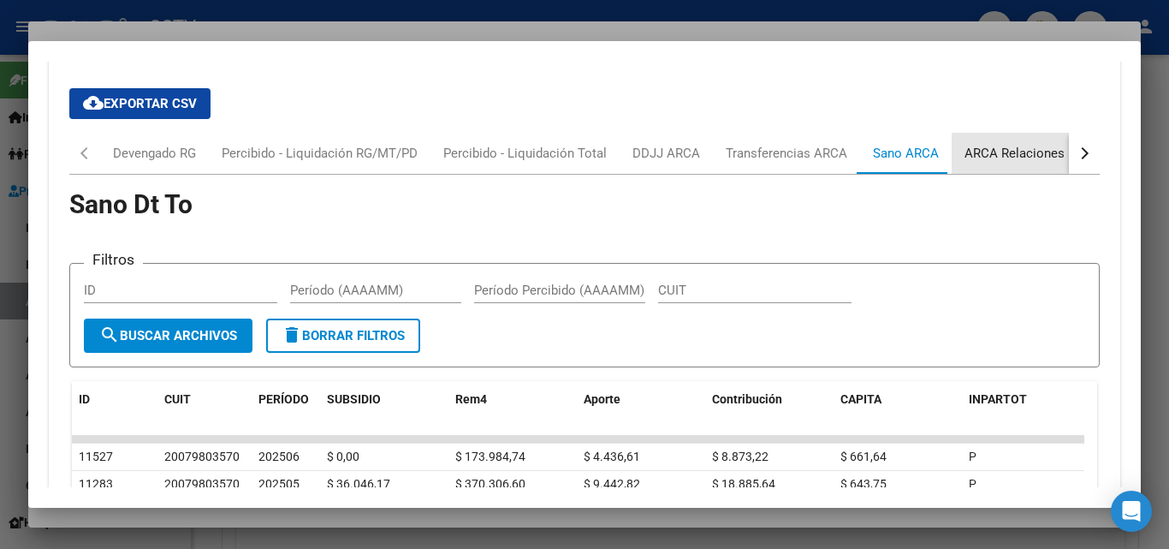
click at [1016, 156] on div "ARCA Relaciones Laborales" at bounding box center [1045, 153] width 160 height 19
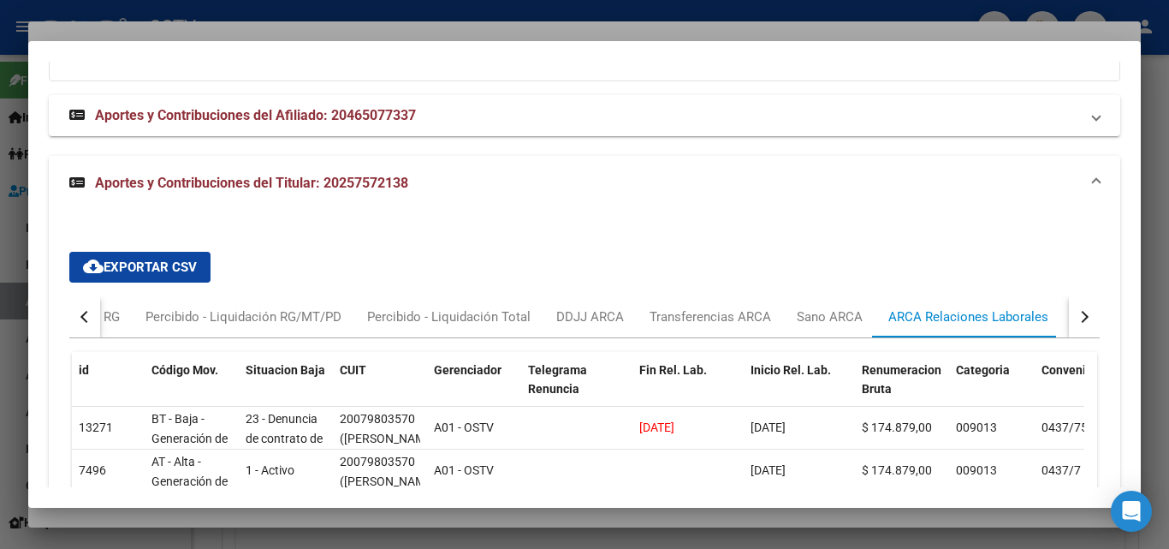
scroll to position [1417, 0]
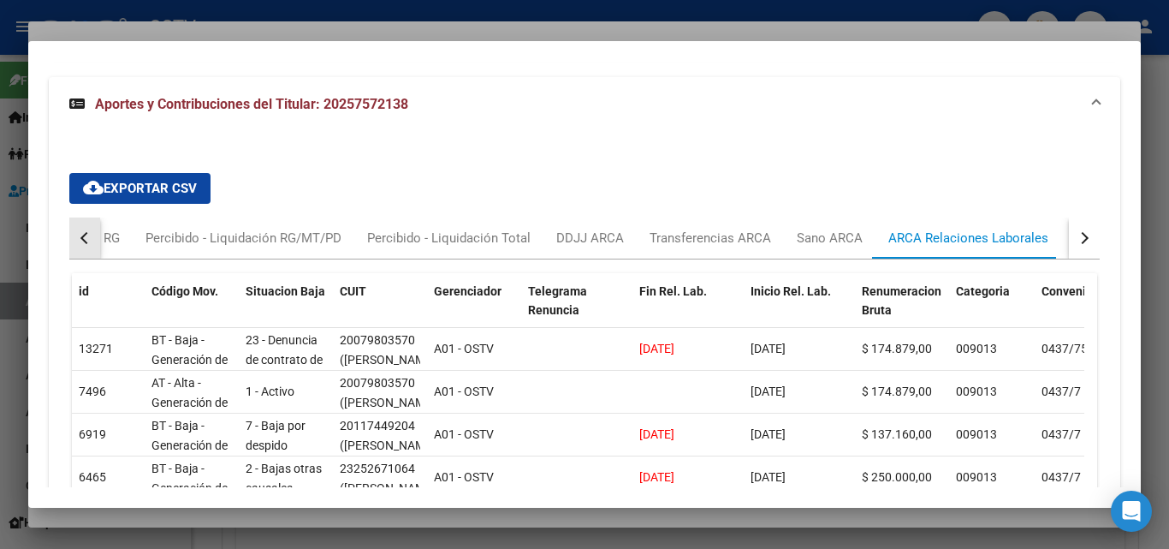
click at [89, 245] on button "button" at bounding box center [84, 237] width 31 height 41
click at [216, 27] on div at bounding box center [584, 274] width 1169 height 549
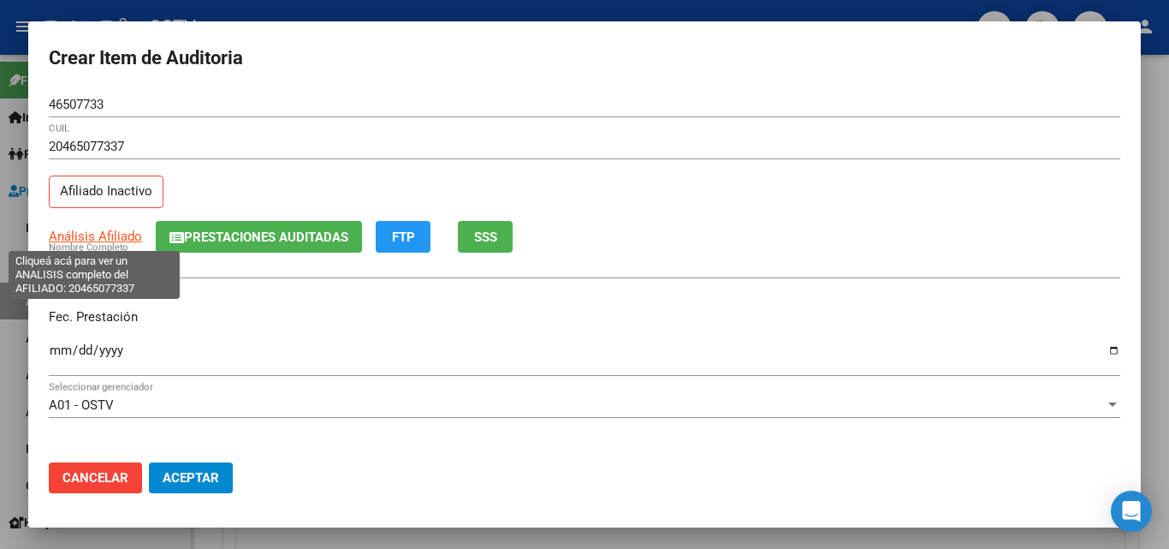
click at [92, 235] on span "Análisis Afiliado" at bounding box center [95, 236] width 93 height 15
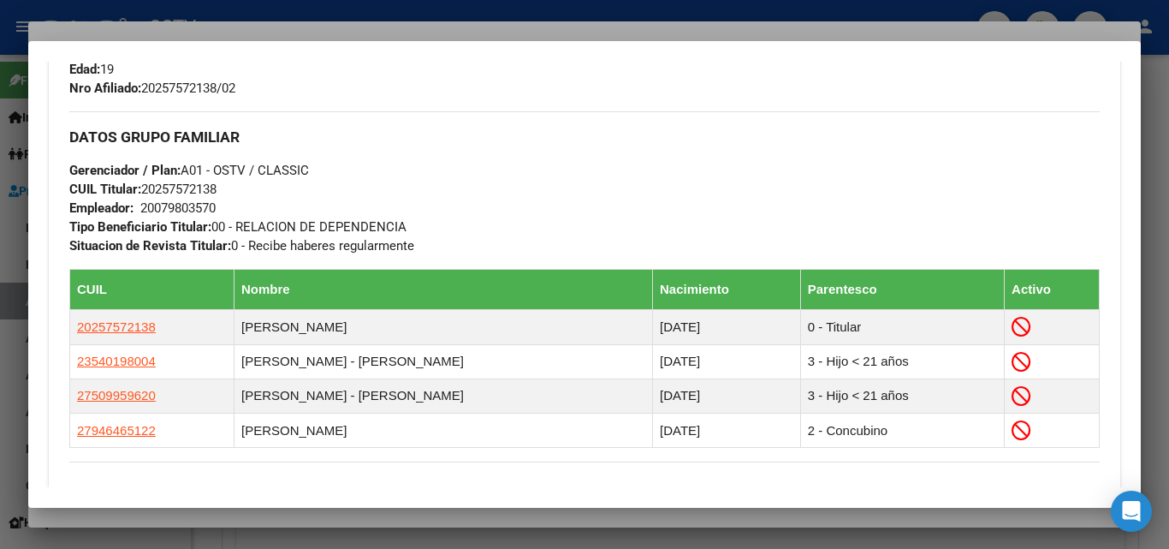
scroll to position [1067, 0]
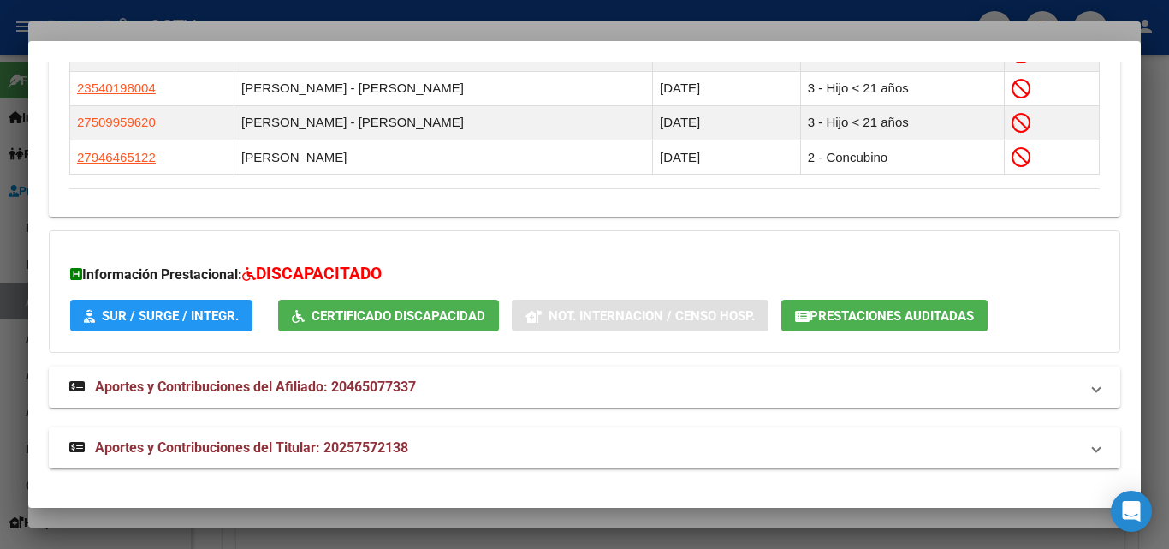
click at [231, 455] on strong "Aportes y Contribuciones del Titular: 20257572138" at bounding box center [238, 447] width 339 height 21
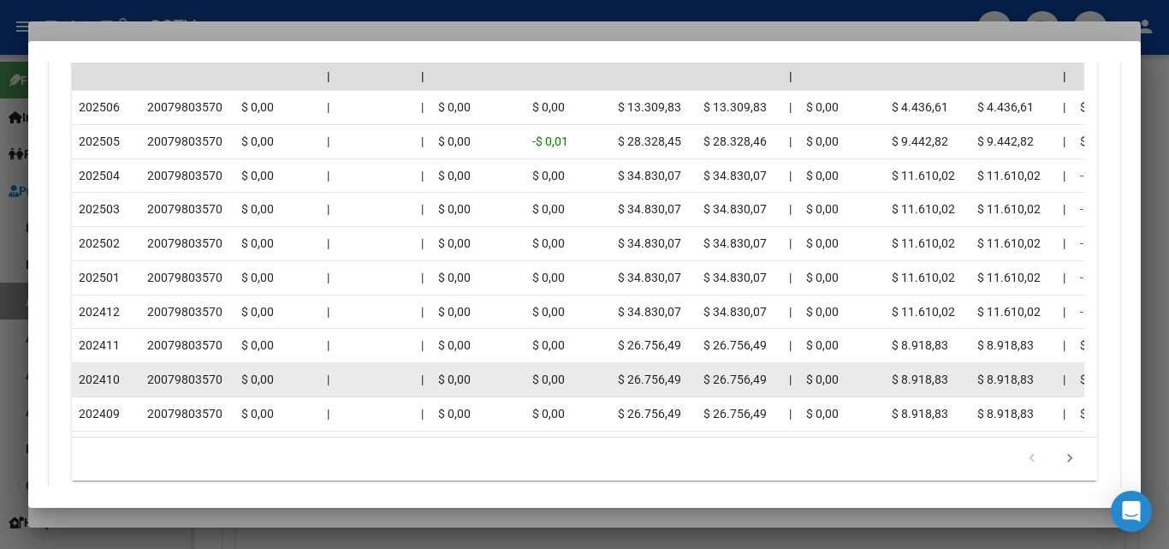
scroll to position [1913, 0]
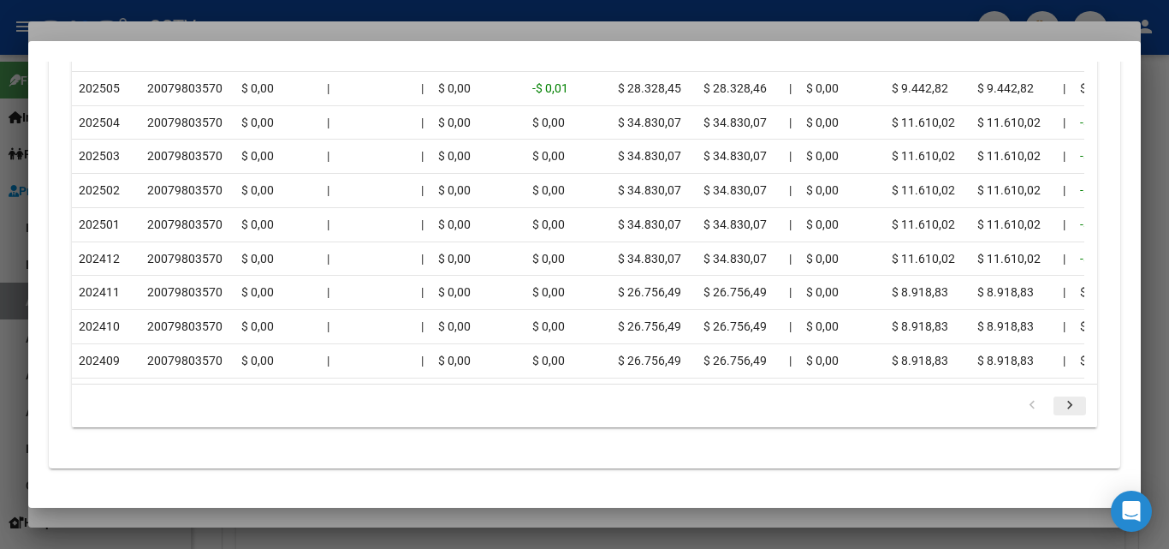
click at [1060, 407] on icon "go to next page" at bounding box center [1070, 407] width 22 height 21
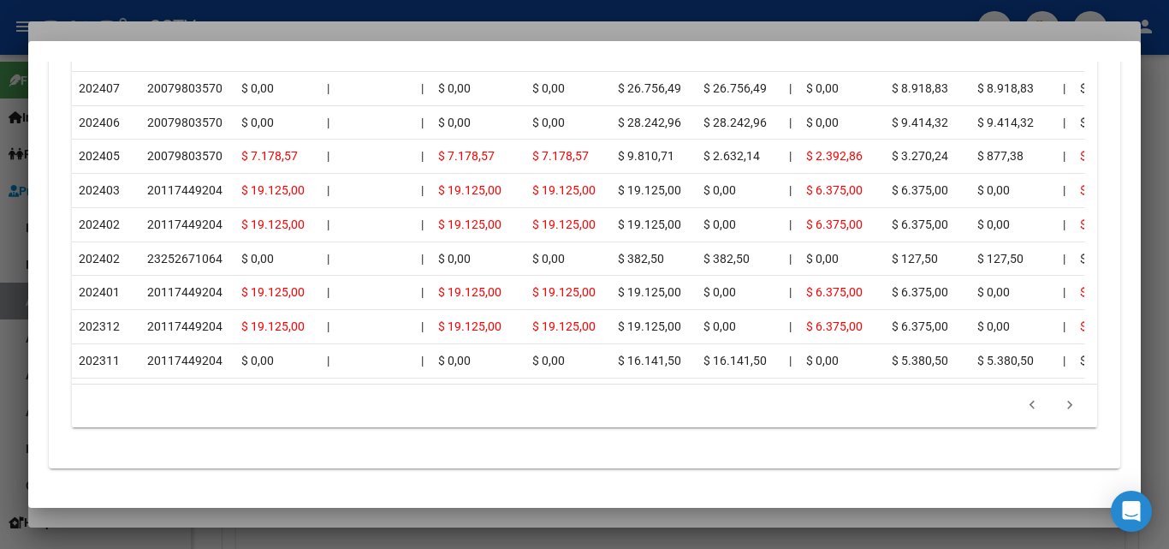
click at [294, 517] on div at bounding box center [584, 274] width 1169 height 549
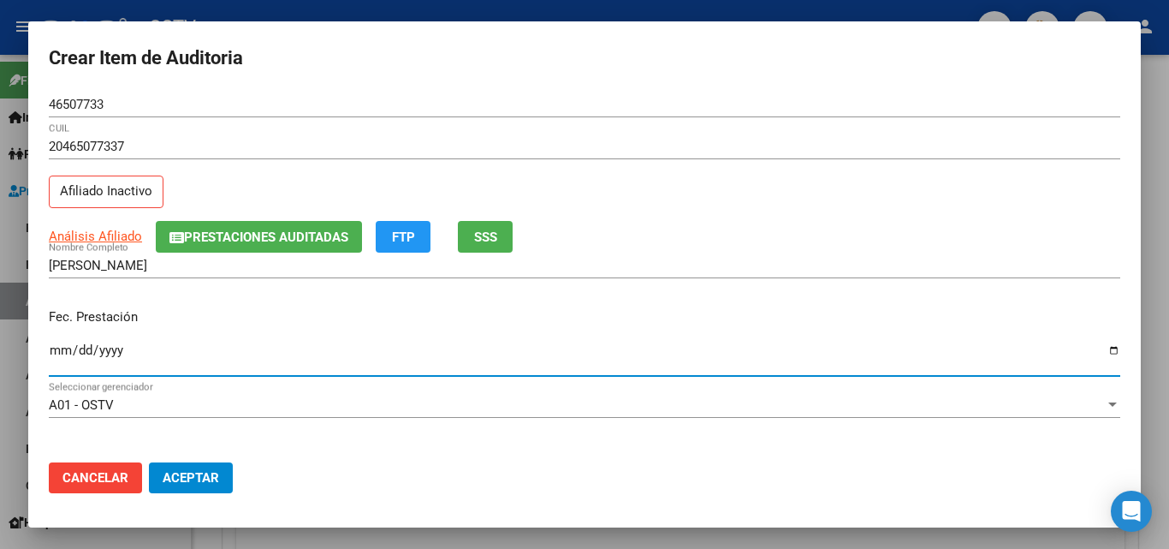
click at [51, 345] on input "Ingresar la fecha" at bounding box center [585, 356] width 1072 height 27
type input "[DATE]"
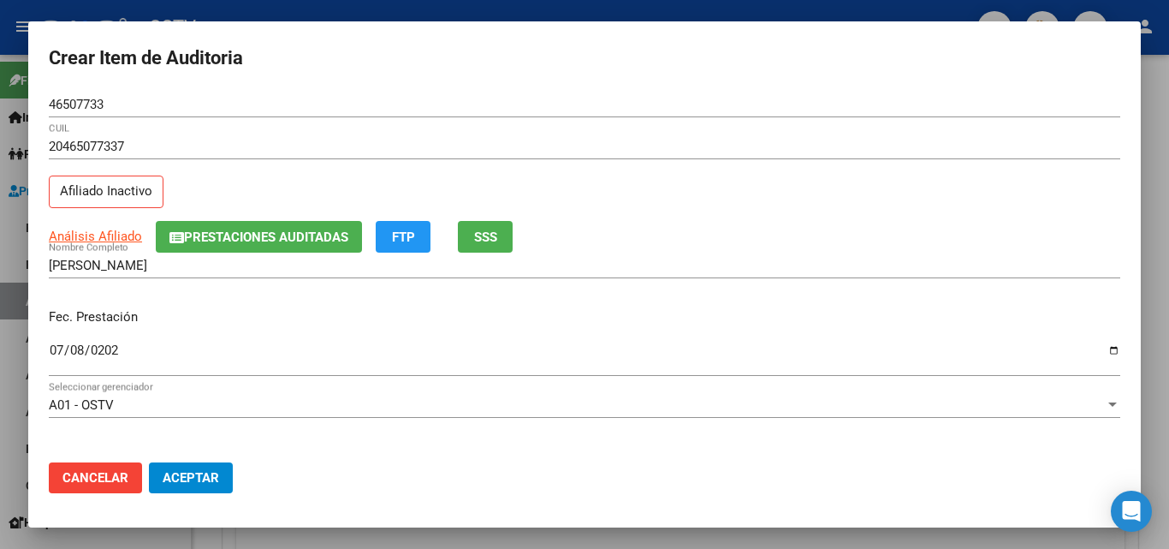
scroll to position [221, 0]
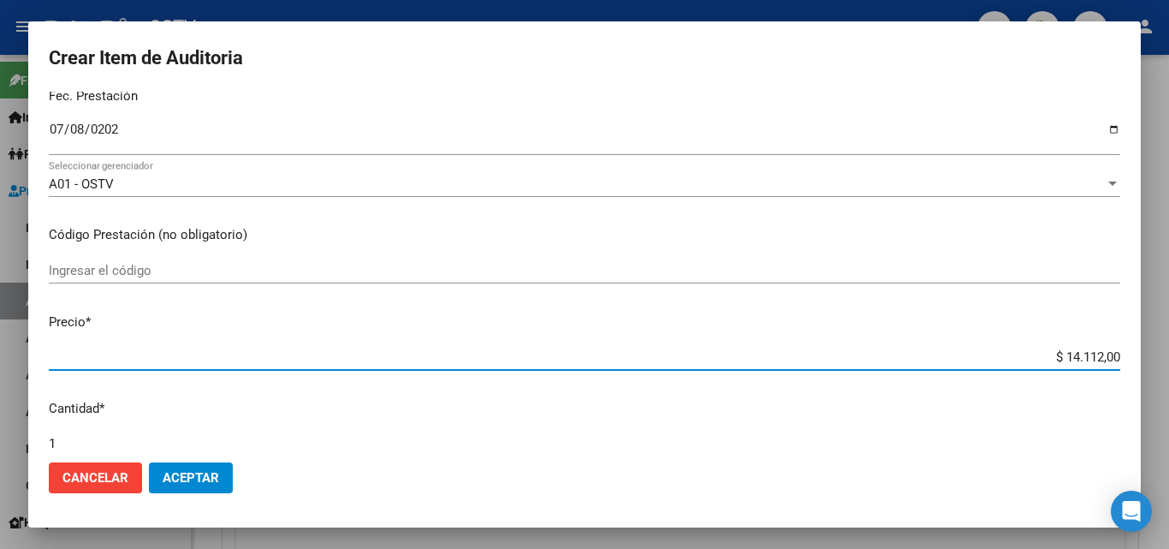
type input "$ 0,06"
type input "$ 0,60"
type input "$ 6,04"
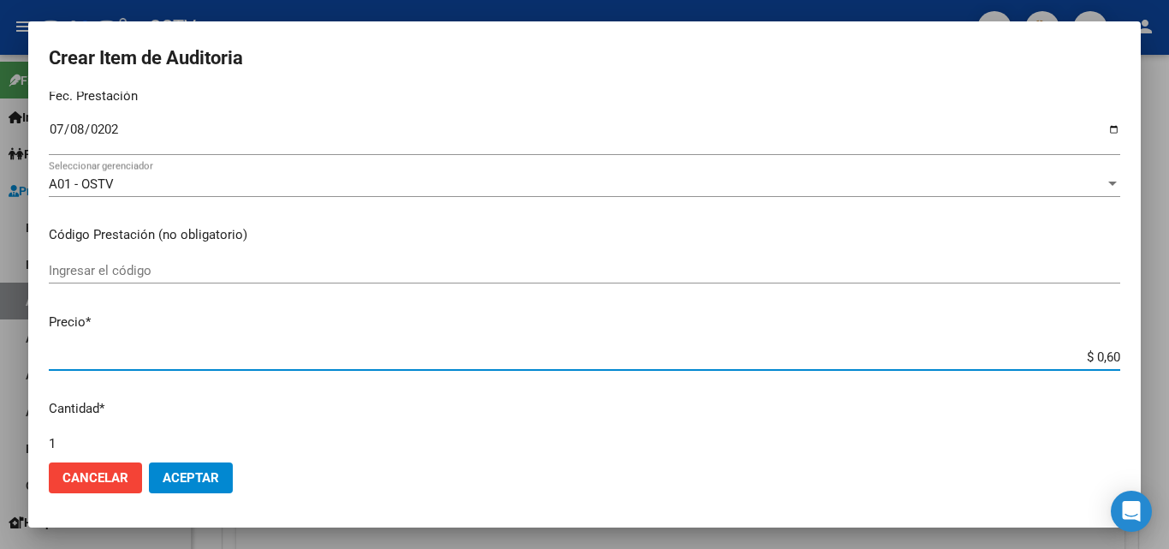
type input "$ 6,04"
type input "$ 60,48"
type input "$ 604,80"
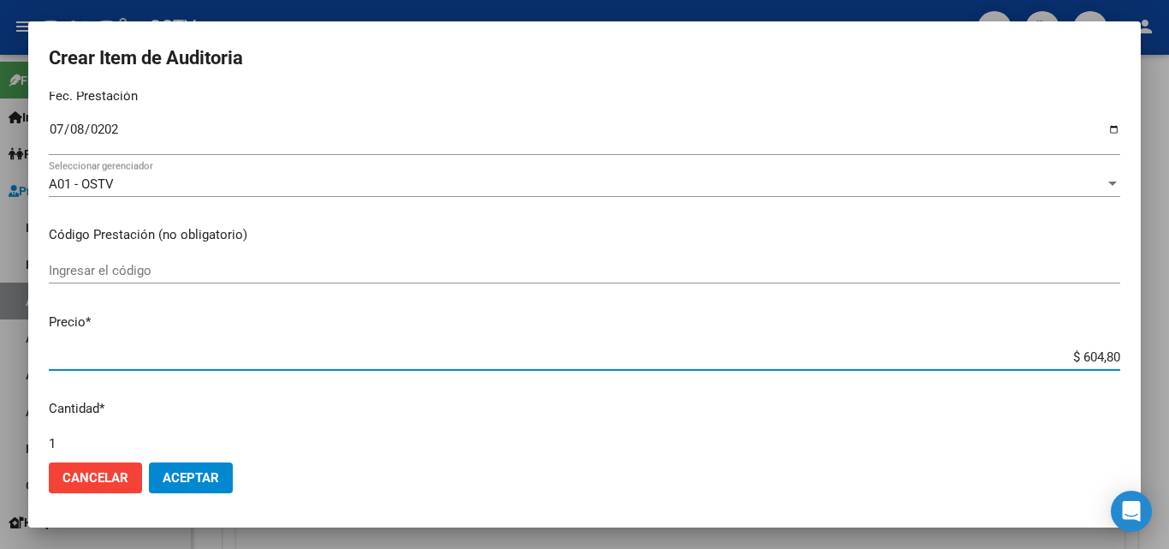
type input "$ 6.048,00"
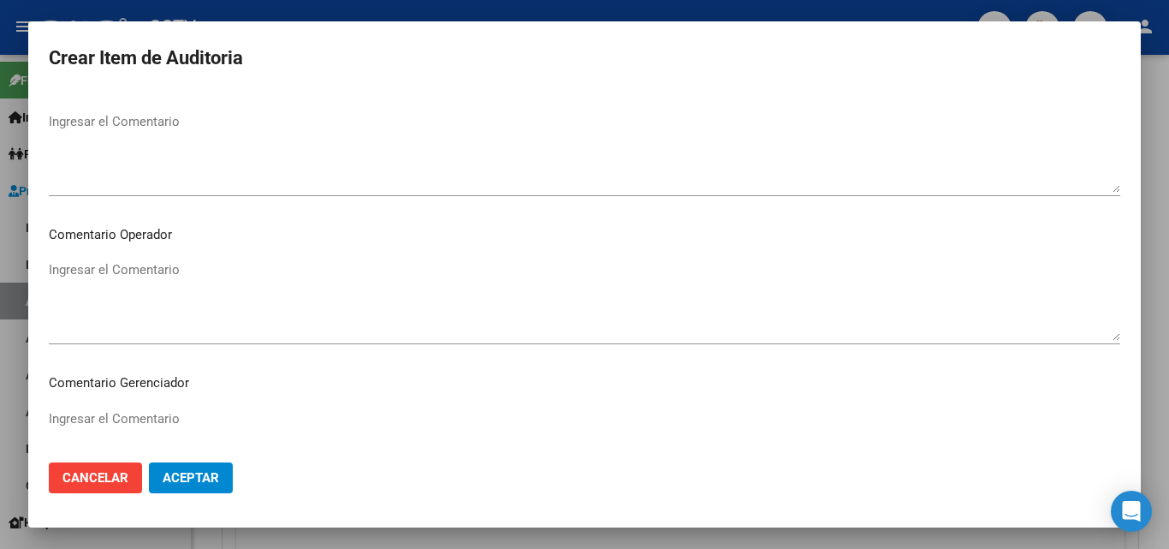
scroll to position [1099, 0]
click at [205, 479] on span "Aceptar" at bounding box center [191, 477] width 56 height 15
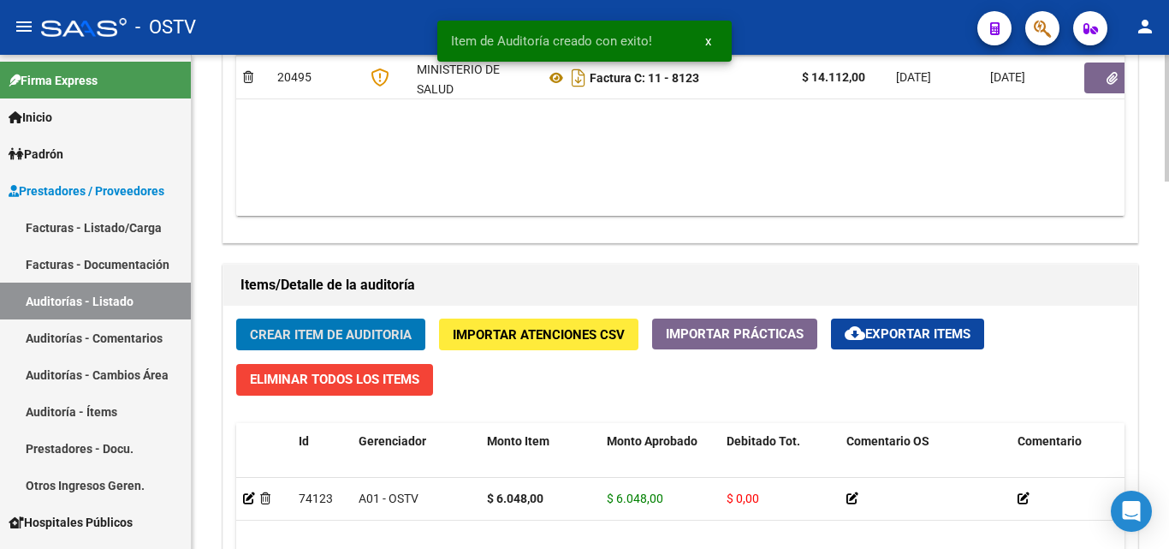
scroll to position [1028, 0]
click at [307, 324] on button "Crear Item de Auditoria" at bounding box center [330, 334] width 189 height 32
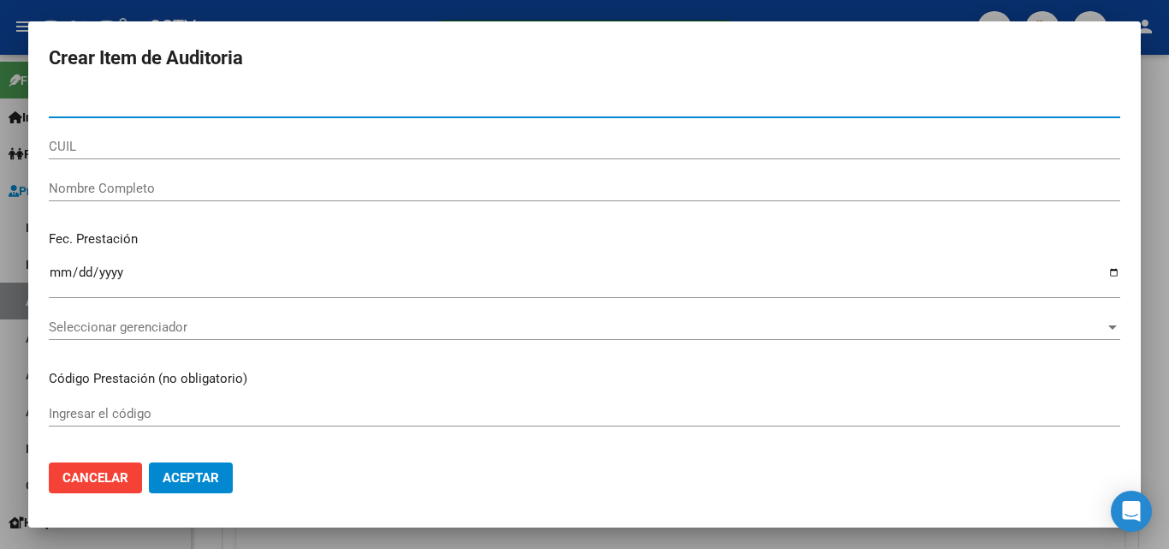
paste input "20465077337"
drag, startPoint x: 67, startPoint y: 101, endPoint x: 0, endPoint y: 92, distance: 67.3
click at [0, 92] on div "Item de Auditoría creado con exito! x Crear Item de Auditoria 20465077337 Nro D…" at bounding box center [584, 274] width 1169 height 549
click at [179, 101] on input "465077337" at bounding box center [585, 104] width 1072 height 15
type input "46507733"
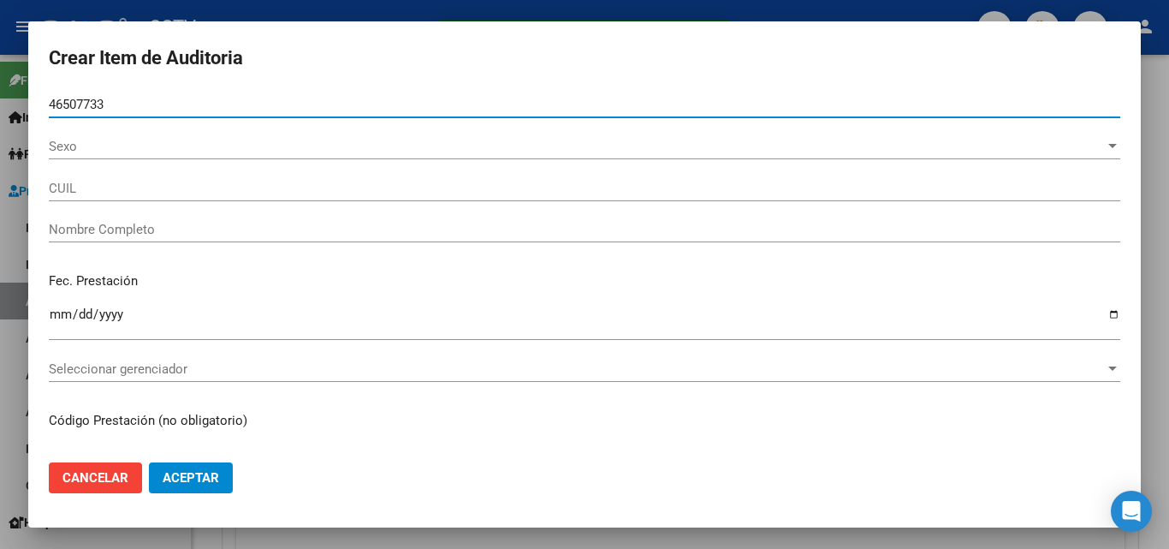
type input "20465077337"
type input "[PERSON_NAME]"
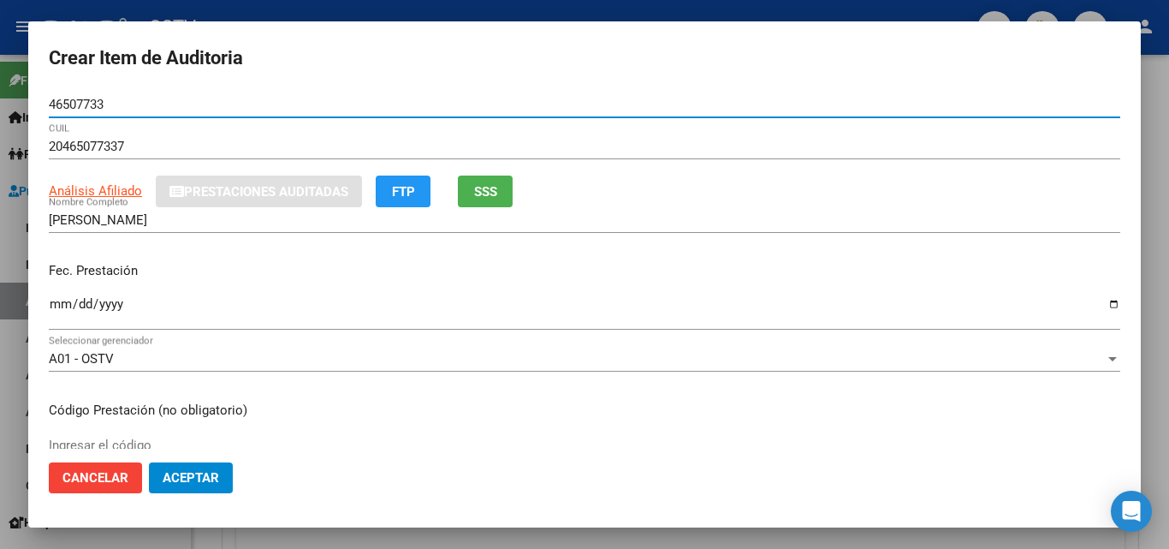
click at [56, 102] on input "46507733" at bounding box center [585, 104] width 1072 height 15
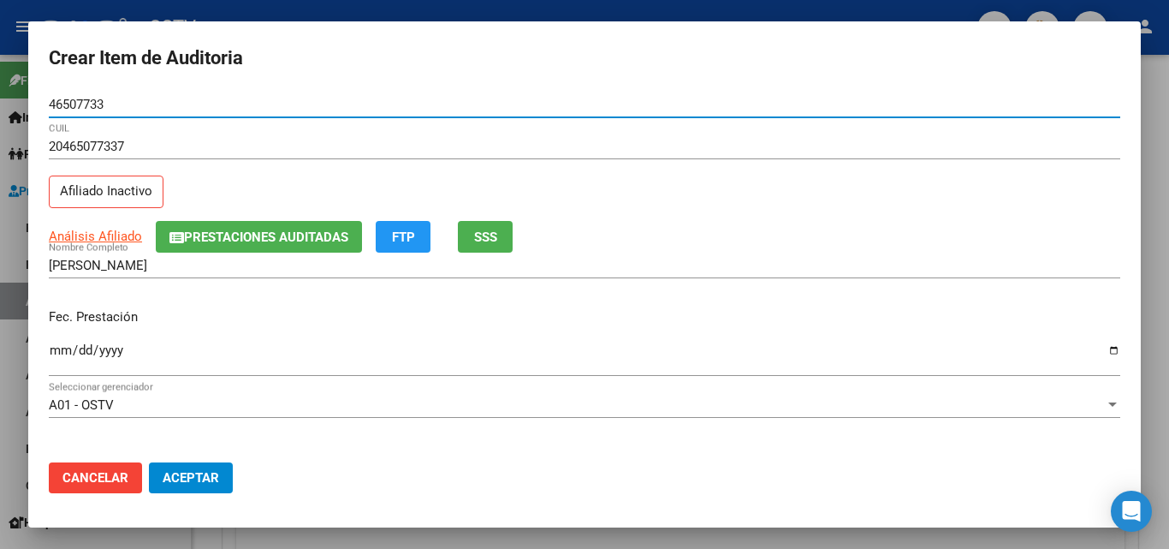
type input "46507733"
click at [58, 353] on input "Ingresar la fecha" at bounding box center [585, 356] width 1072 height 27
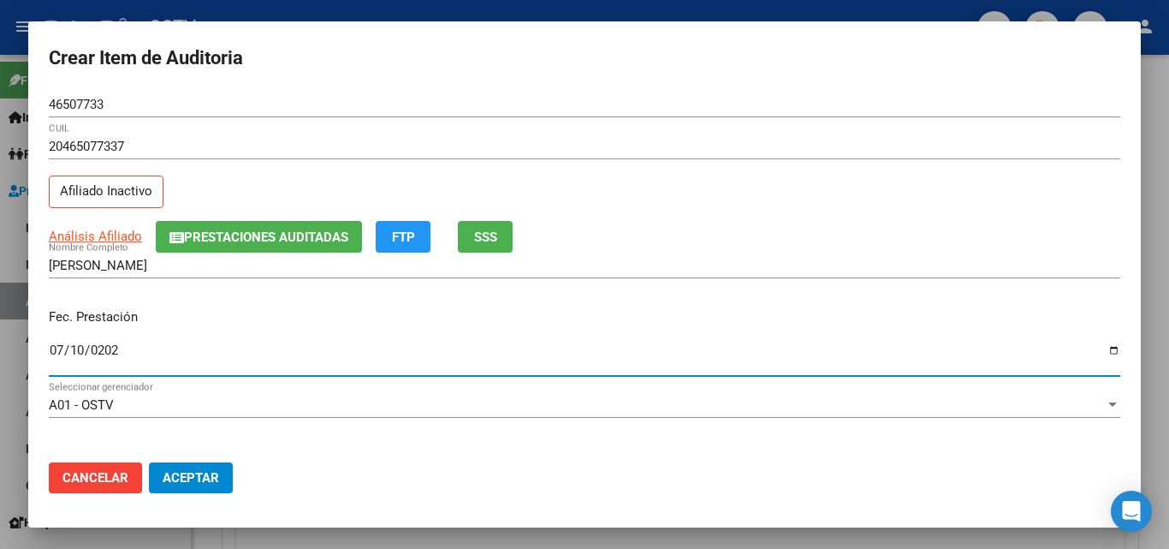
type input "[DATE]"
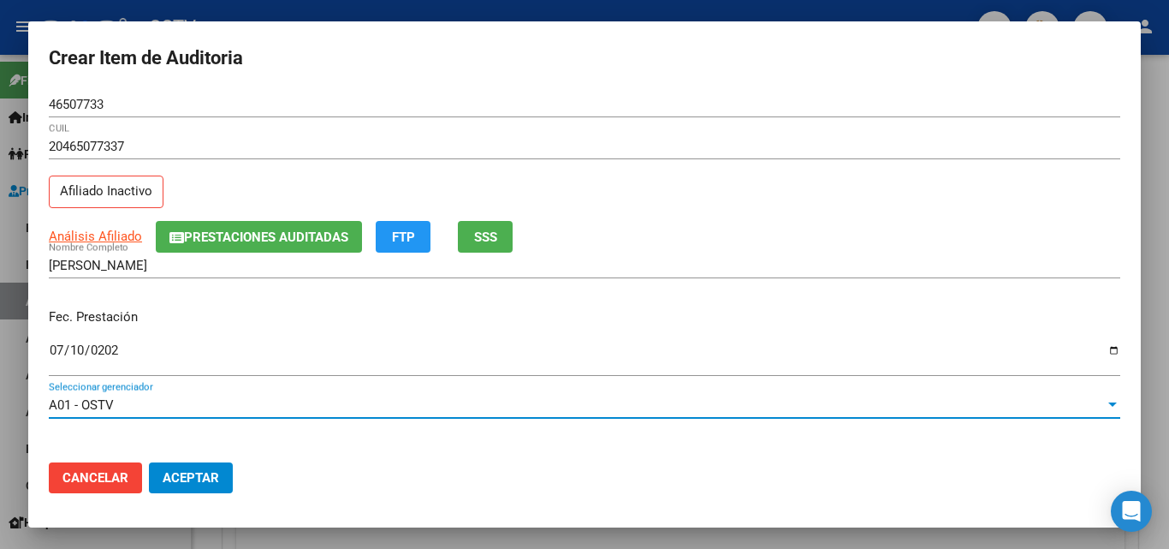
scroll to position [221, 0]
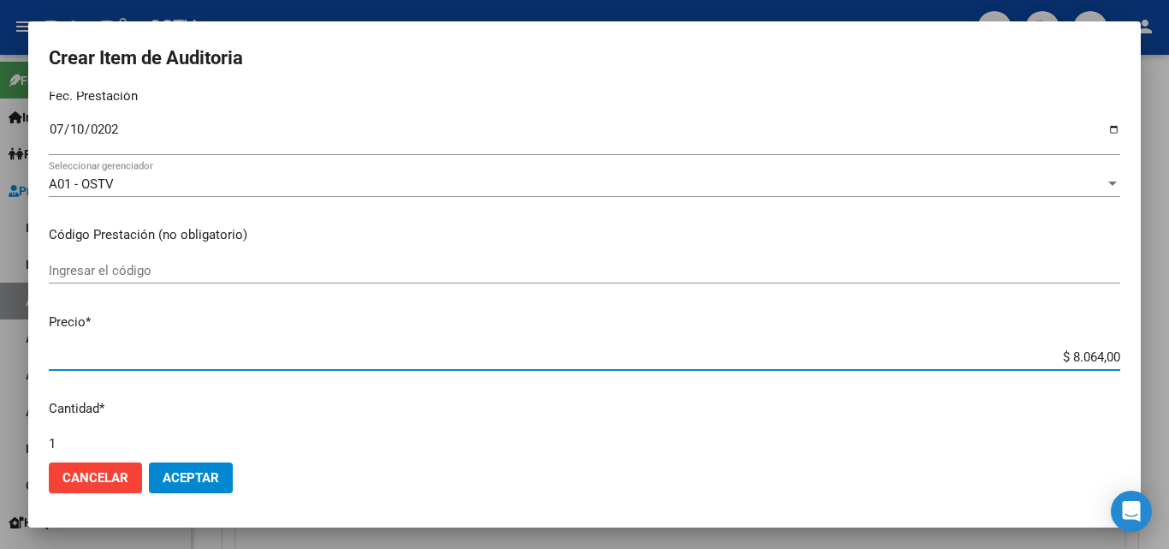
type input "$ 0,04"
type input "$ 0,40"
type input "$ 4,03"
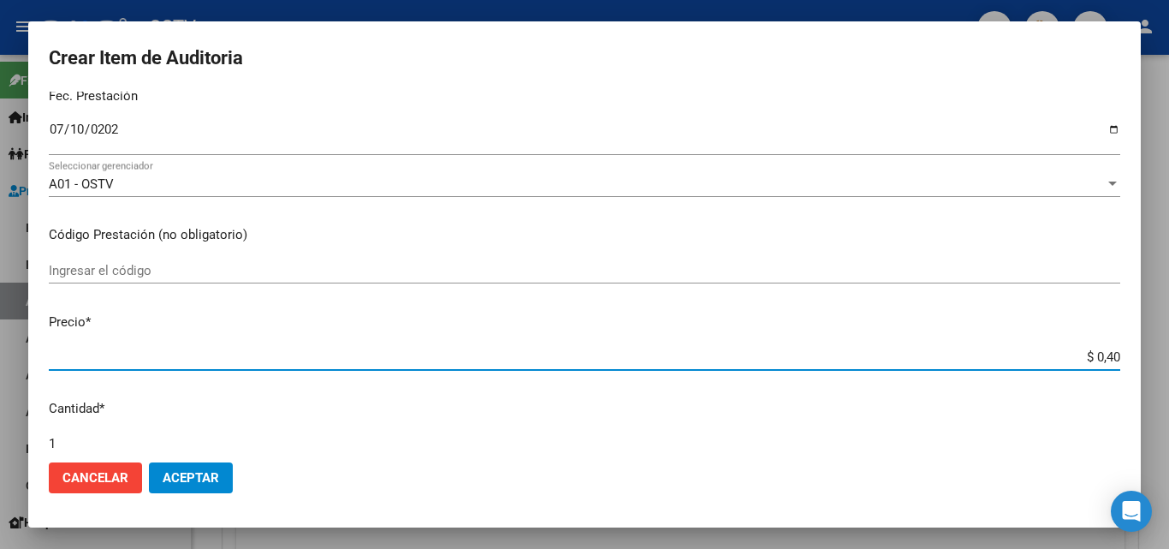
type input "$ 4,03"
type input "$ 40,32"
type input "$ 403,20"
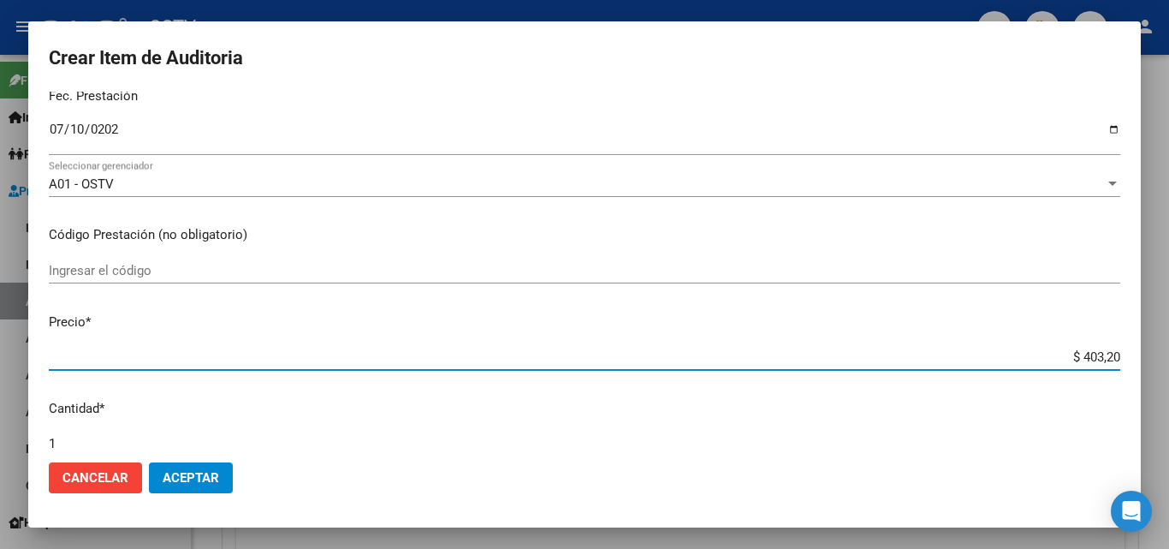
type input "$ 4.032,00"
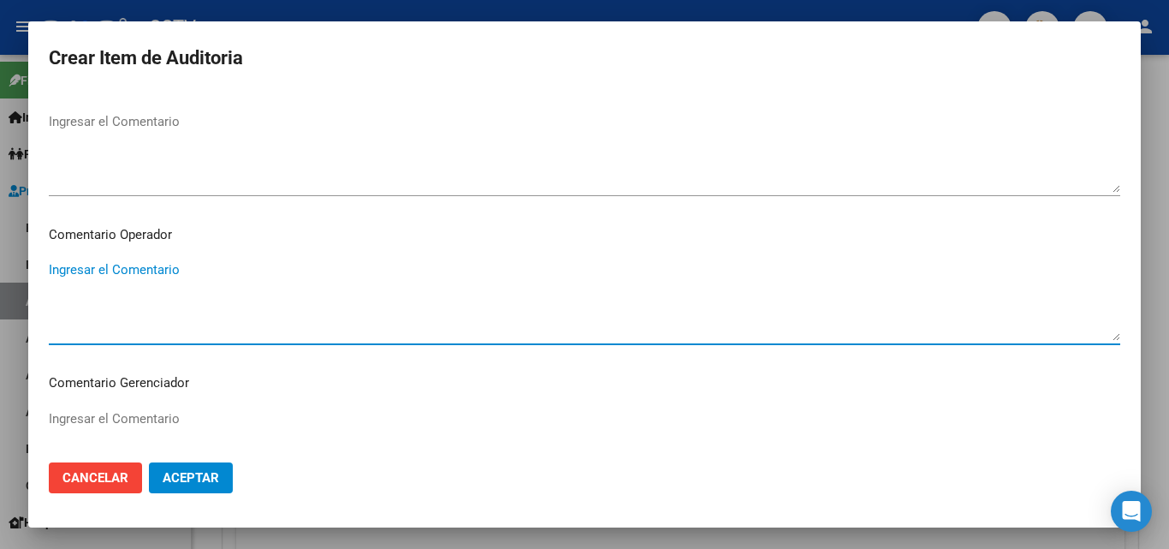
scroll to position [1099, 0]
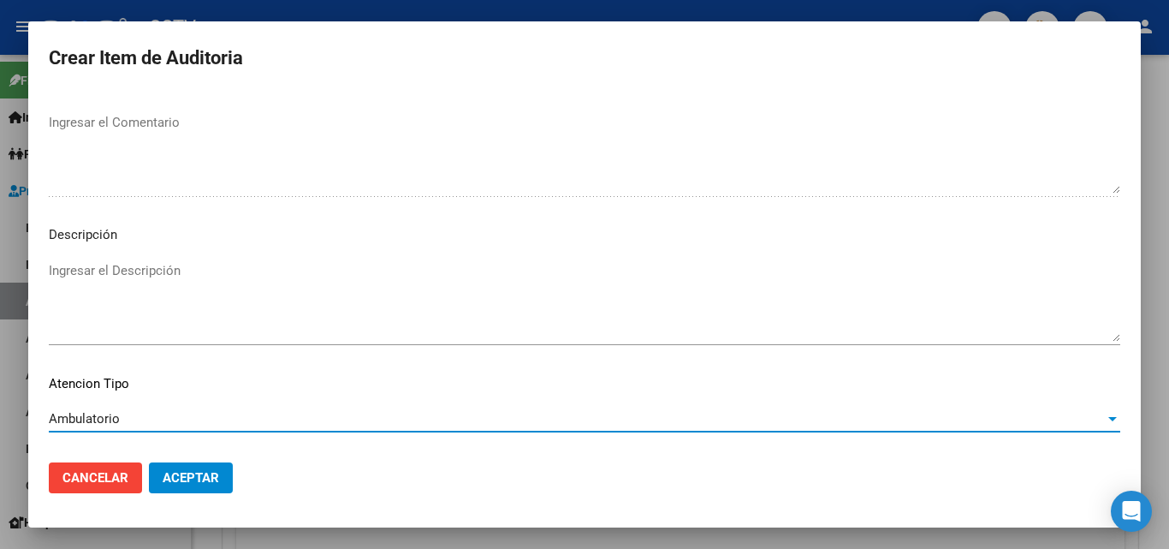
click at [190, 479] on span "Aceptar" at bounding box center [191, 477] width 56 height 15
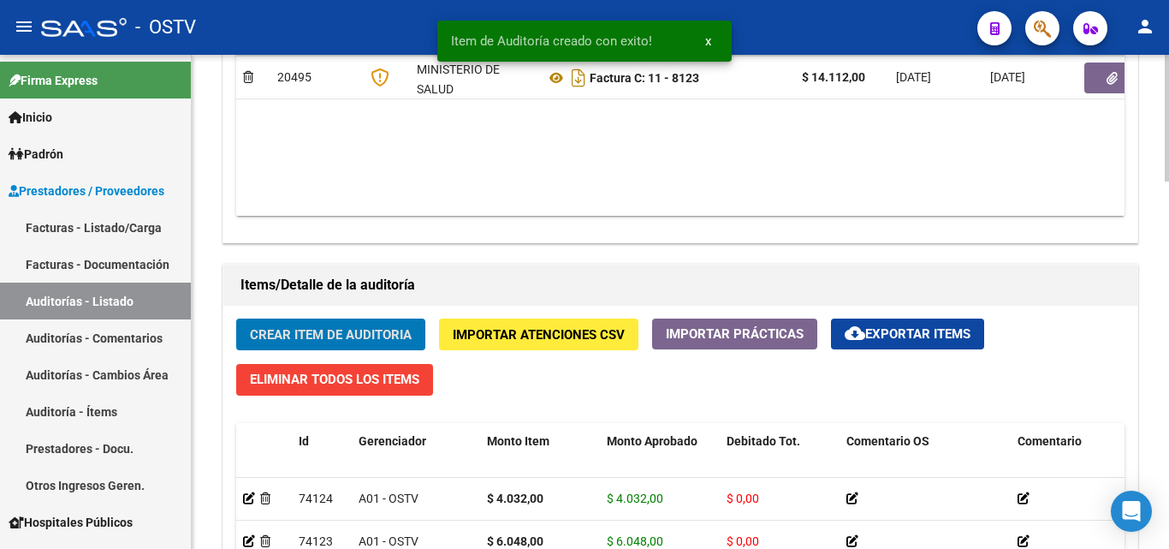
click at [288, 335] on span "Crear Item de Auditoria" at bounding box center [331, 334] width 162 height 15
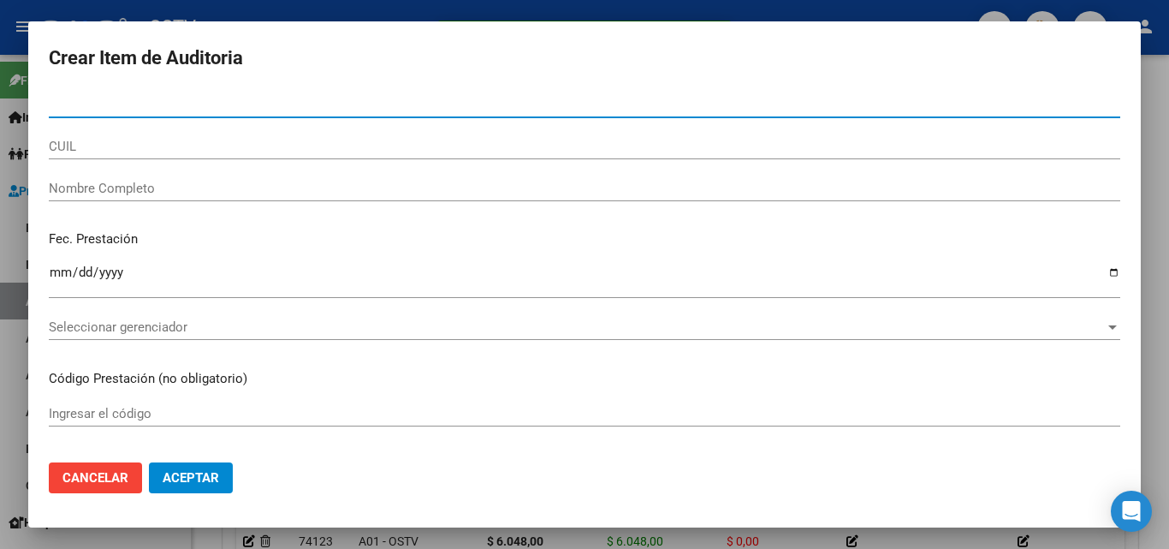
paste input "46507733"
type input "46507733"
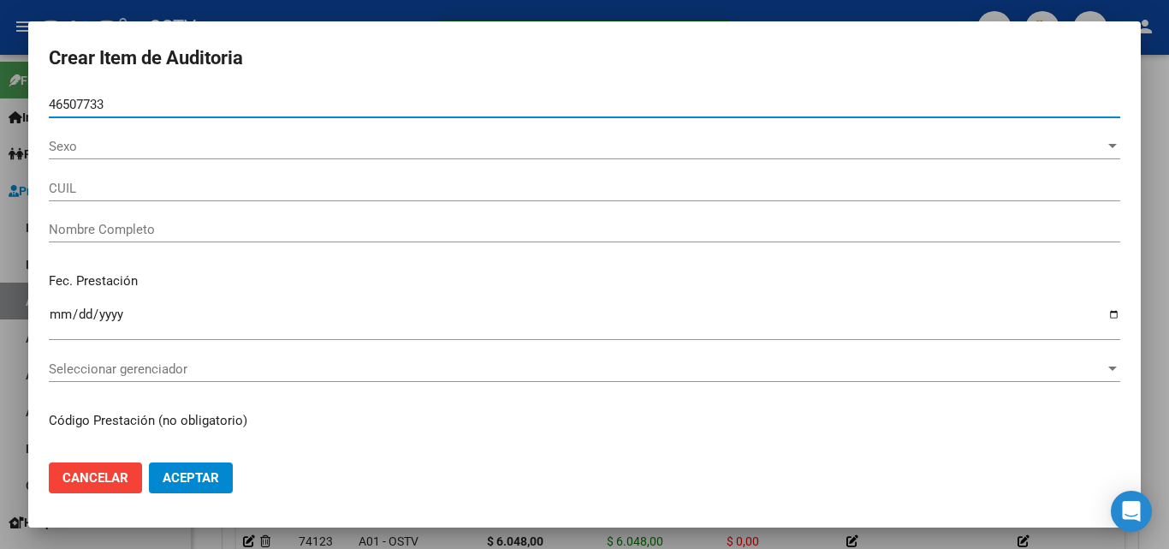
type input "20465077337"
type input "[PERSON_NAME]"
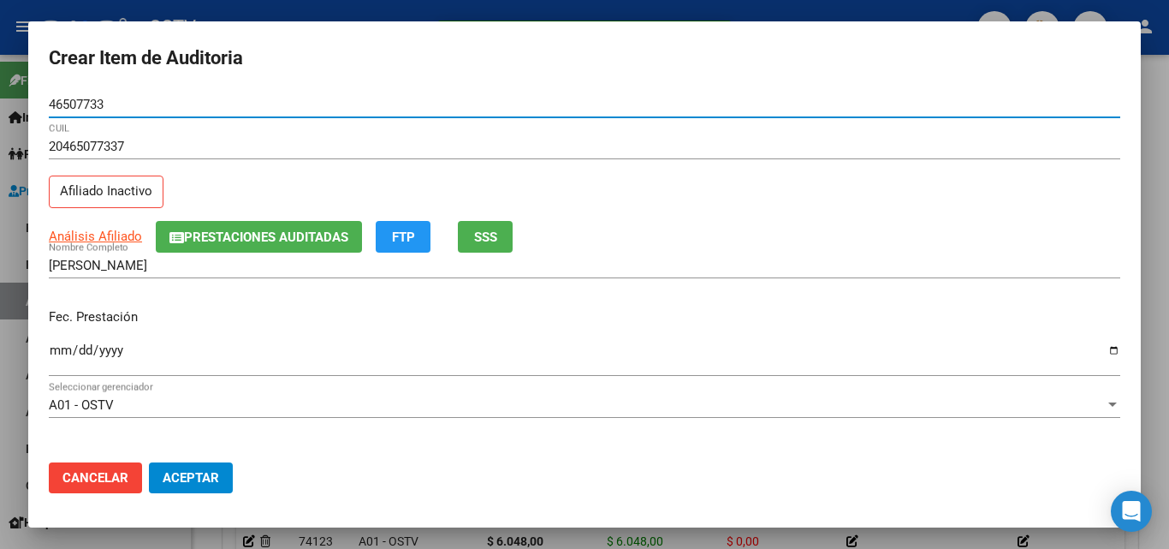
type input "46507733"
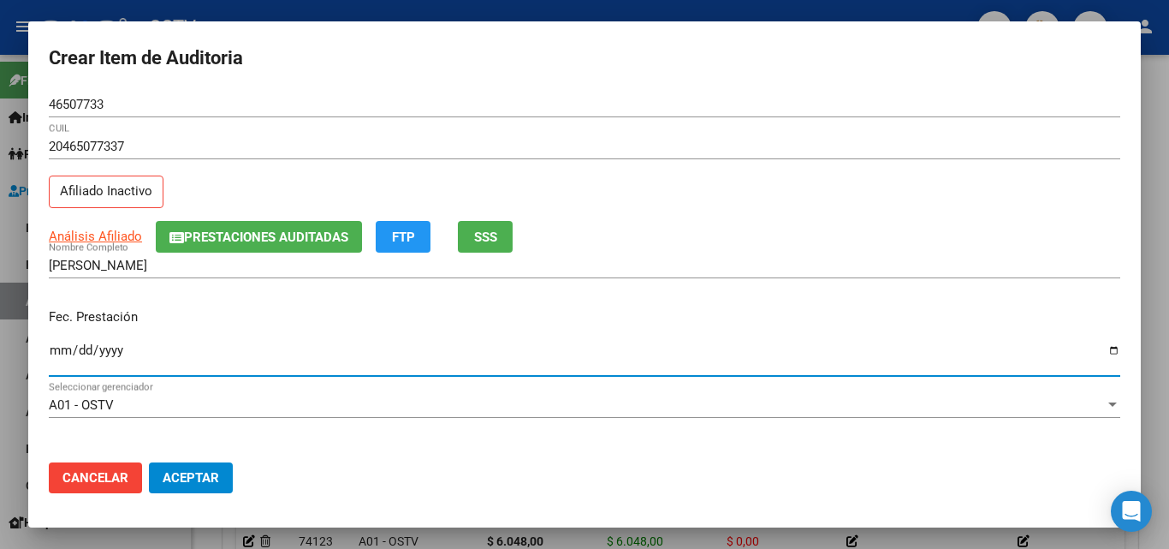
click at [56, 350] on input "Ingresar la fecha" at bounding box center [585, 356] width 1072 height 27
type input "[DATE]"
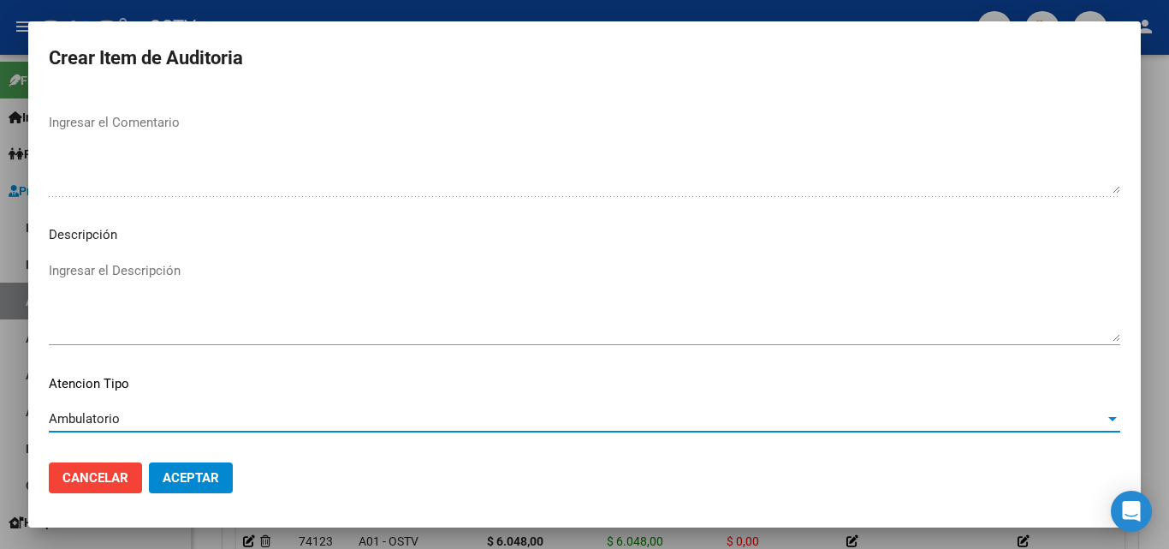
click at [185, 474] on span "Aceptar" at bounding box center [191, 477] width 56 height 15
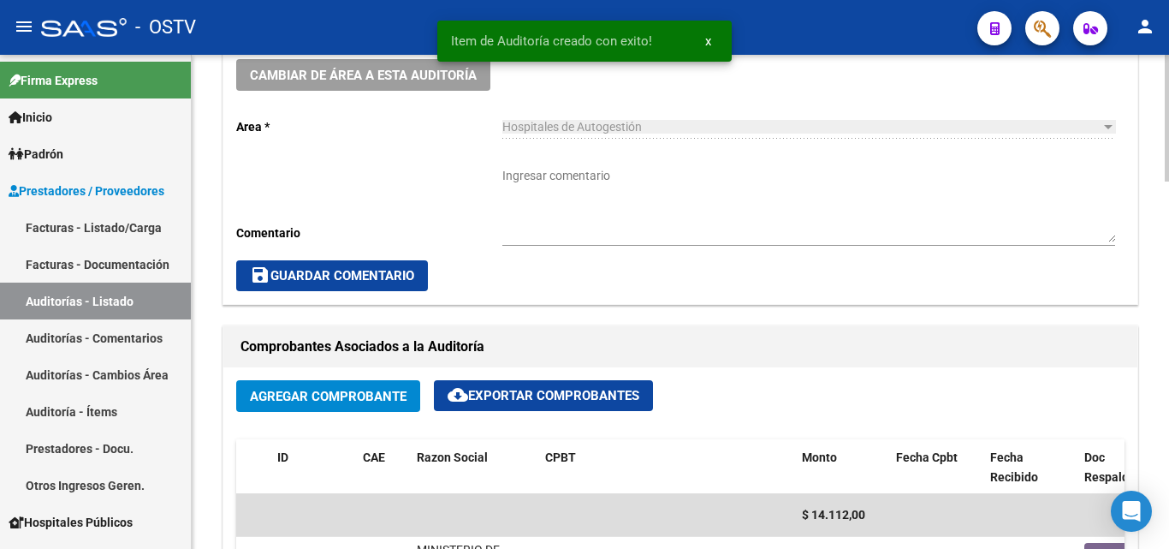
scroll to position [429, 0]
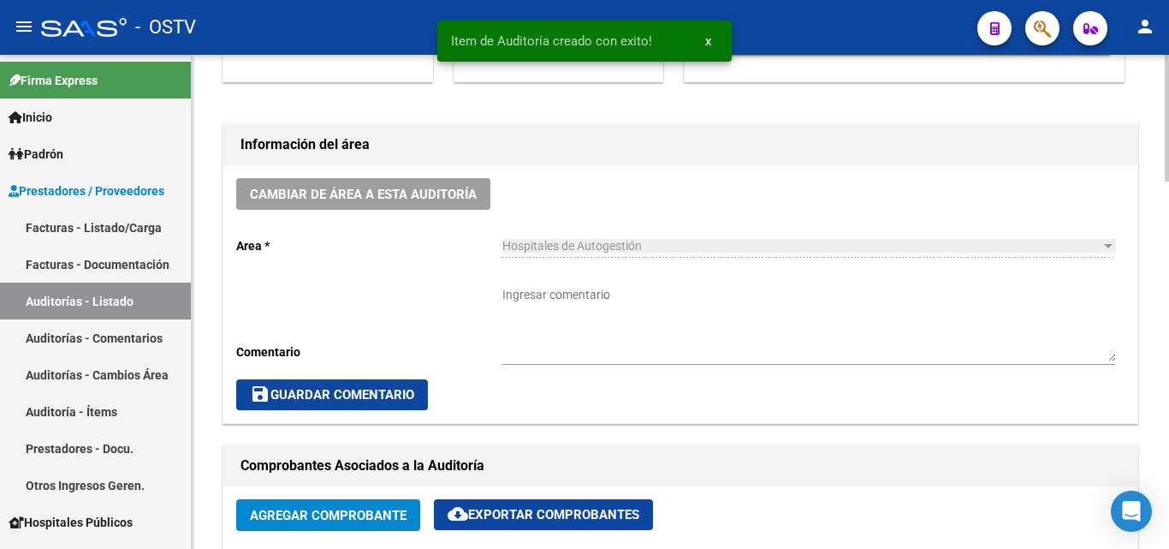
click at [609, 320] on textarea "Ingresar comentario" at bounding box center [808, 323] width 613 height 75
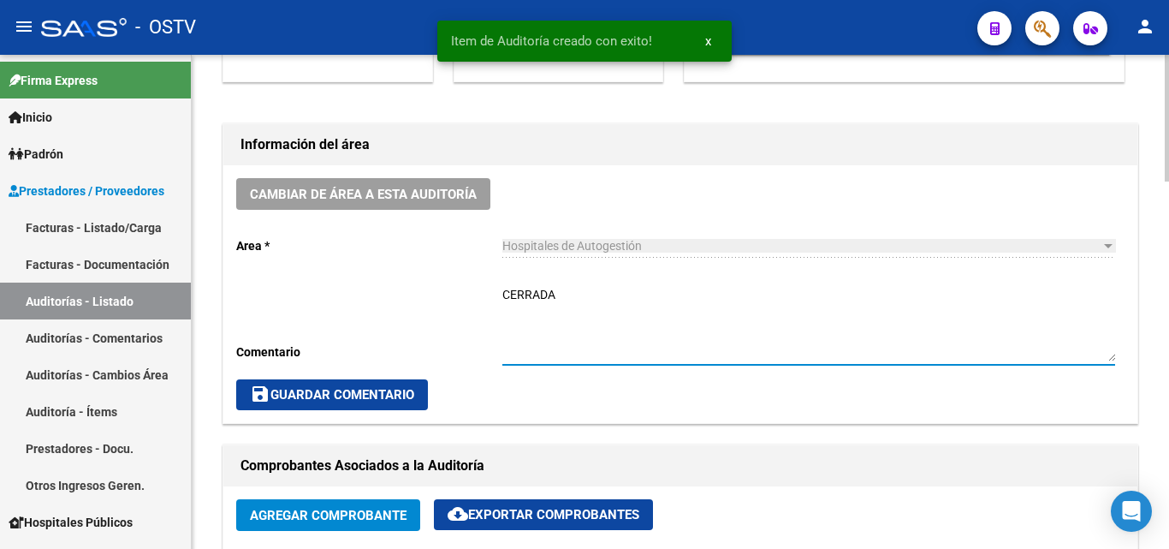
type textarea "CERRADA"
click at [378, 390] on span "save Guardar Comentario" at bounding box center [332, 394] width 164 height 15
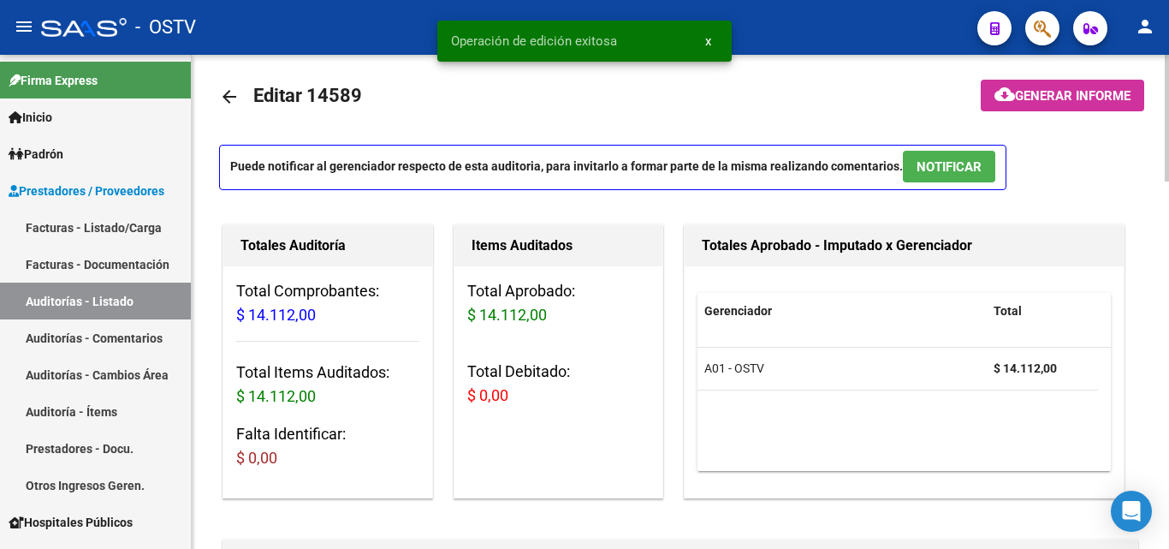
scroll to position [0, 0]
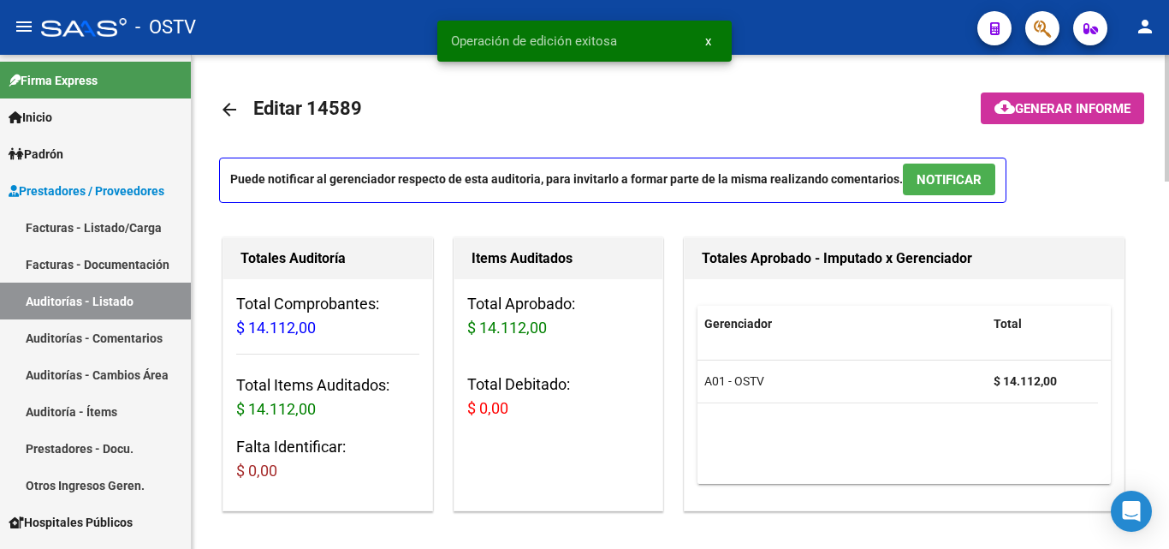
click at [239, 123] on link "arrow_back" at bounding box center [236, 109] width 34 height 40
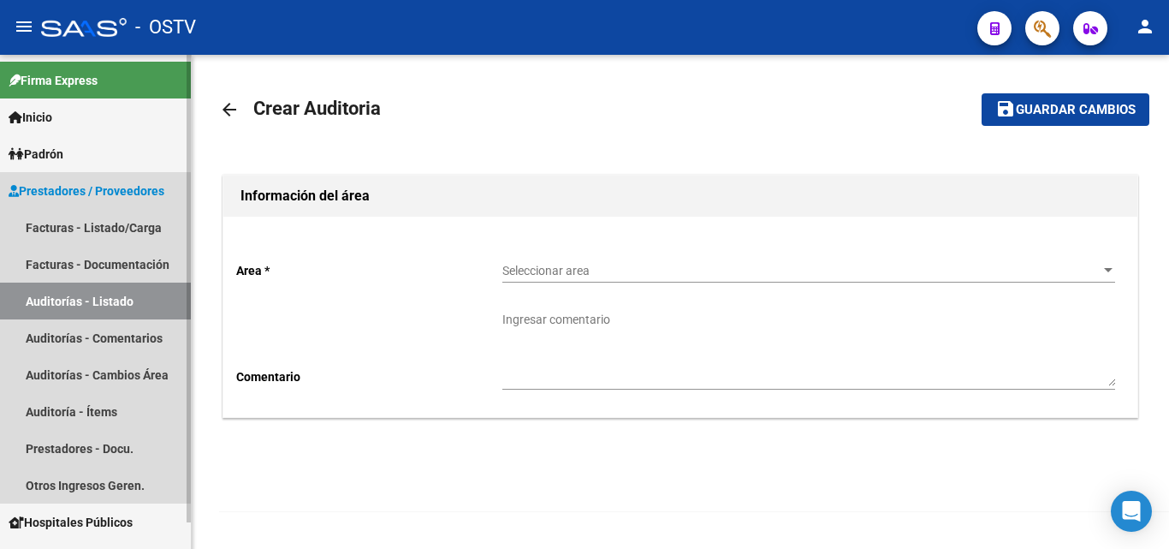
click at [123, 303] on link "Auditorías - Listado" at bounding box center [95, 300] width 191 height 37
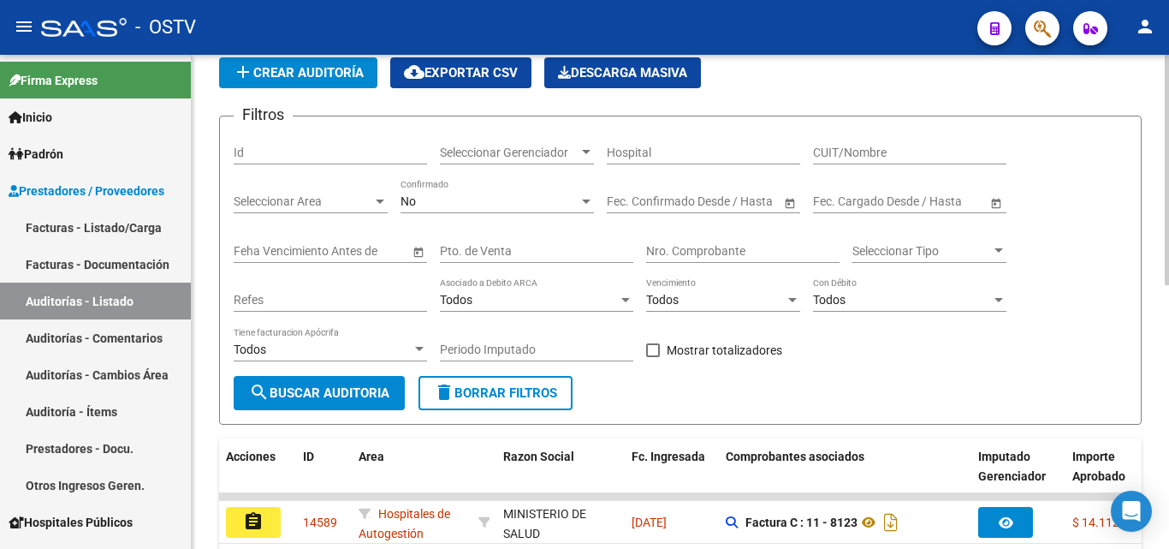
scroll to position [116, 0]
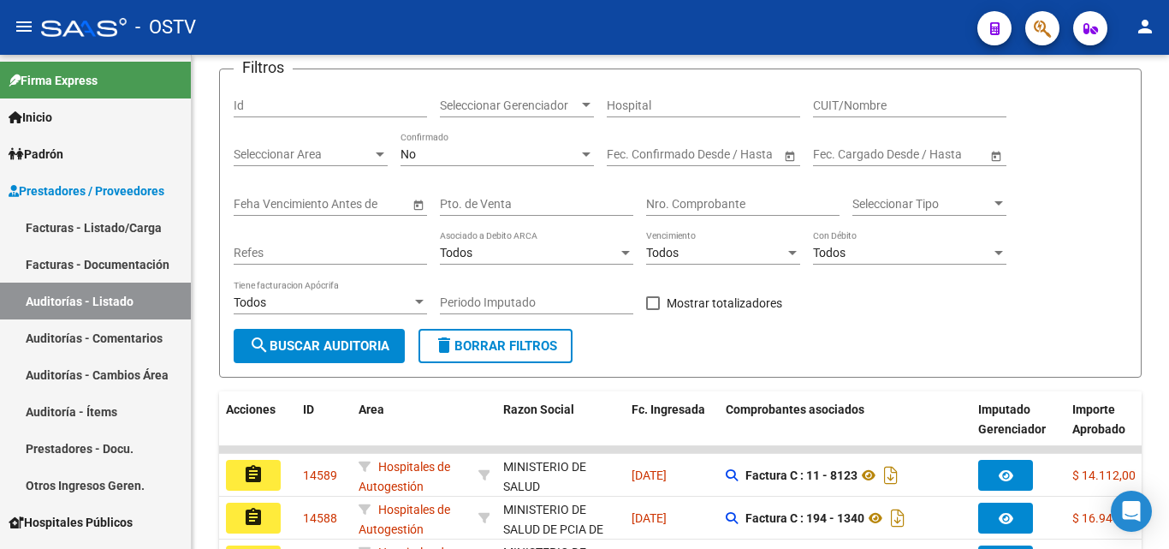
click at [253, 483] on mat-icon "assignment" at bounding box center [253, 474] width 21 height 21
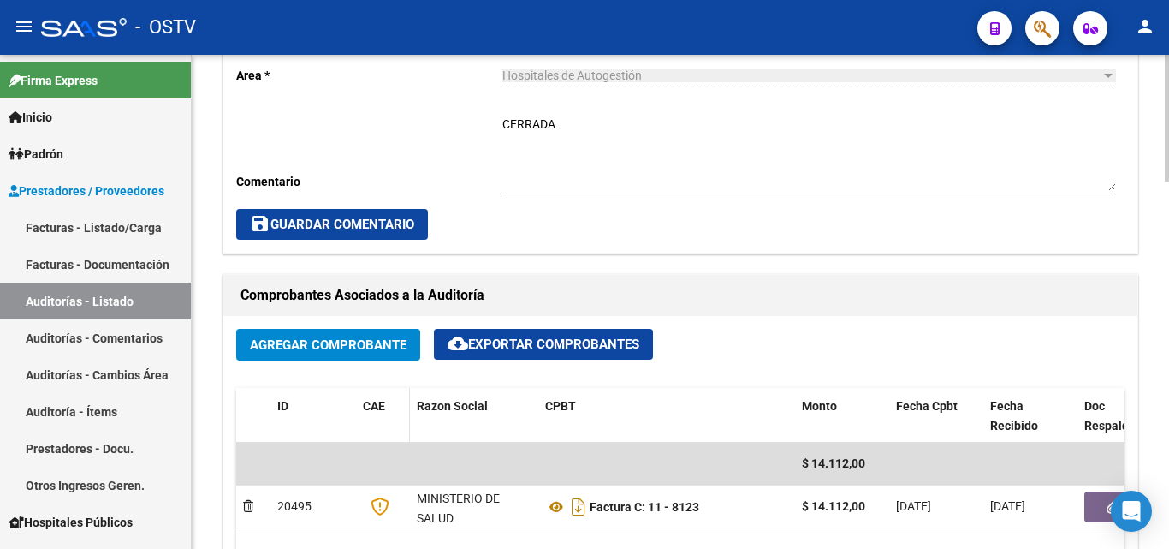
scroll to position [342, 0]
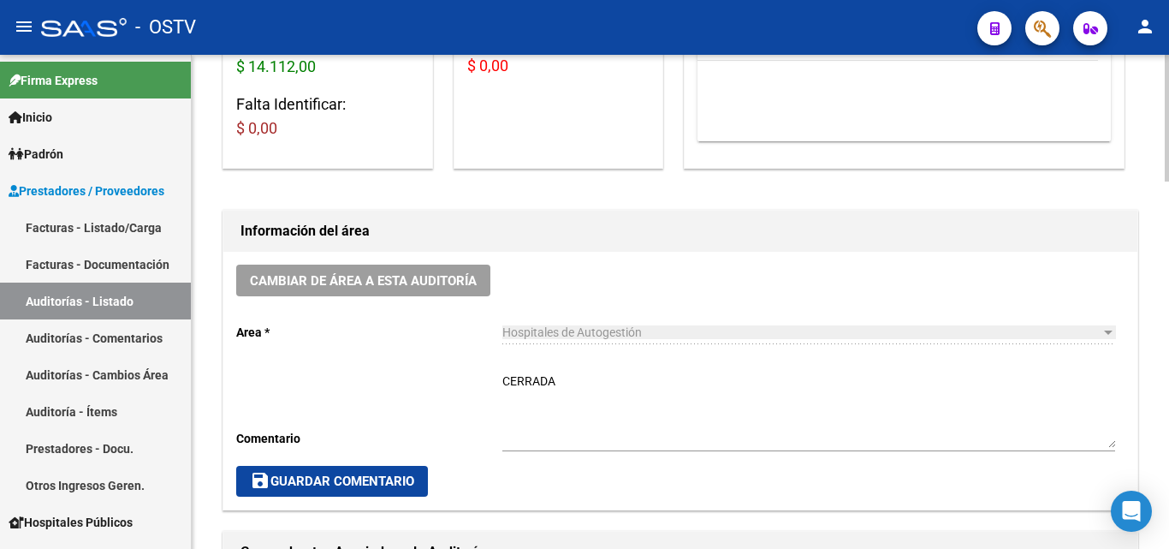
click at [321, 466] on div "Cambiar de área a esta auditoría Area * Hospitales de Autogestión Seleccionar a…" at bounding box center [680, 381] width 914 height 258
click at [320, 473] on button "save Guardar Comentario" at bounding box center [332, 481] width 192 height 31
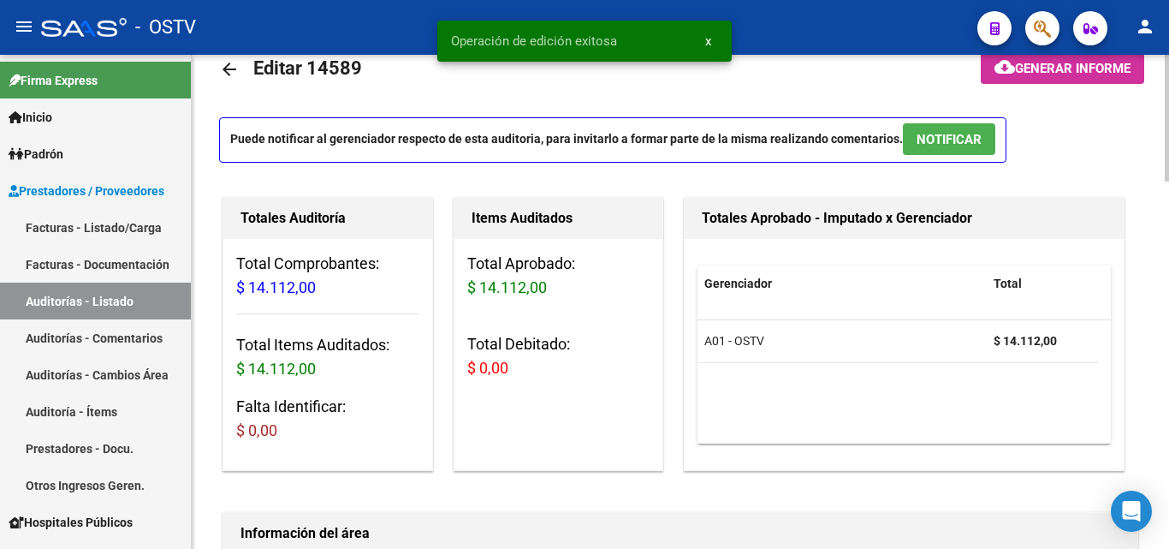
scroll to position [0, 0]
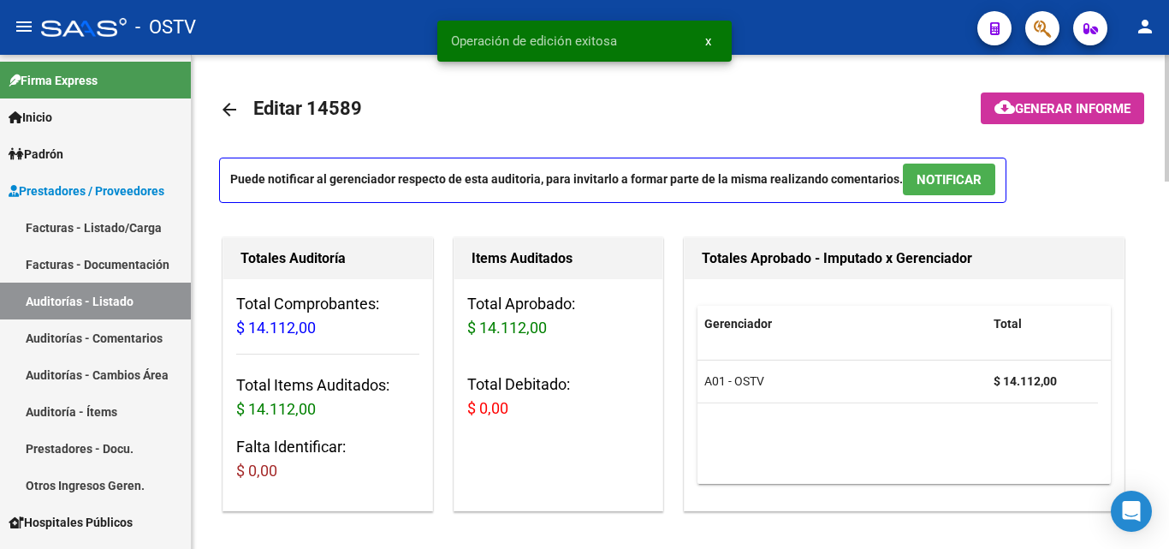
click at [231, 111] on mat-icon "arrow_back" at bounding box center [229, 109] width 21 height 21
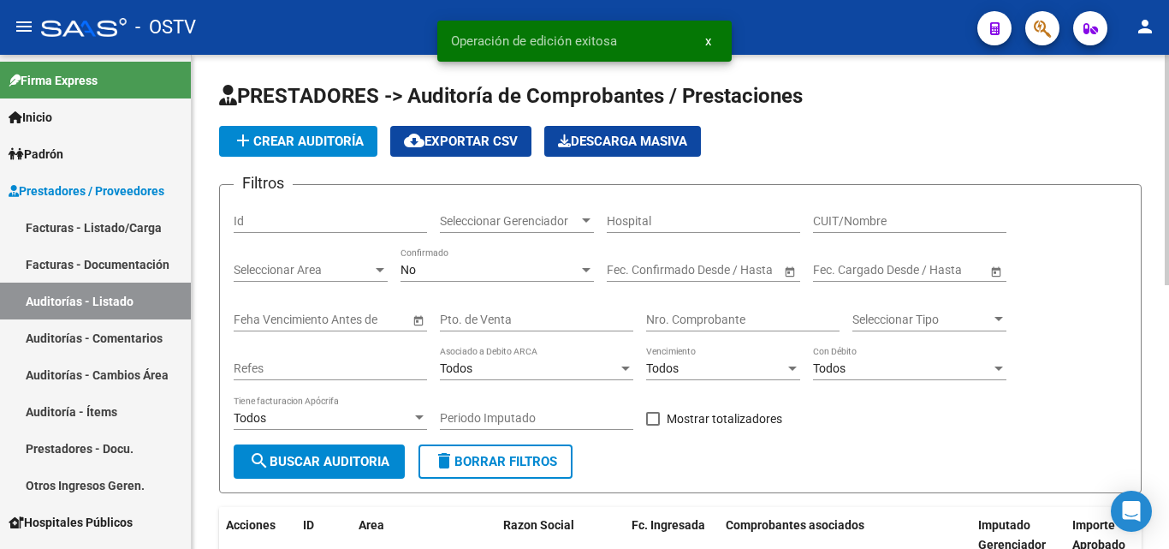
click at [299, 139] on span "add Crear Auditoría" at bounding box center [298, 141] width 131 height 15
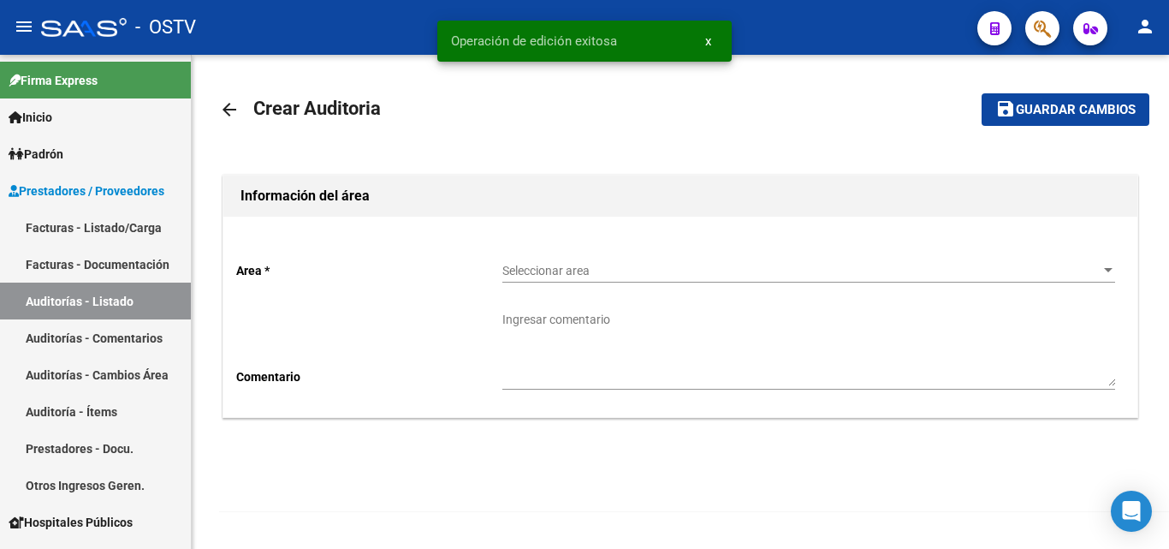
click at [623, 268] on span "Seleccionar area" at bounding box center [801, 271] width 598 height 15
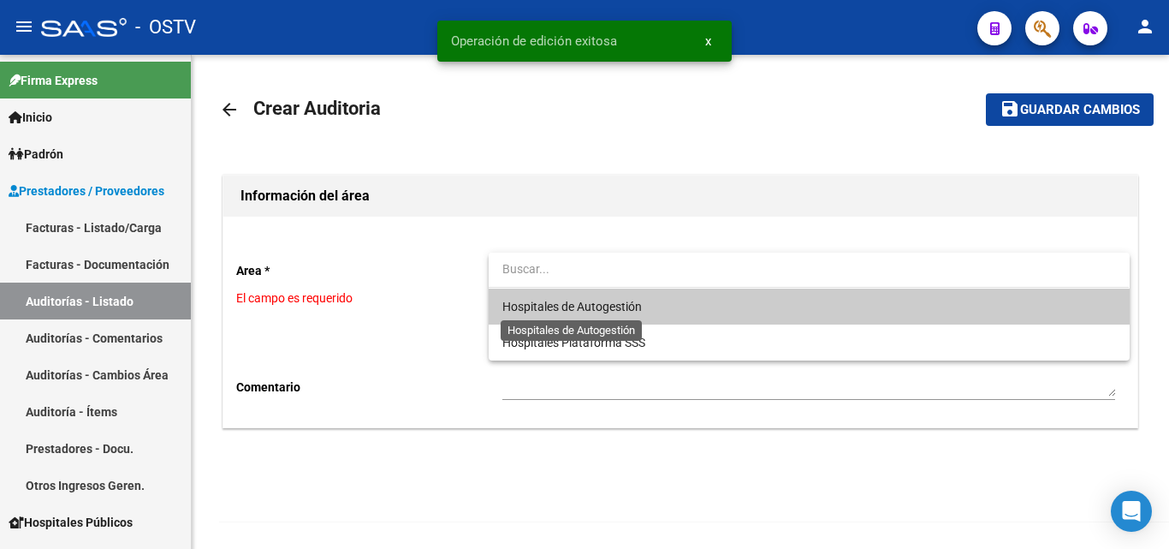
click at [606, 306] on span "Hospitales de Autogestión" at bounding box center [572, 307] width 140 height 14
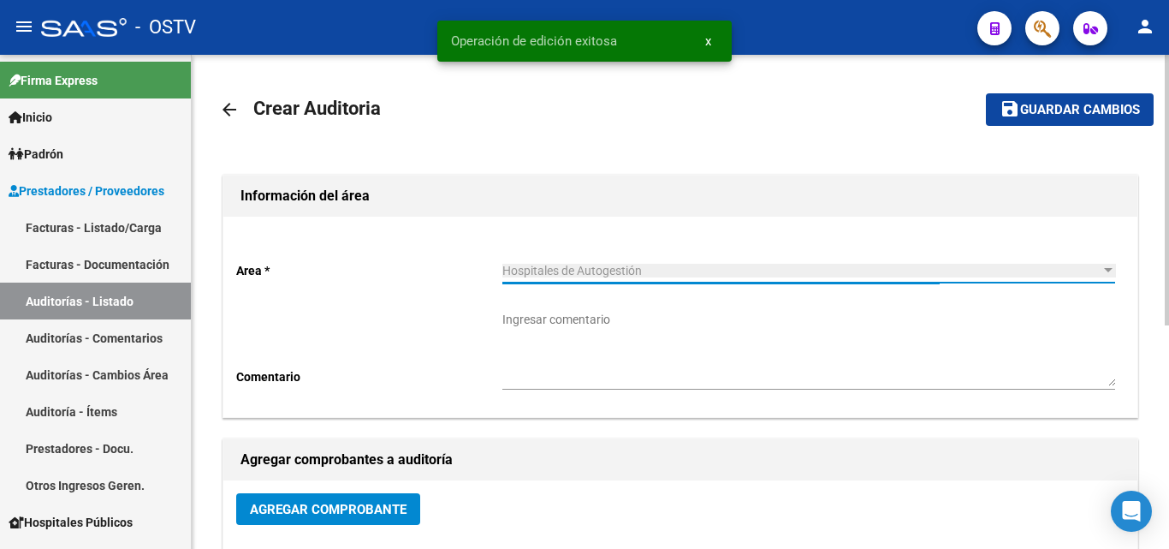
click at [321, 508] on span "Agregar Comprobante" at bounding box center [328, 509] width 157 height 15
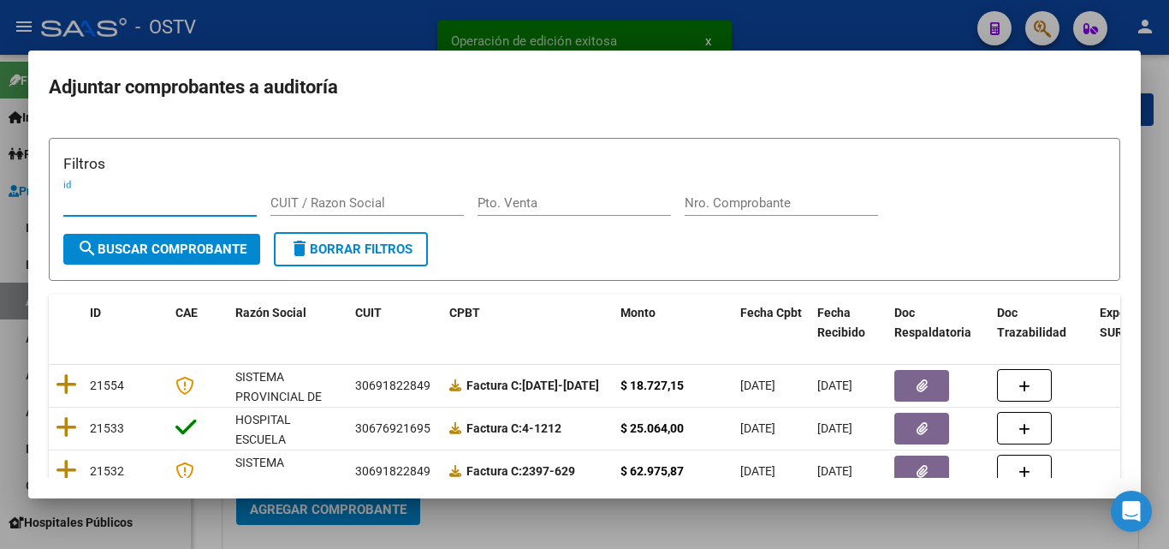
click at [716, 196] on input "Nro. Comprobante" at bounding box center [781, 202] width 193 height 15
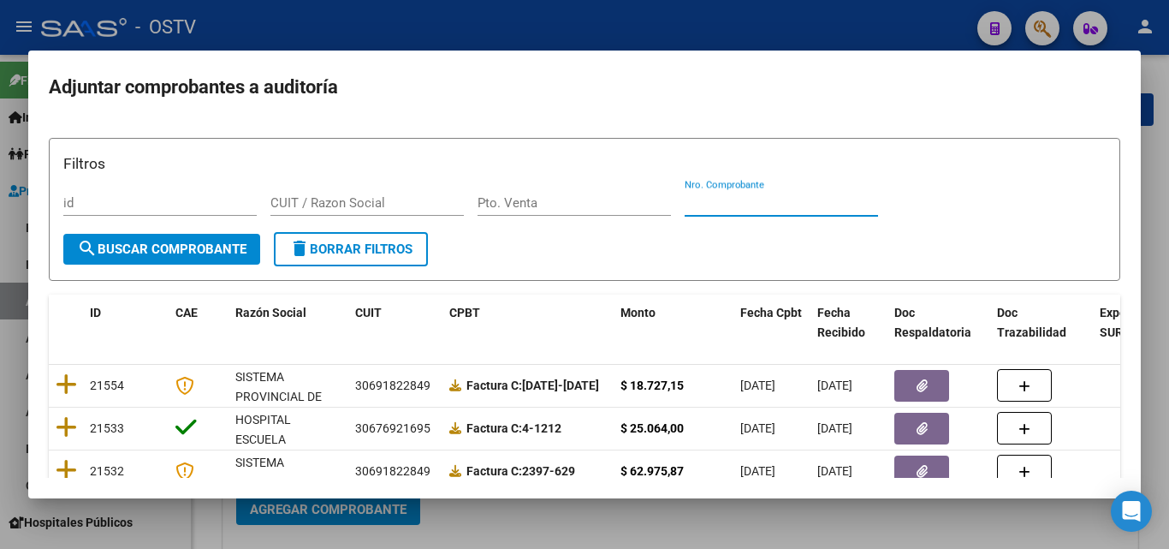
paste input "25748"
type input "25748"
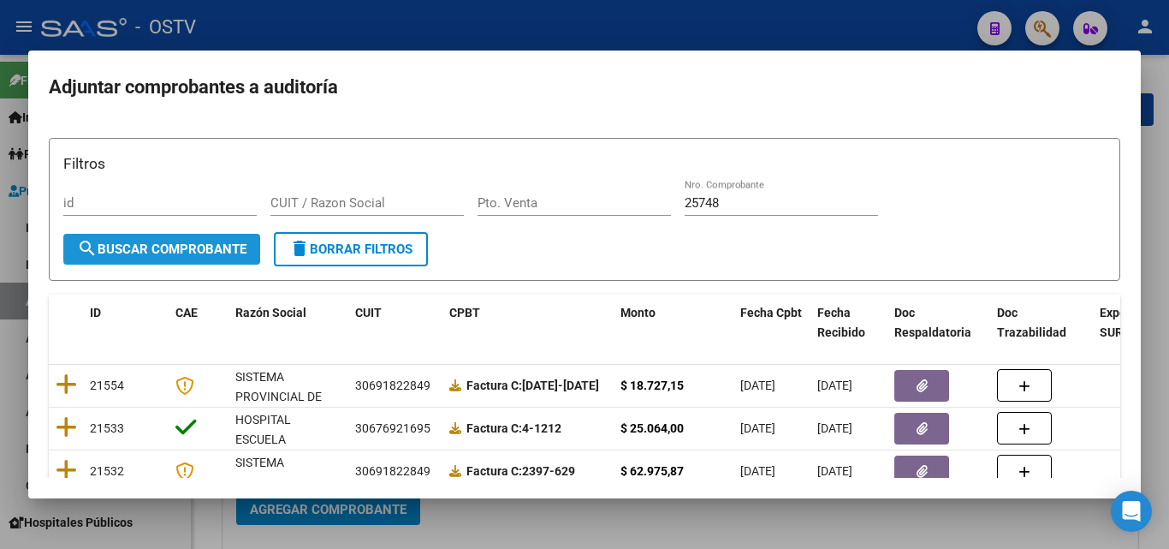
click at [152, 247] on span "search Buscar Comprobante" at bounding box center [161, 248] width 169 height 15
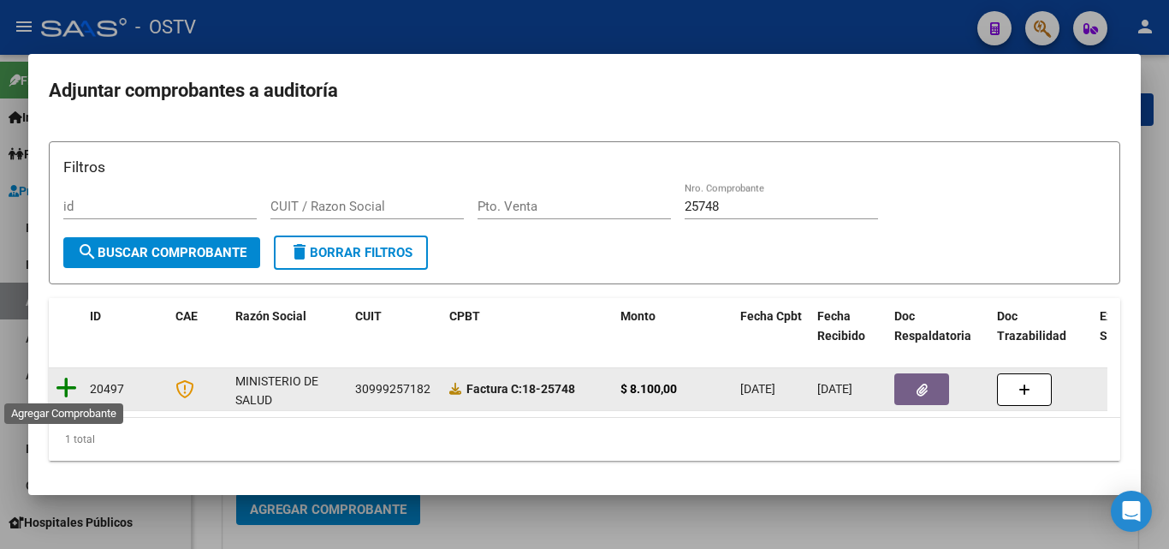
click at [58, 378] on icon at bounding box center [66, 388] width 21 height 24
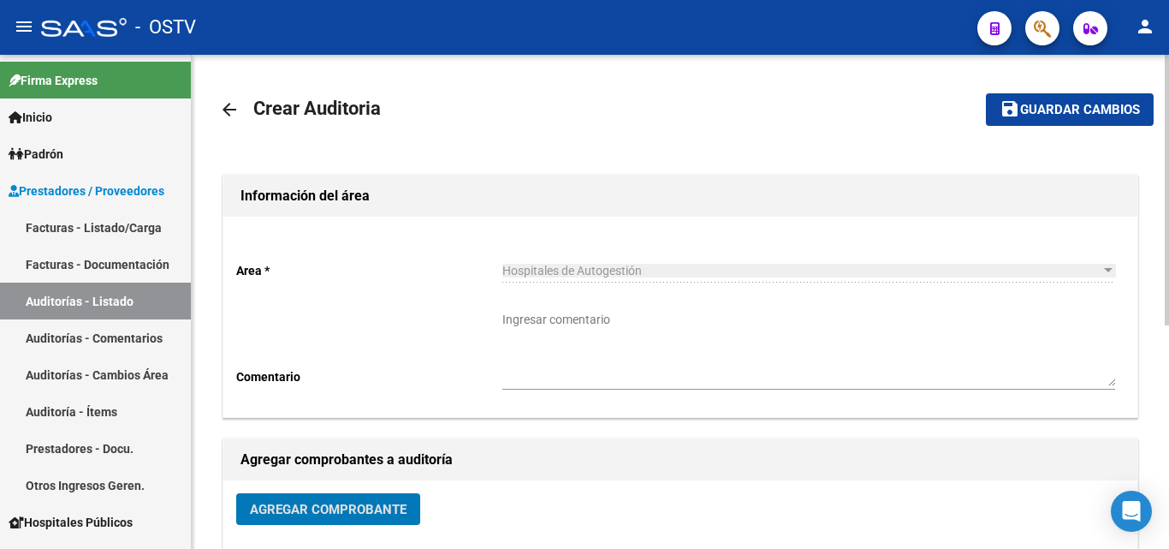
click at [1098, 98] on button "save Guardar cambios" at bounding box center [1070, 109] width 168 height 32
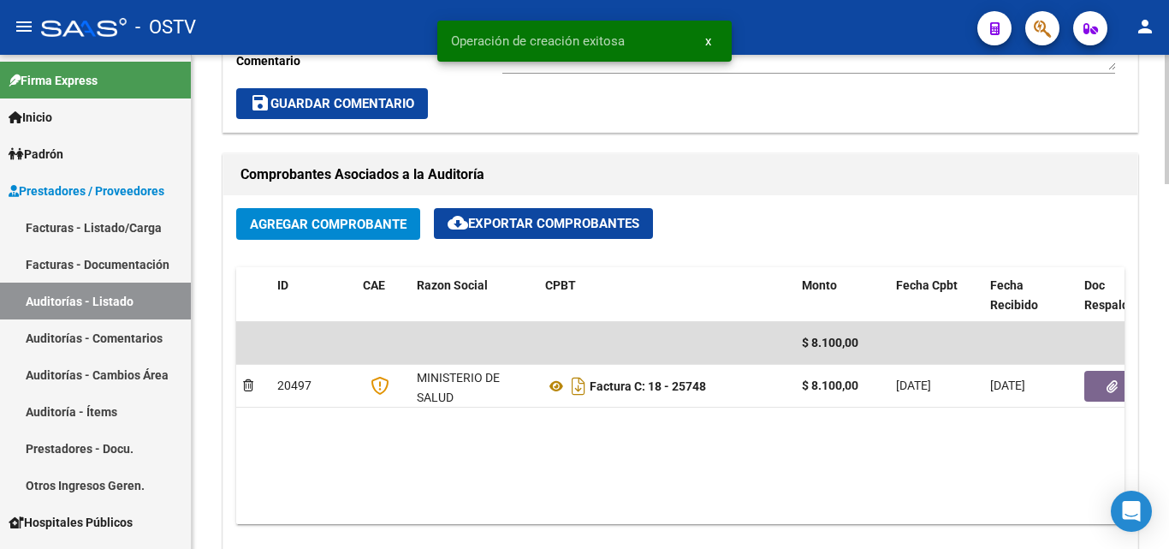
scroll to position [1027, 0]
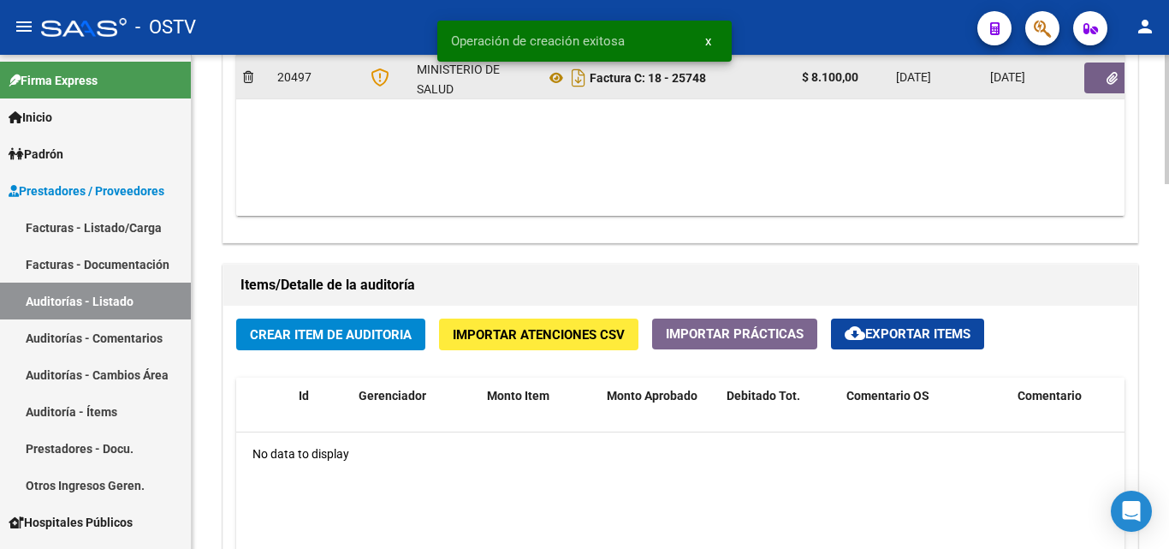
click at [1107, 79] on icon "button" at bounding box center [1112, 78] width 11 height 13
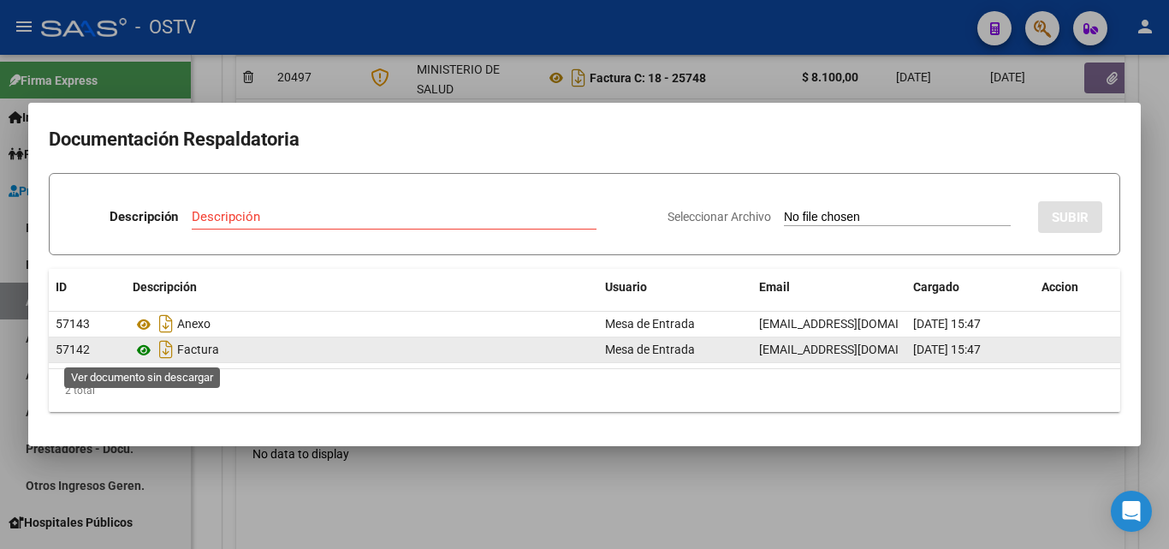
click at [145, 347] on icon at bounding box center [144, 350] width 22 height 21
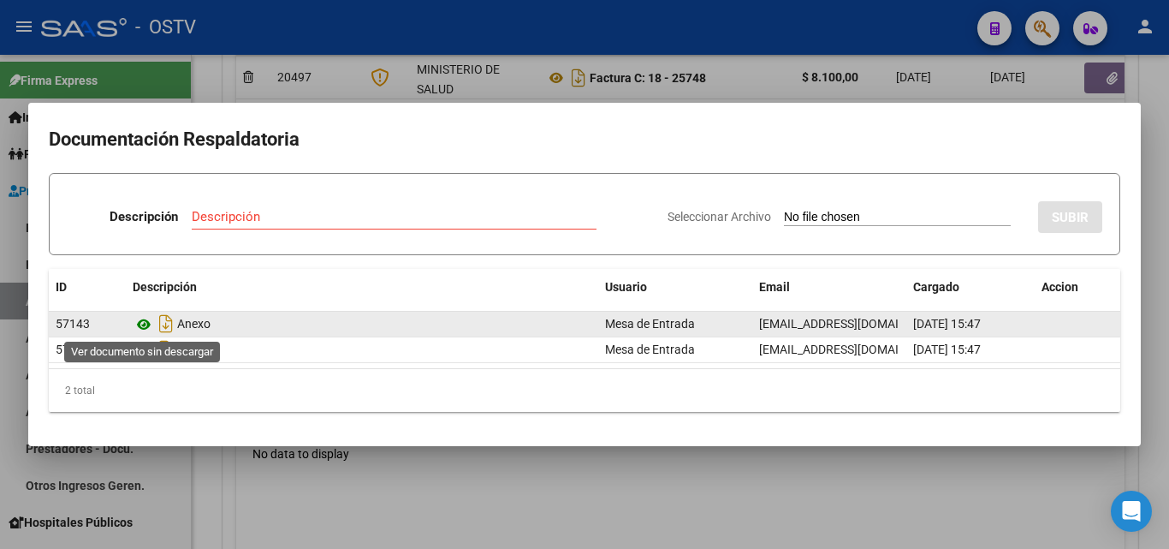
click at [143, 322] on icon at bounding box center [144, 324] width 22 height 21
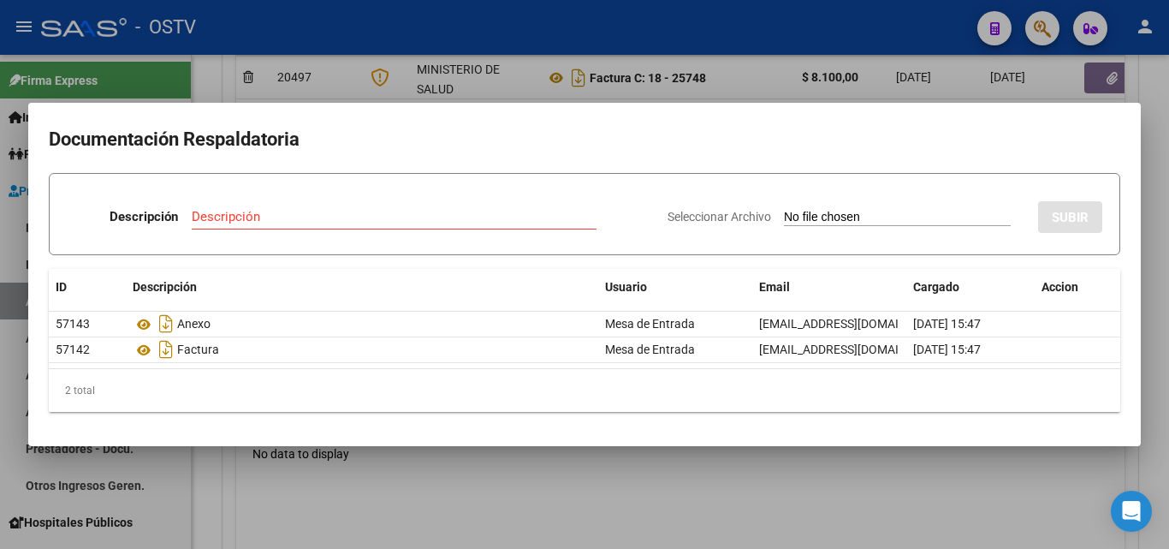
click at [436, 71] on div at bounding box center [584, 274] width 1169 height 549
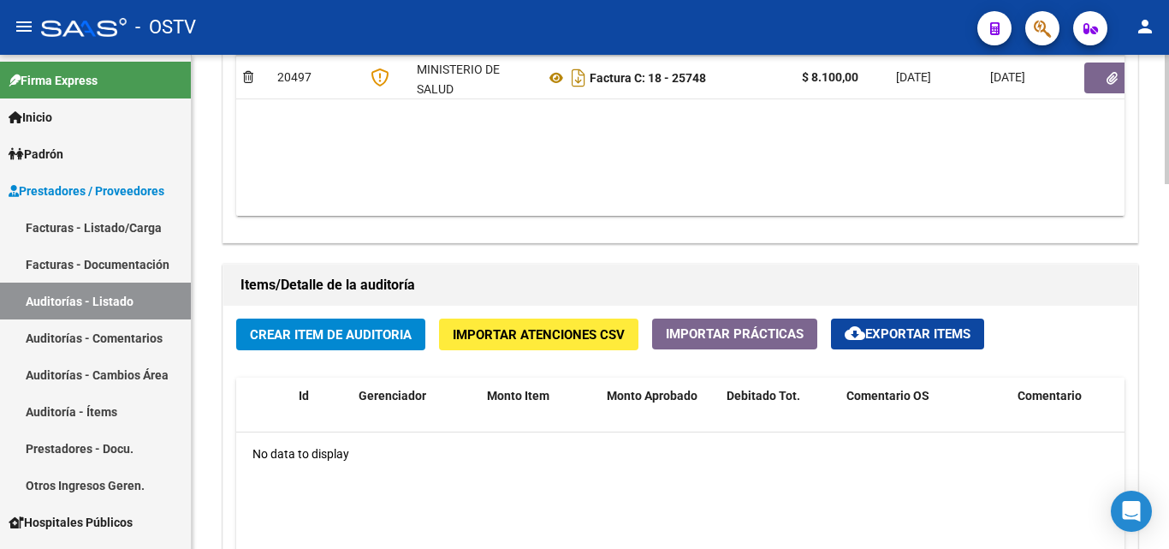
click at [363, 335] on span "Crear Item de Auditoria" at bounding box center [331, 334] width 162 height 15
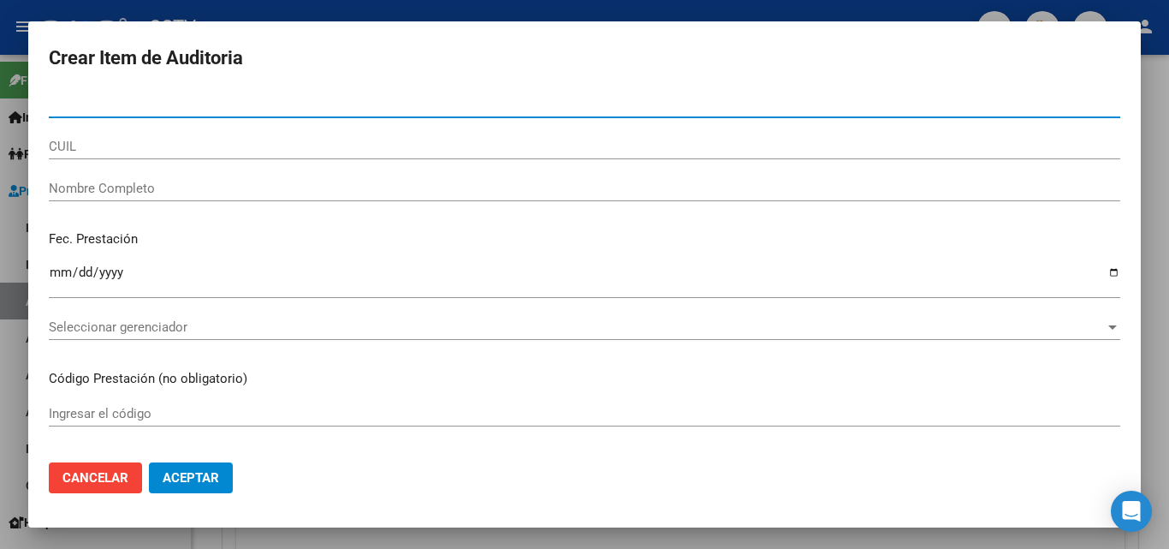
paste input "32317413"
type input "32317413"
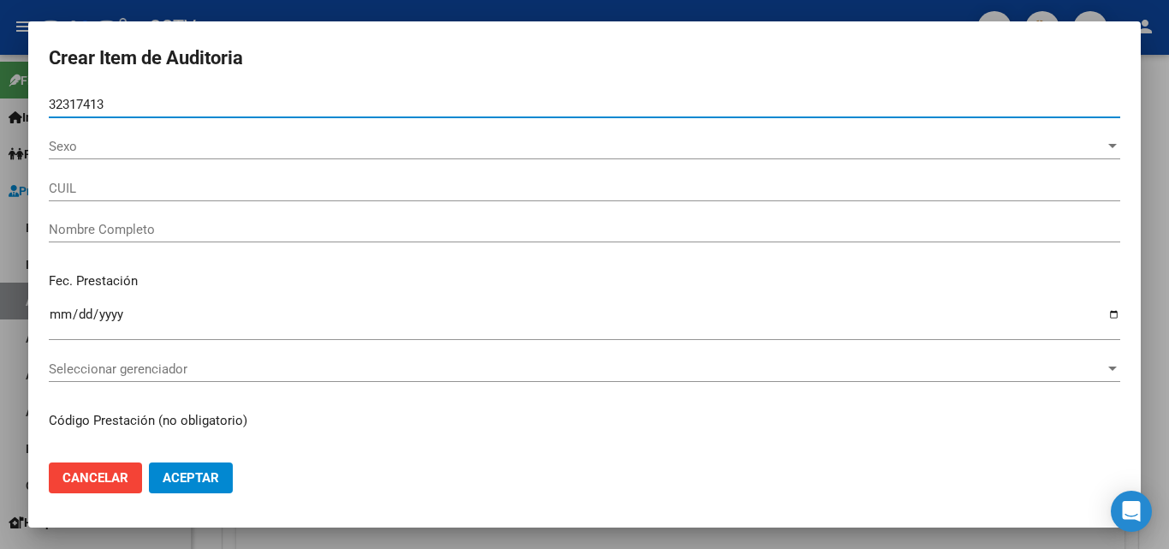
type input "20323174130"
type input "[PERSON_NAME] [PERSON_NAME] -"
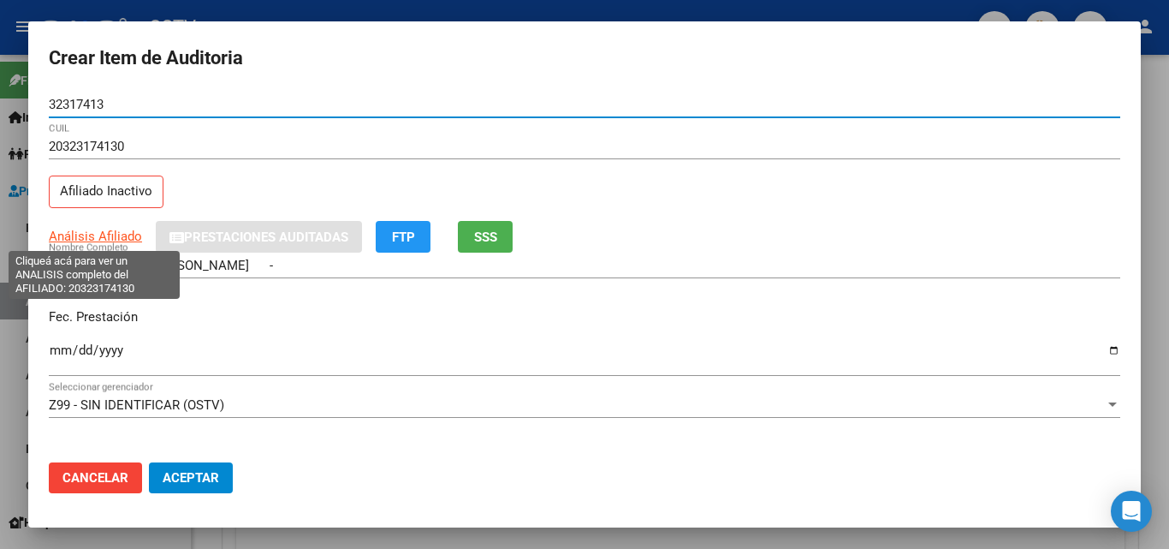
type input "32317413"
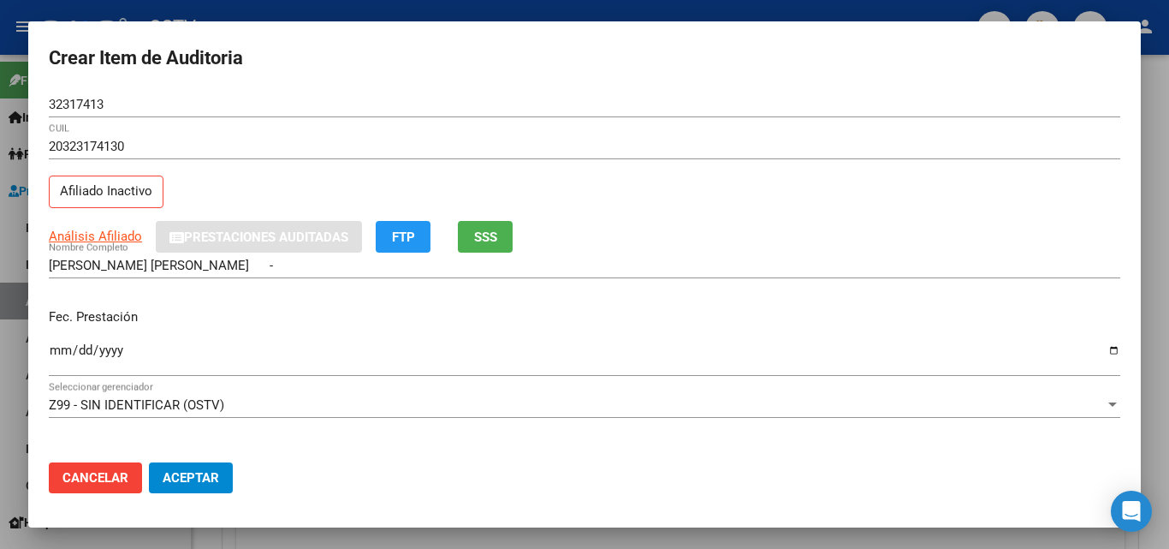
click at [103, 249] on div "Análisis Afiliado Prestaciones Auditadas FTP SSS" at bounding box center [585, 237] width 1072 height 32
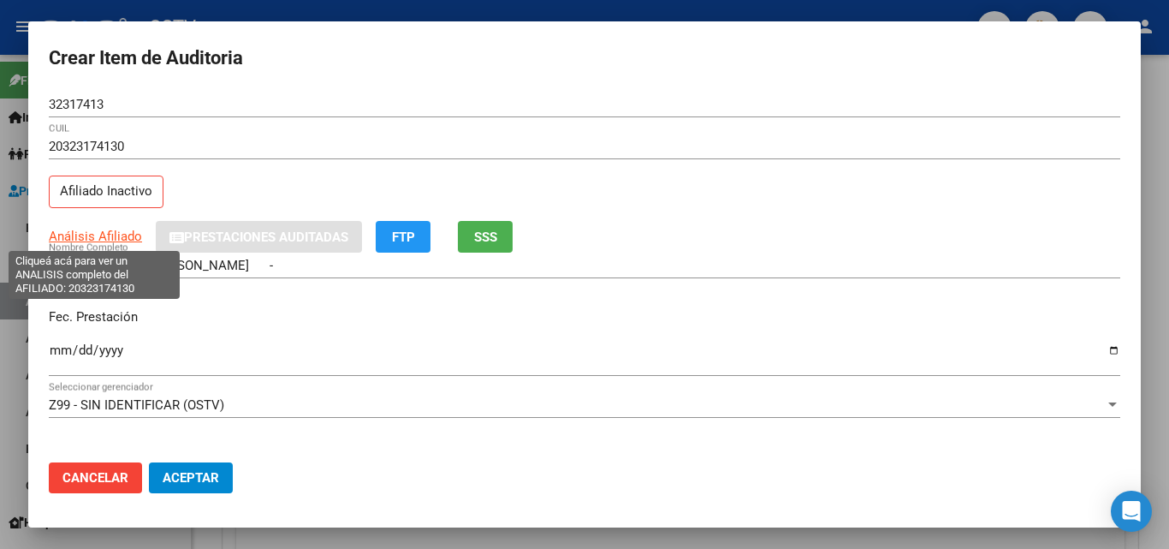
click at [104, 240] on span "Análisis Afiliado" at bounding box center [95, 236] width 93 height 15
type textarea "20323174130"
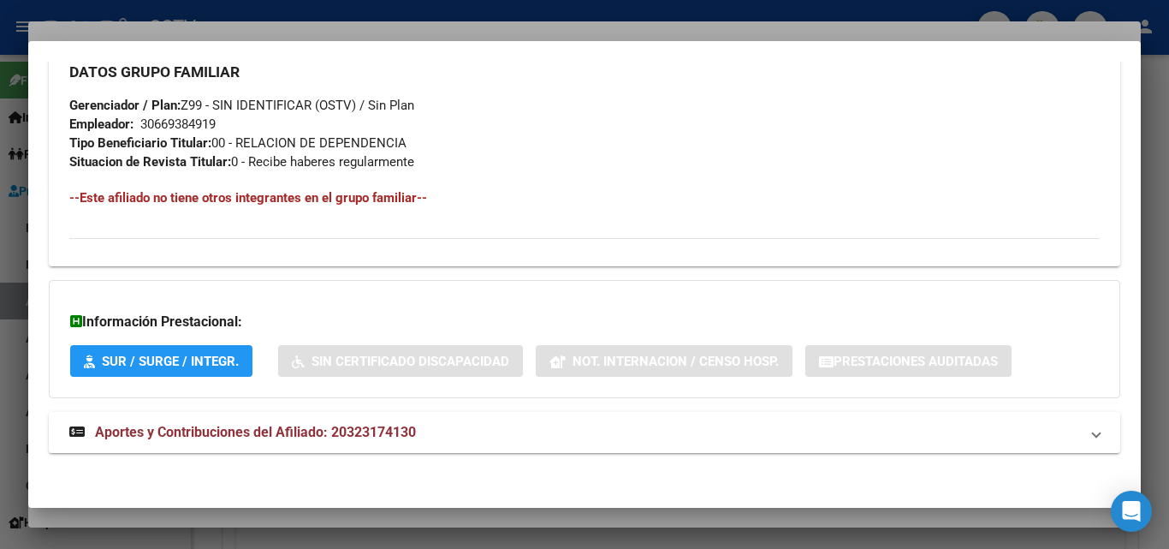
scroll to position [877, 0]
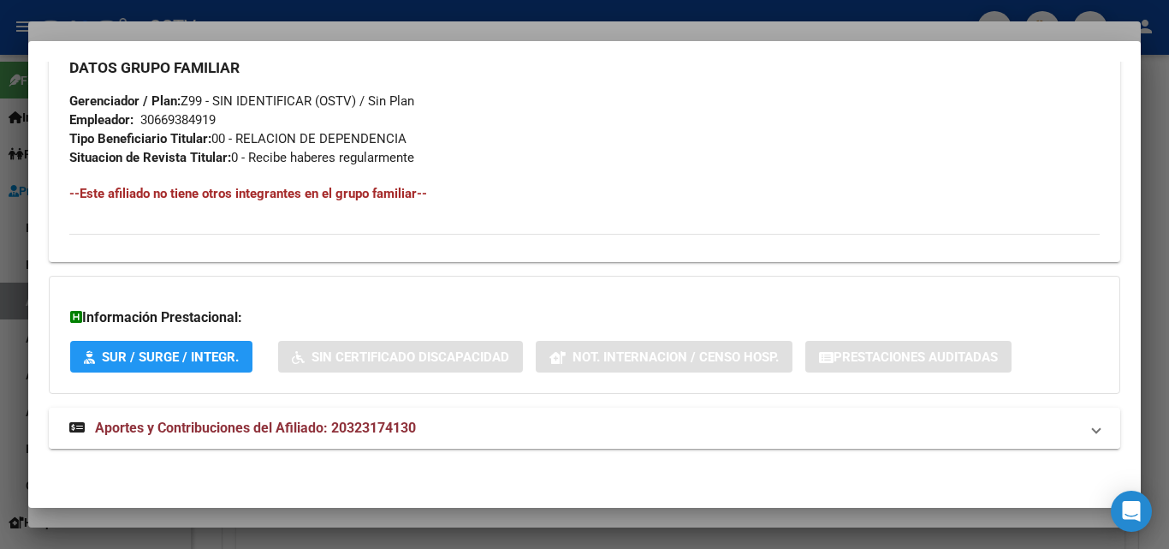
click at [196, 431] on span "Aportes y Contribuciones del Afiliado: 20323174130" at bounding box center [255, 427] width 321 height 16
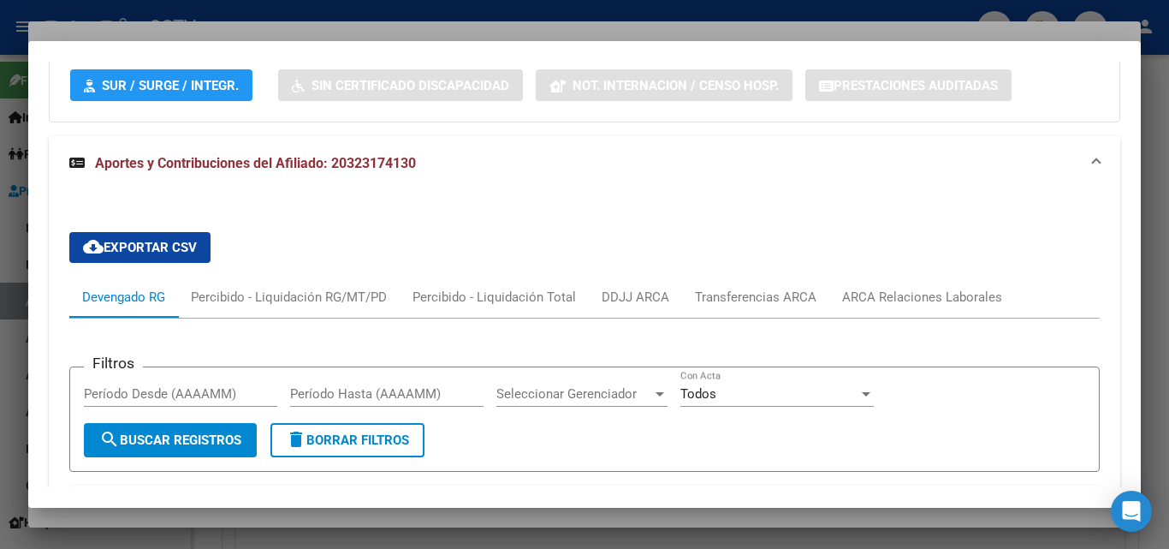
scroll to position [1392, 0]
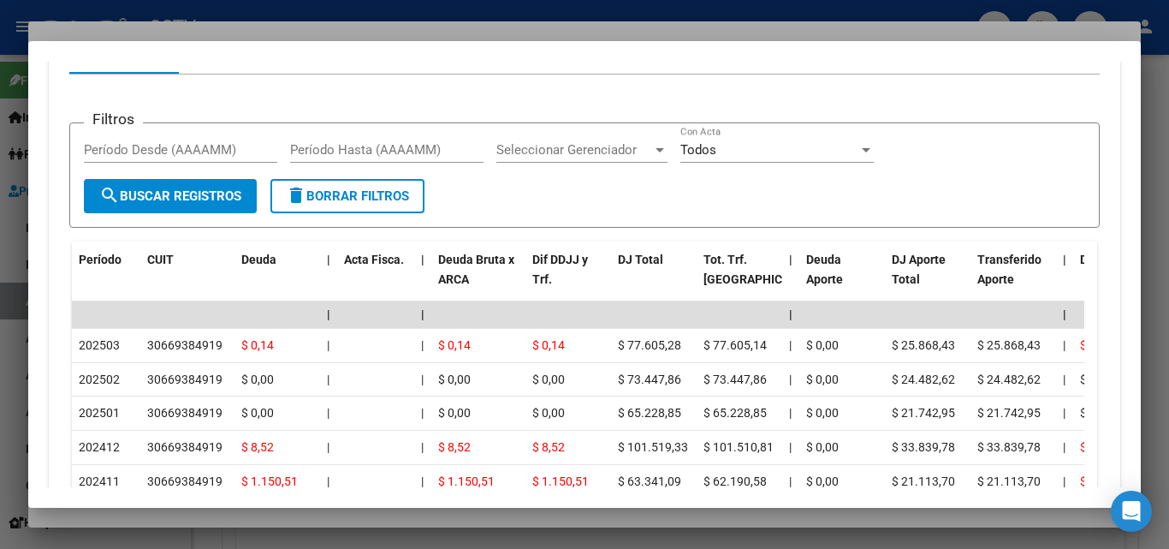
click at [188, 520] on div at bounding box center [584, 274] width 1169 height 549
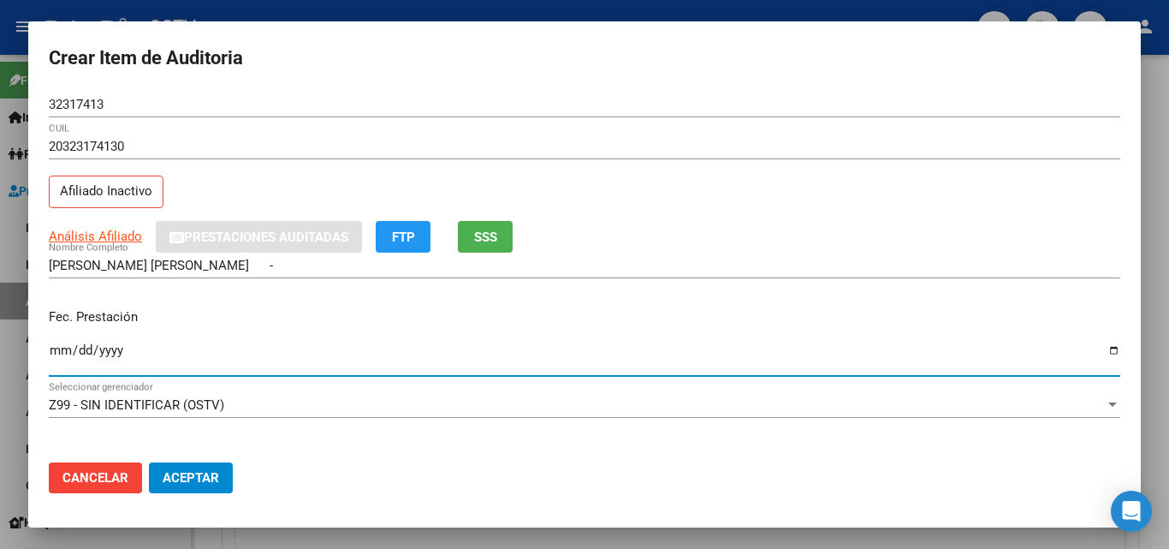
click at [60, 346] on input "Ingresar la fecha" at bounding box center [585, 356] width 1072 height 27
type input "[DATE]"
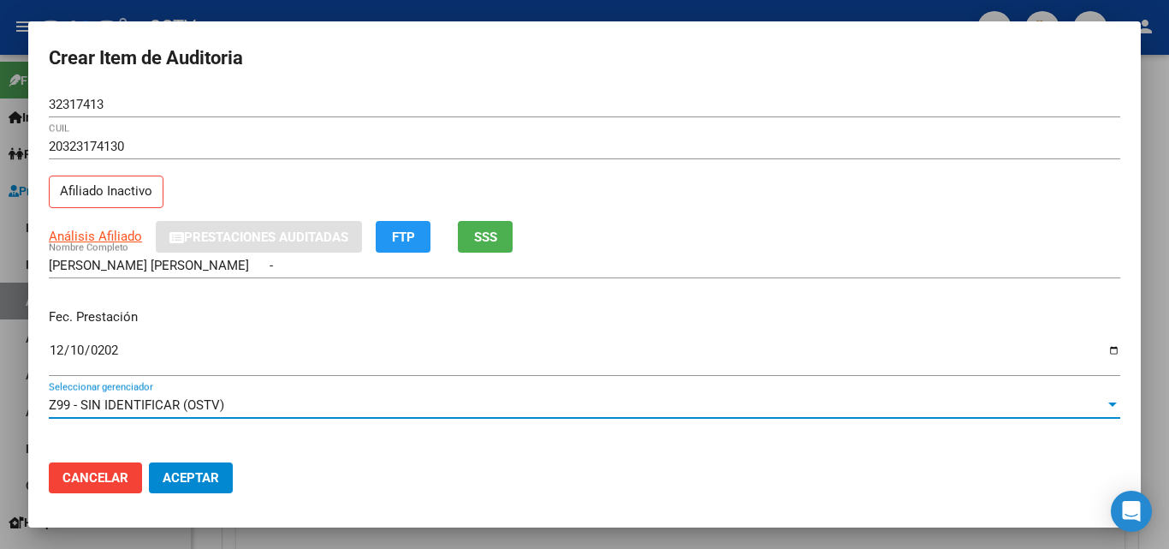
scroll to position [221, 0]
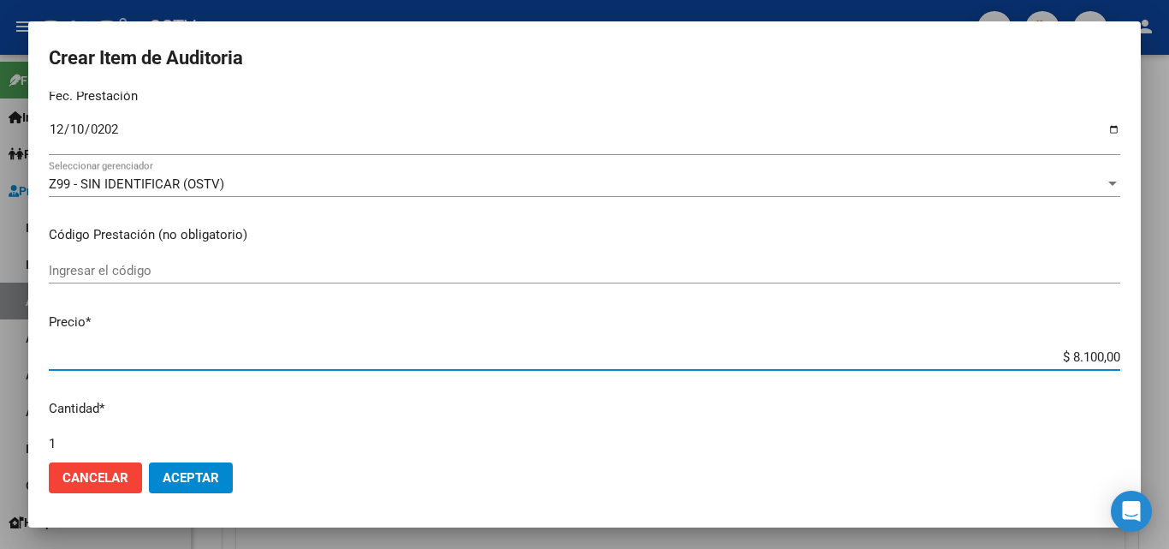
click at [102, 467] on button "Cancelar" at bounding box center [95, 477] width 93 height 31
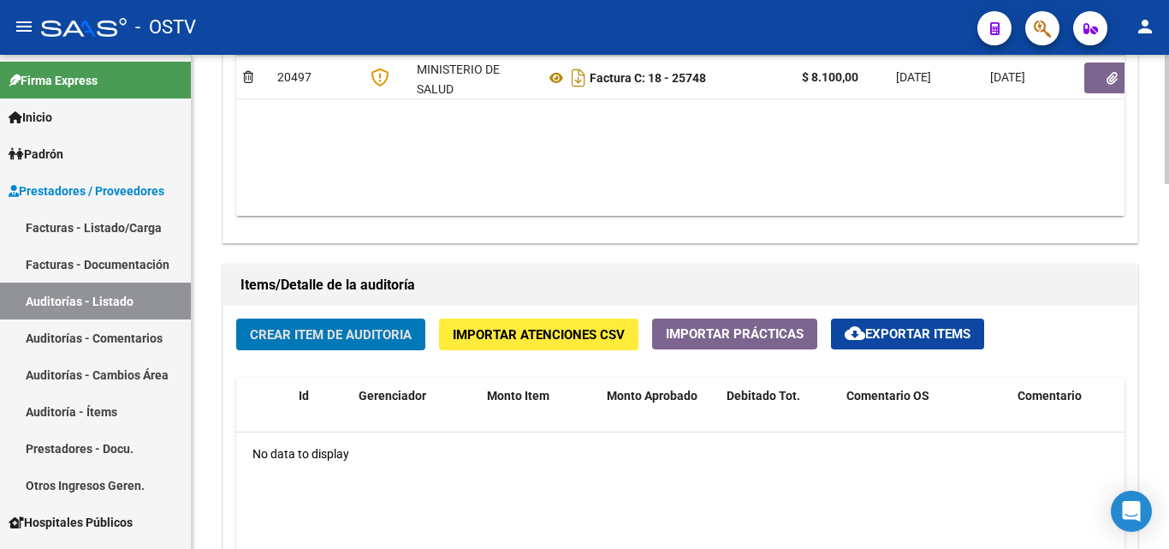
click at [441, 458] on div "No data to display" at bounding box center [680, 453] width 889 height 43
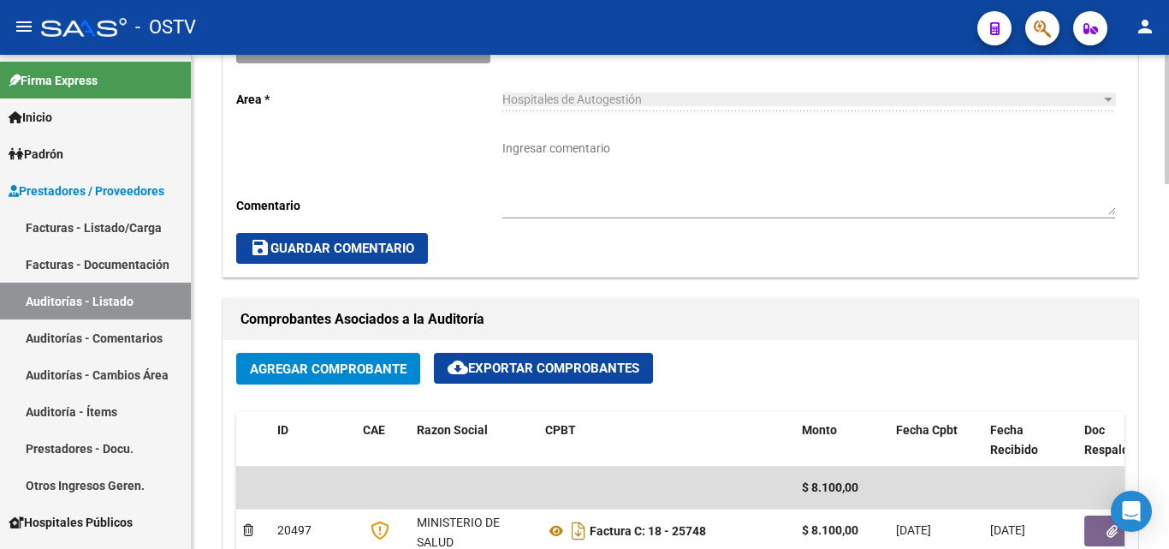
scroll to position [428, 0]
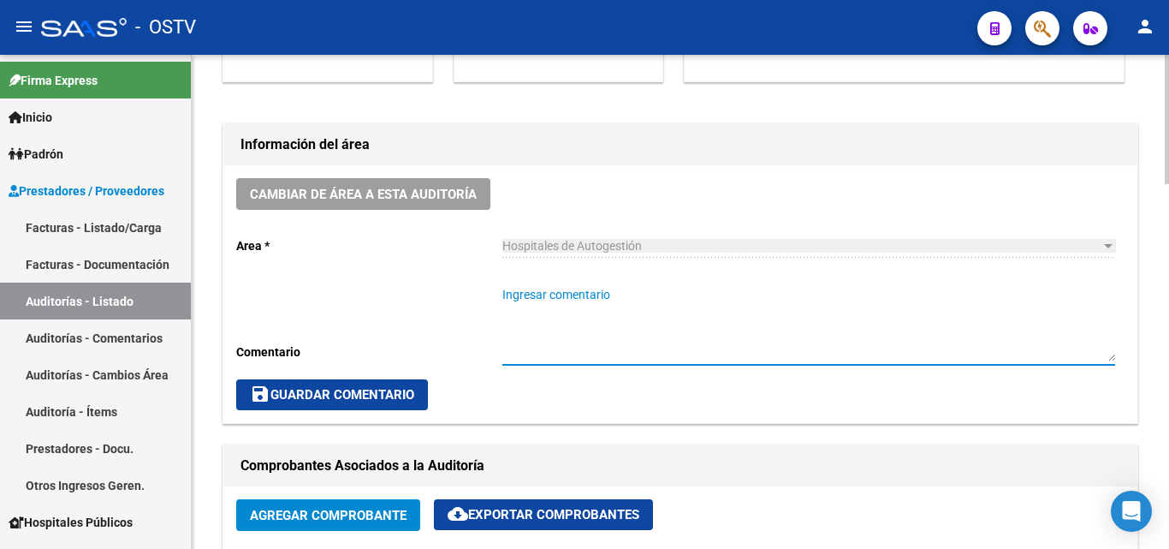
click at [568, 299] on textarea "Ingresar comentario" at bounding box center [808, 323] width 613 height 75
type textarea "EN ANALISIS"
click at [378, 395] on span "save Guardar Comentario" at bounding box center [332, 394] width 164 height 15
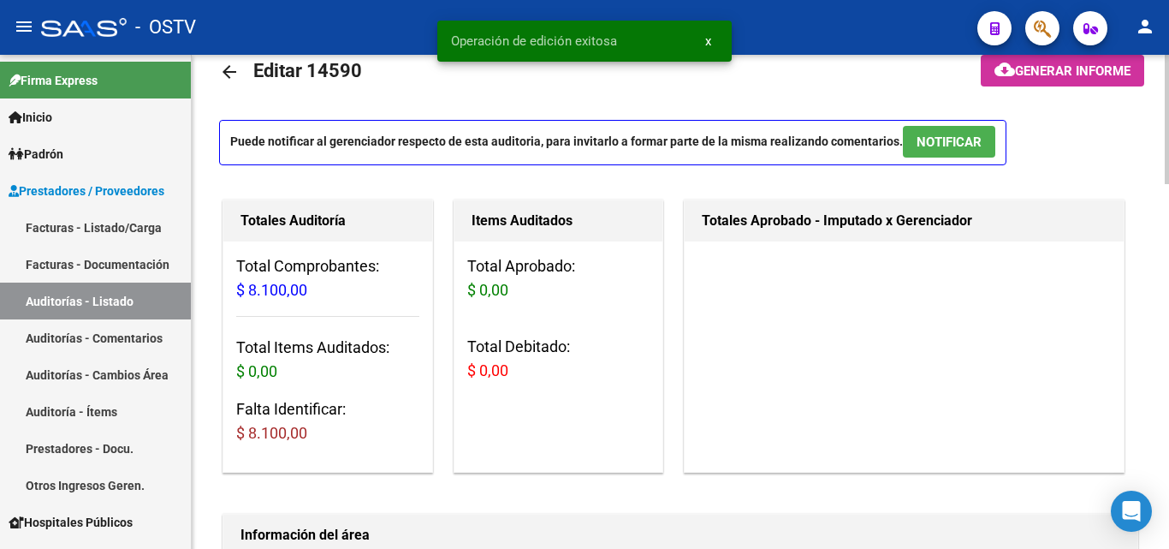
scroll to position [0, 0]
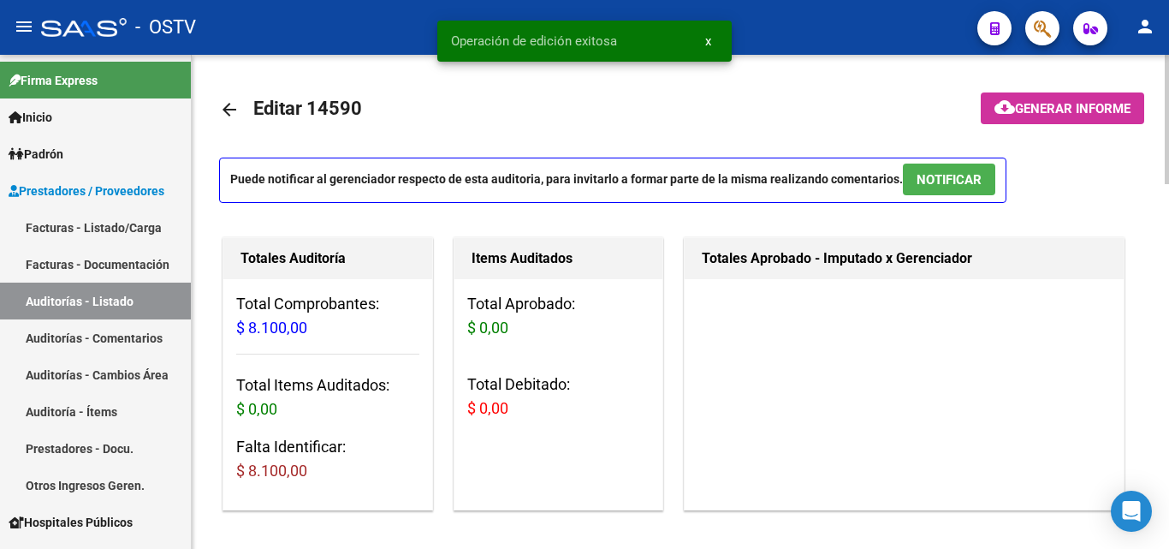
click at [233, 109] on mat-icon "arrow_back" at bounding box center [229, 109] width 21 height 21
